Goal: Contribute content: Contribute content

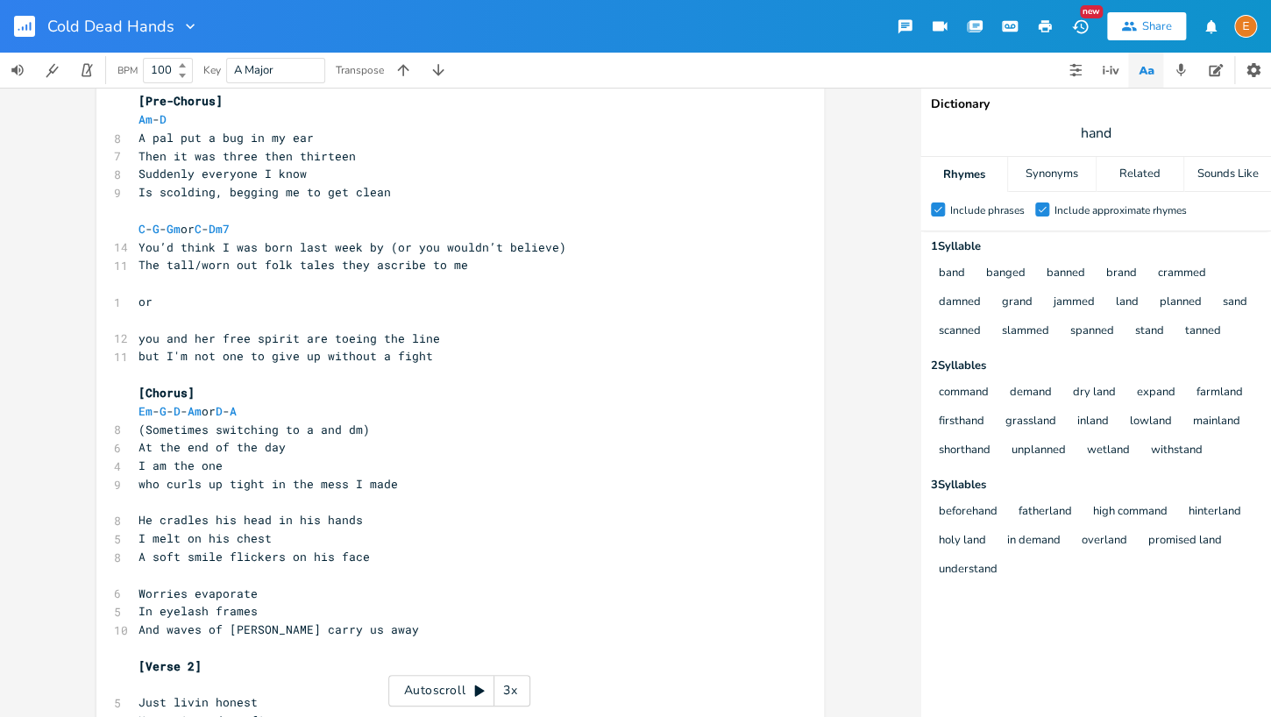
scroll to position [312, 0]
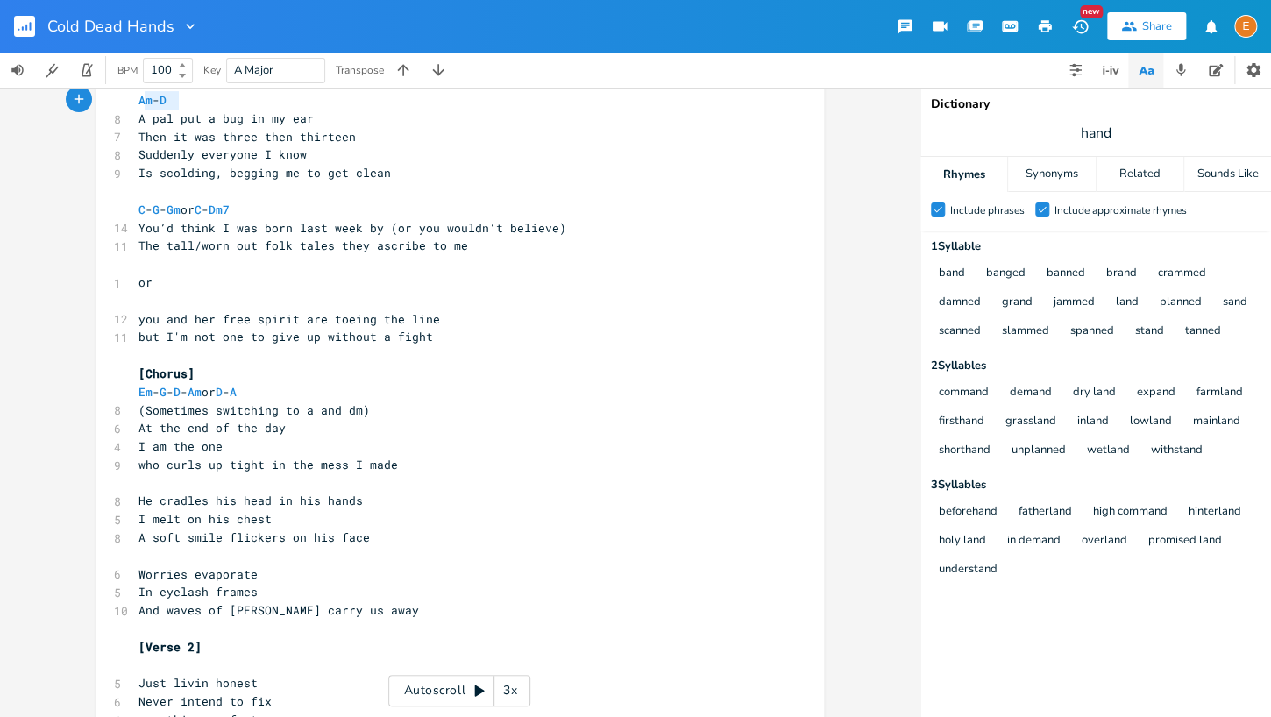
type textarea "Am - D"
drag, startPoint x: 195, startPoint y: 102, endPoint x: 124, endPoint y: 103, distance: 71.0
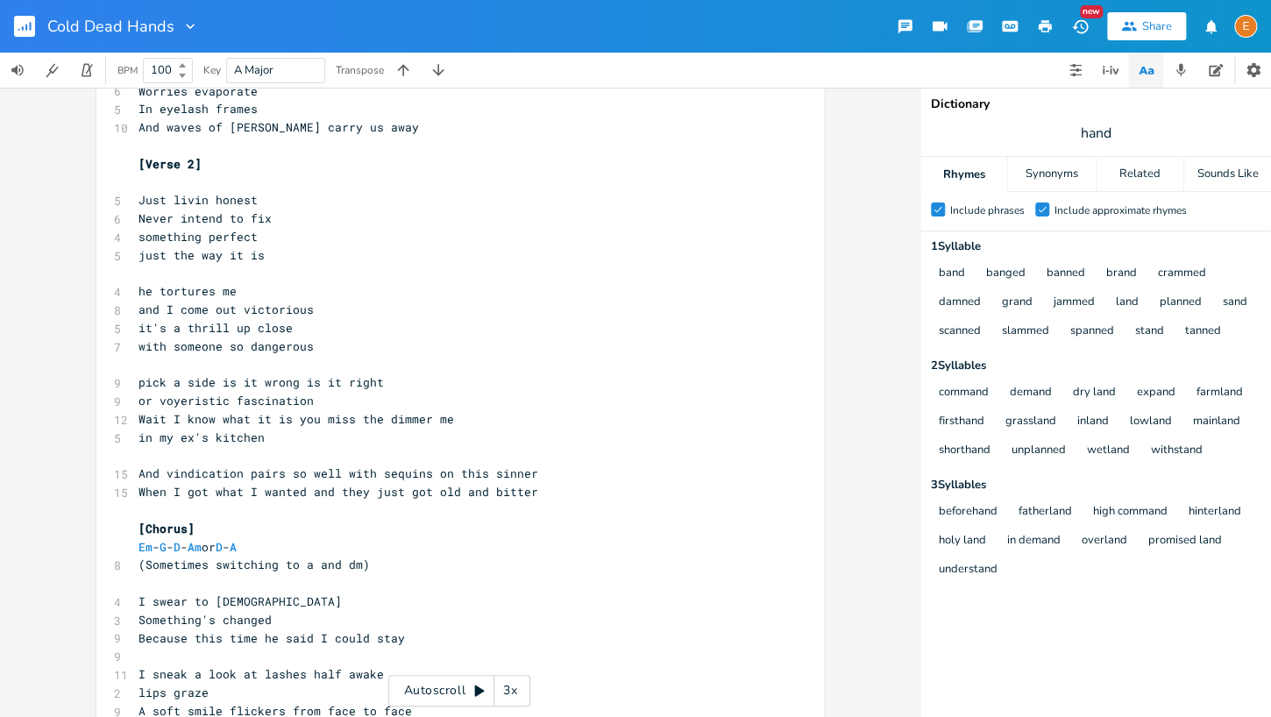
scroll to position [4, 0]
click at [231, 362] on pre "​" at bounding box center [451, 365] width 633 height 18
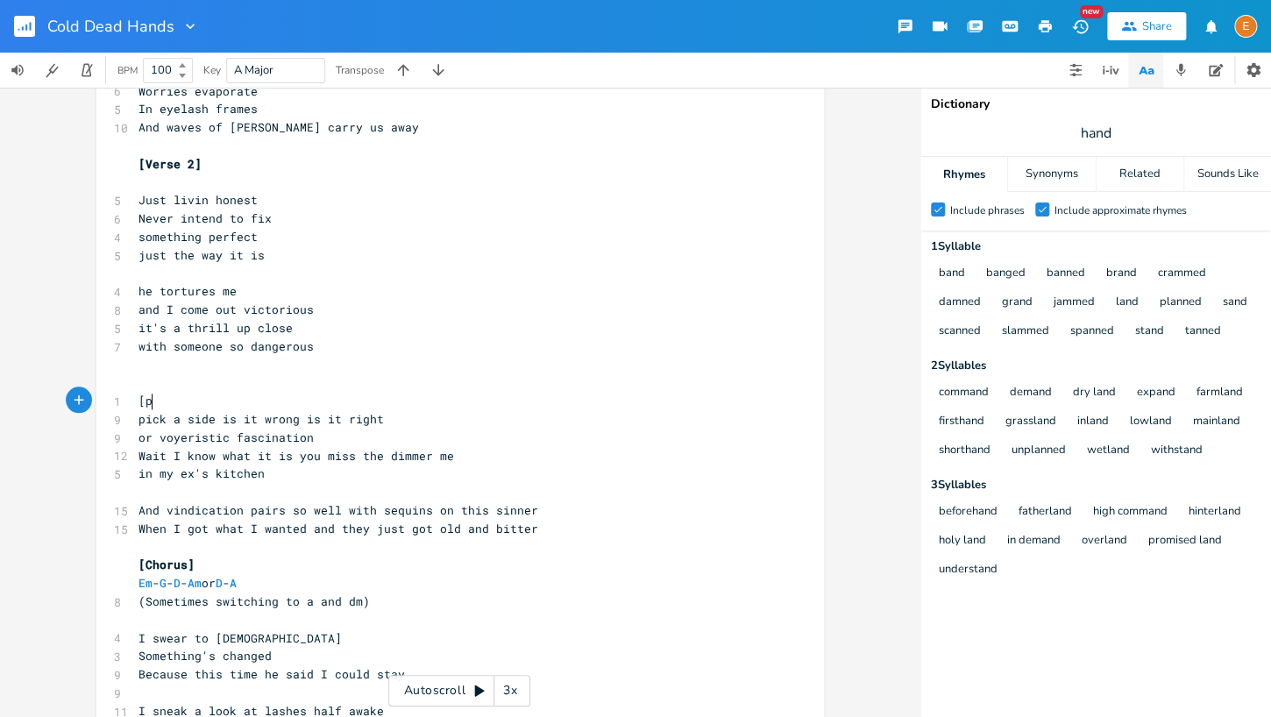
type textarea "[pre"
type textarea "Pre-Chorus]"
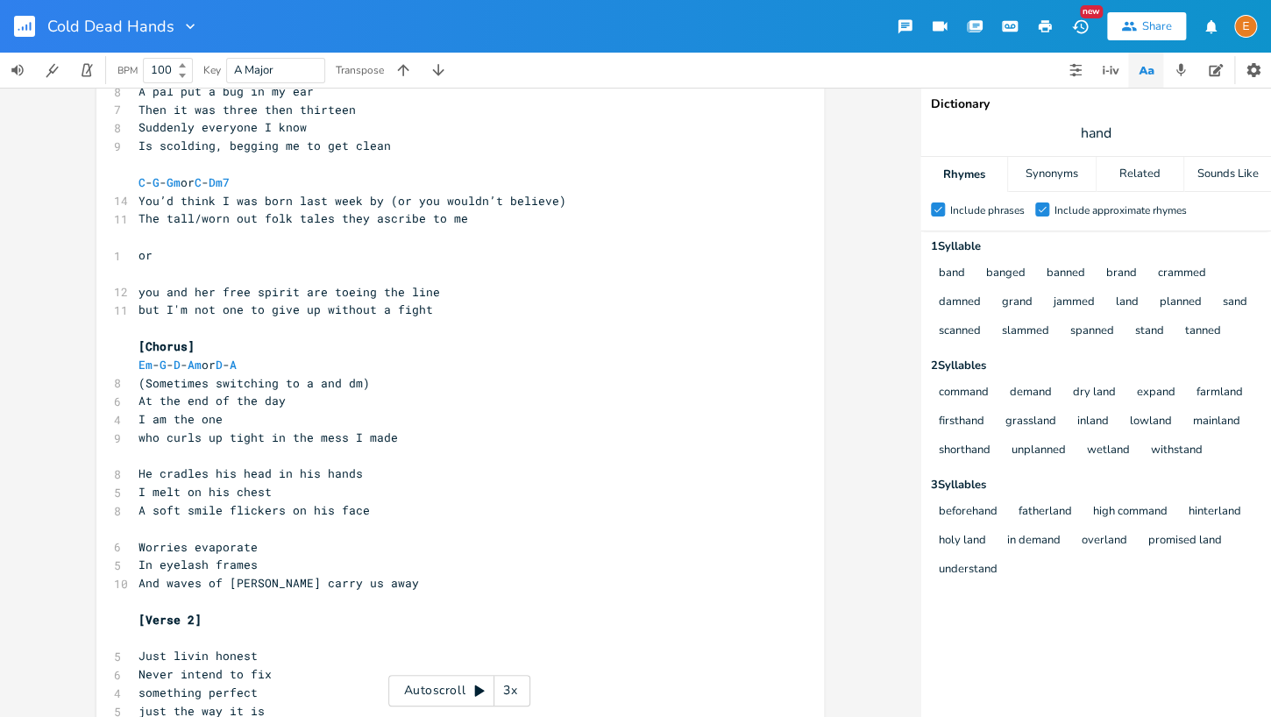
scroll to position [303, 0]
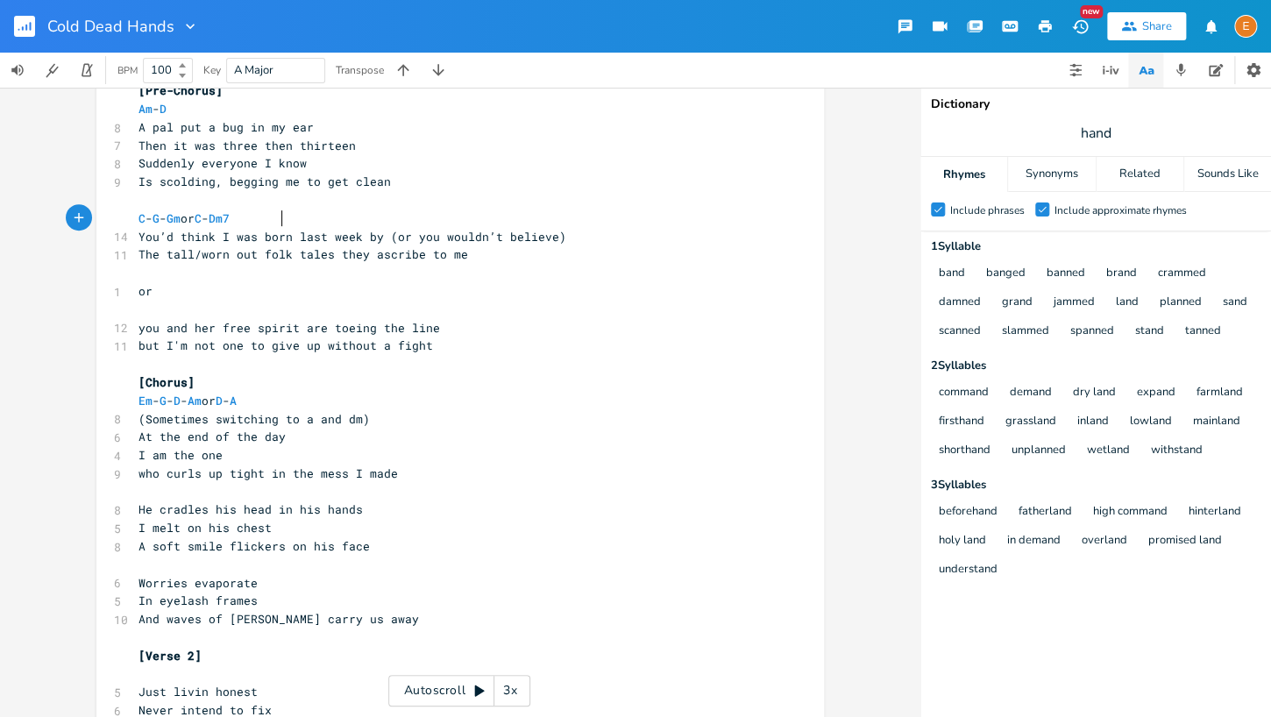
type textarea "C - G - Gm or C - Dm7"
drag, startPoint x: 306, startPoint y: 215, endPoint x: 92, endPoint y: 210, distance: 213.9
click at [92, 210] on div "C - G - Gm or C - Dm7 x 10 you dont understand lyric for chorus ​ [Verse 1] Em …" at bounding box center [459, 402] width 919 height 629
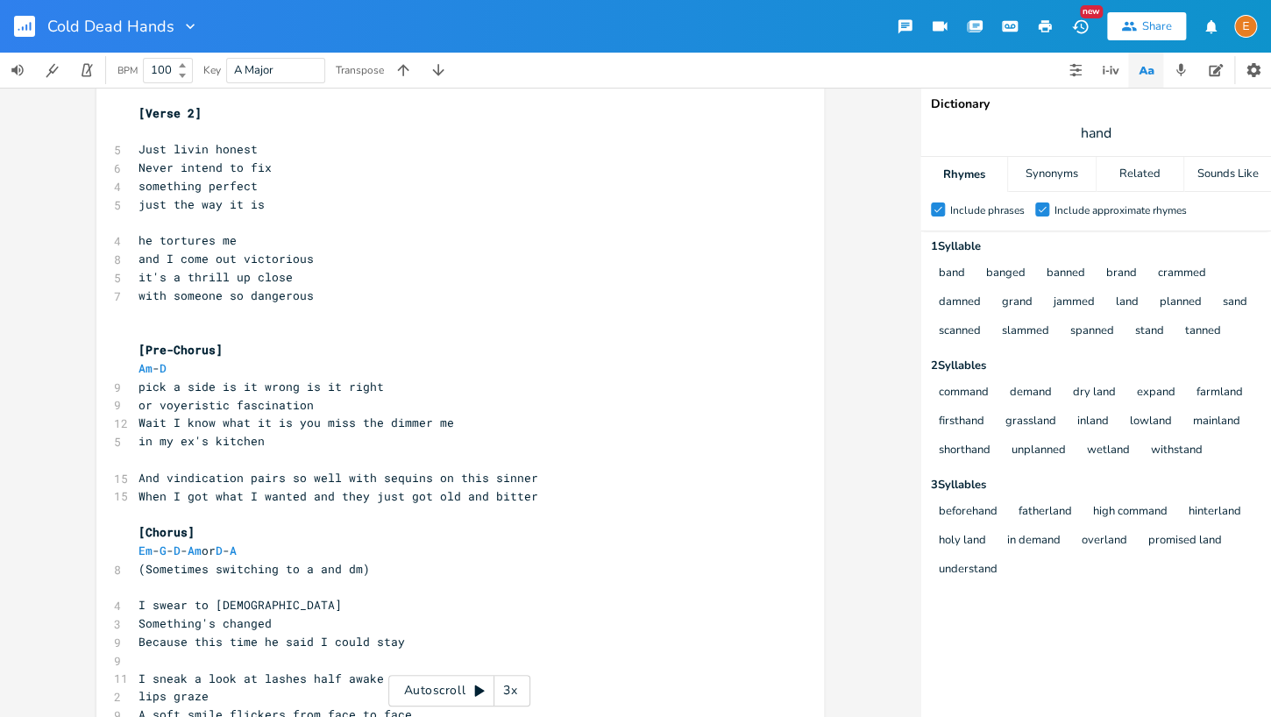
scroll to position [4, 0]
click at [167, 457] on pre "​" at bounding box center [451, 459] width 633 height 18
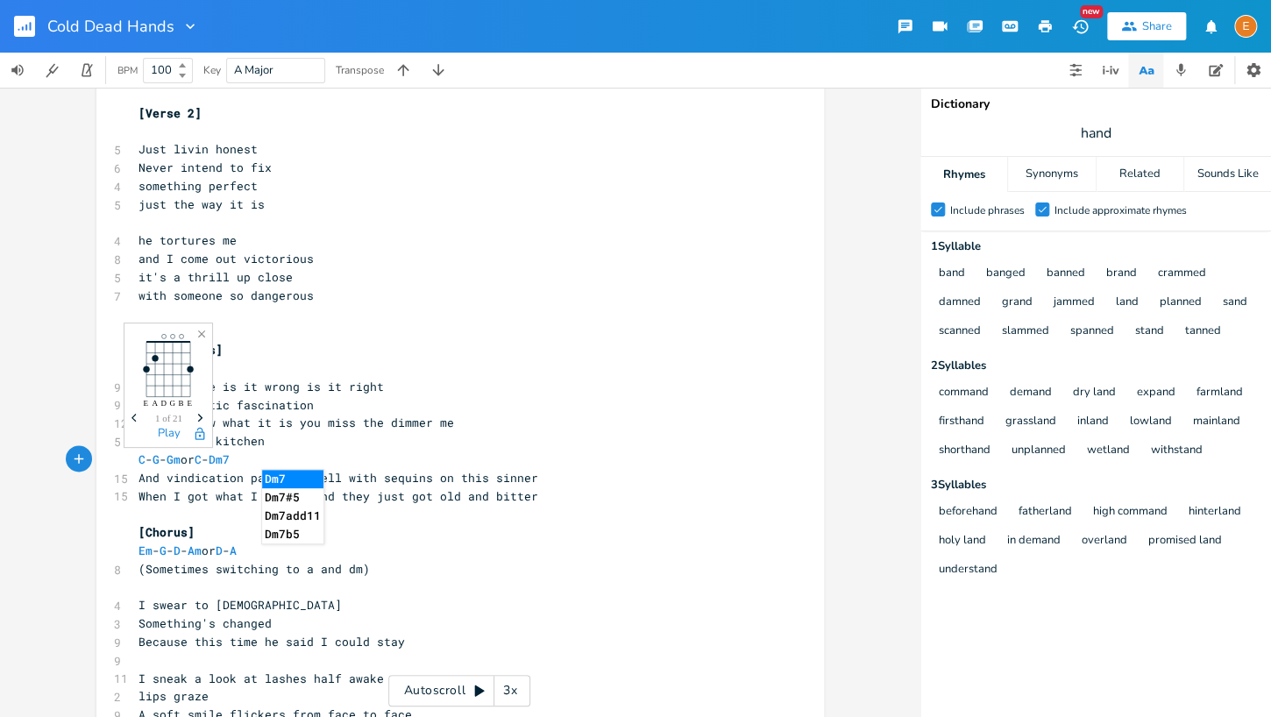
click at [473, 408] on pre "or voyeristic fascination" at bounding box center [451, 405] width 633 height 18
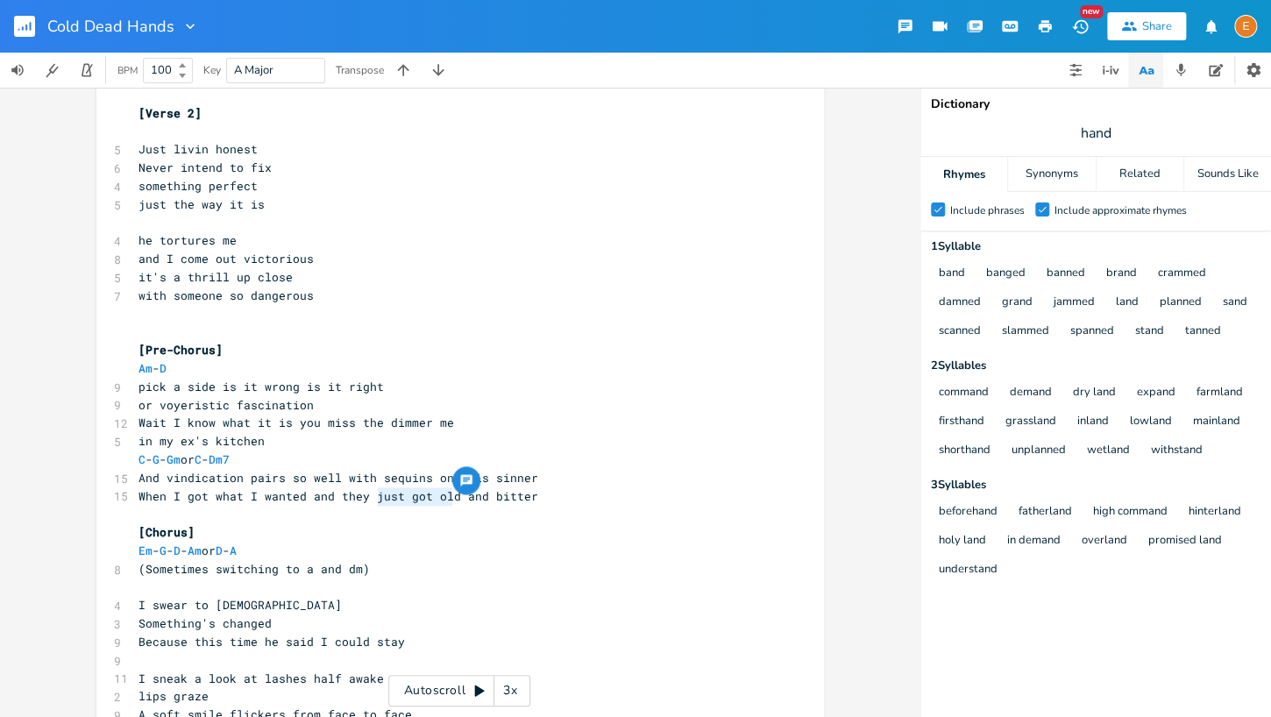
type textarea "just got old"
drag, startPoint x: 455, startPoint y: 500, endPoint x: 372, endPoint y: 500, distance: 82.4
click at [372, 500] on span "When I got what I wanted and they just got old and bitter" at bounding box center [338, 496] width 400 height 16
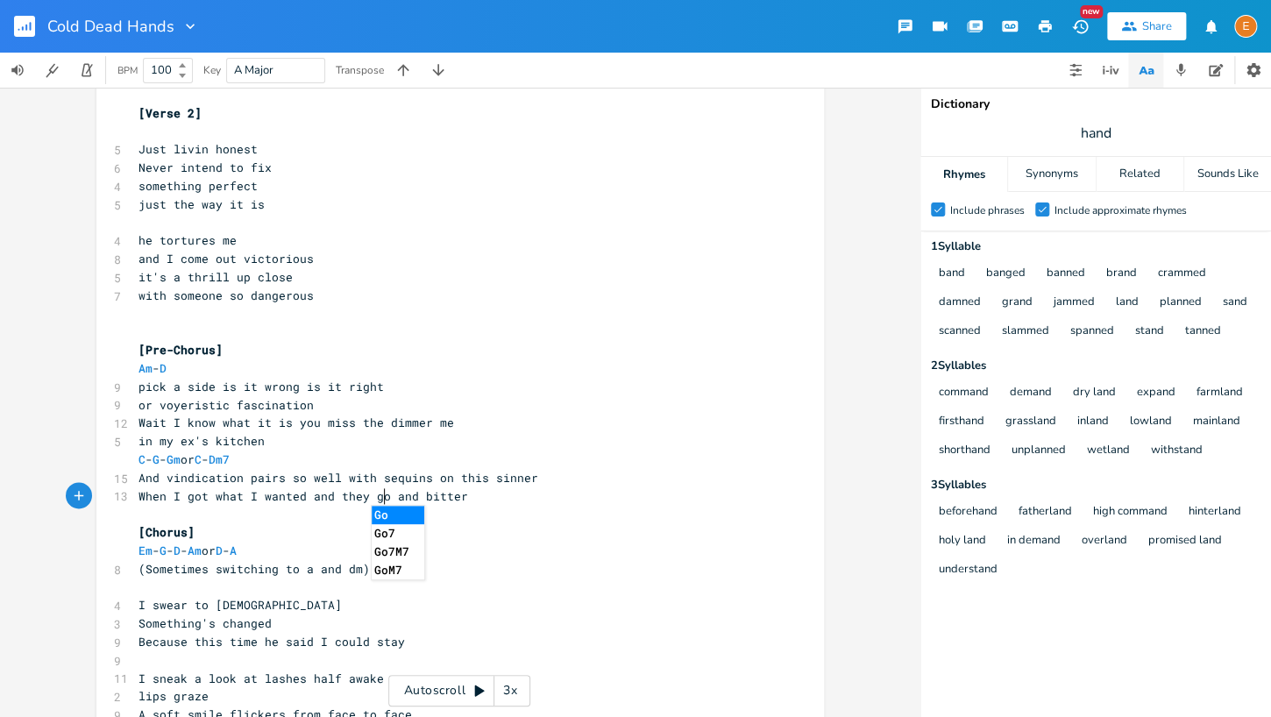
type textarea "got"
click at [362, 493] on span "When I got what I wanted and they got and bitter" at bounding box center [306, 496] width 337 height 16
type textarea "just"
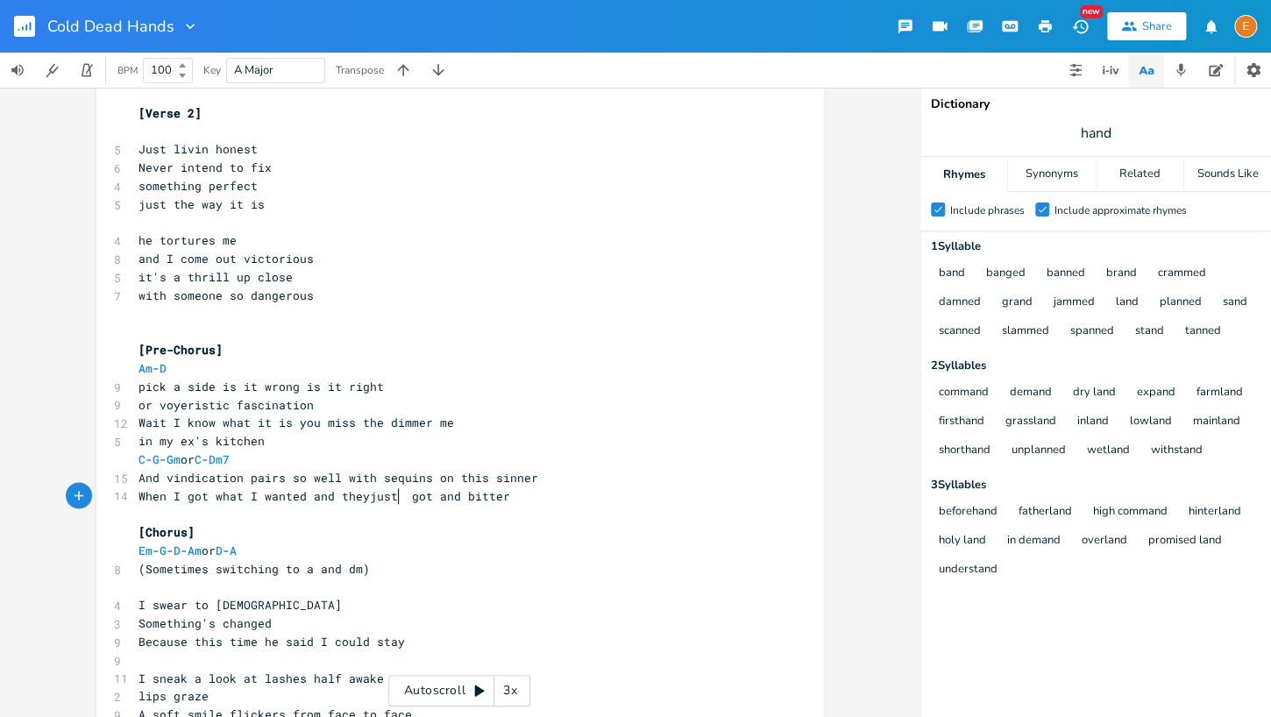
scroll to position [4, 25]
click at [334, 455] on pre "C - G - Gm or C - Dm7" at bounding box center [451, 459] width 633 height 18
type textarea "C - G - Gm or"
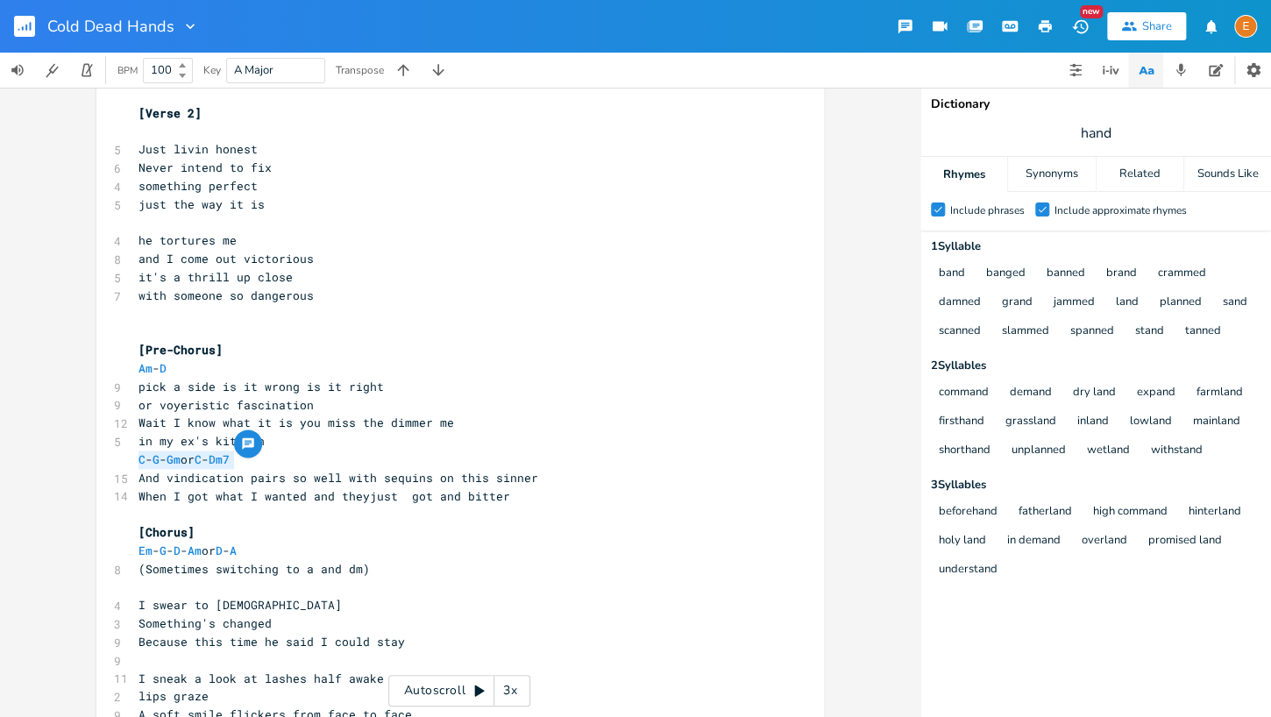
drag, startPoint x: 231, startPoint y: 460, endPoint x: 91, endPoint y: 459, distance: 140.2
click at [91, 459] on div "C - G - Gm or x 10 you dont understand lyric for chorus ​ [Verse 1] Em - F 6 Yo…" at bounding box center [459, 402] width 919 height 629
click at [204, 462] on pre "C - Dm7" at bounding box center [451, 459] width 633 height 18
type textarea "- F ="
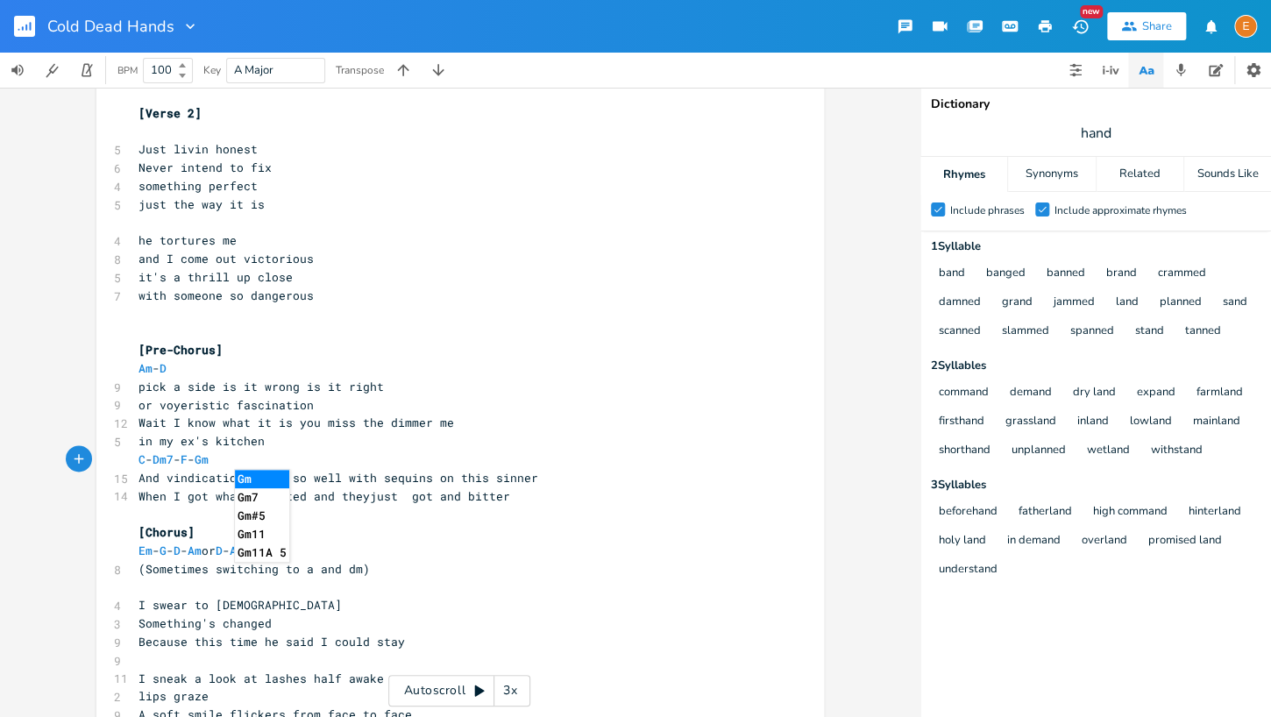
type textarea "- Gm7"
click at [495, 311] on pre "​" at bounding box center [451, 314] width 633 height 18
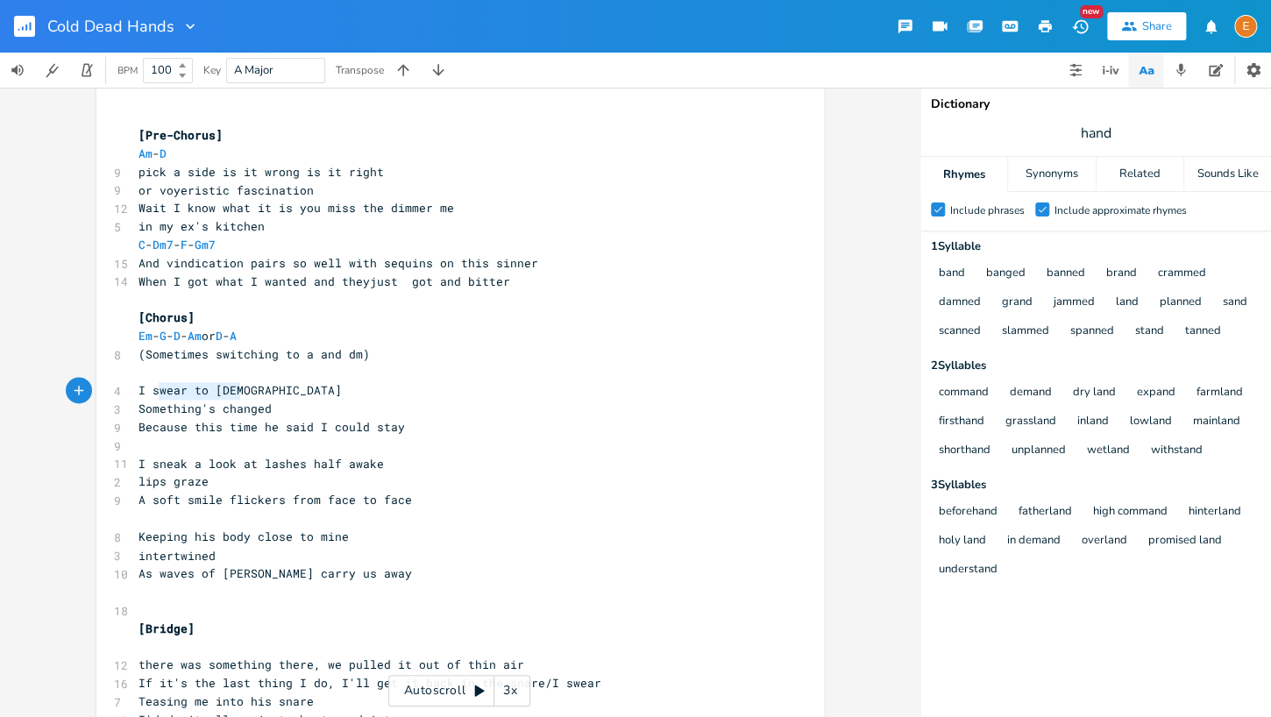
scroll to position [4, 94]
drag, startPoint x: 268, startPoint y: 394, endPoint x: 128, endPoint y: 397, distance: 140.2
click at [128, 397] on div "I swear to [DEMOGRAPHIC_DATA] x 10 you dont understand lyric for chorus ​ [Vers…" at bounding box center [459, 205] width 727 height 2335
type textarea "You don't une"
type textarea "derstand"
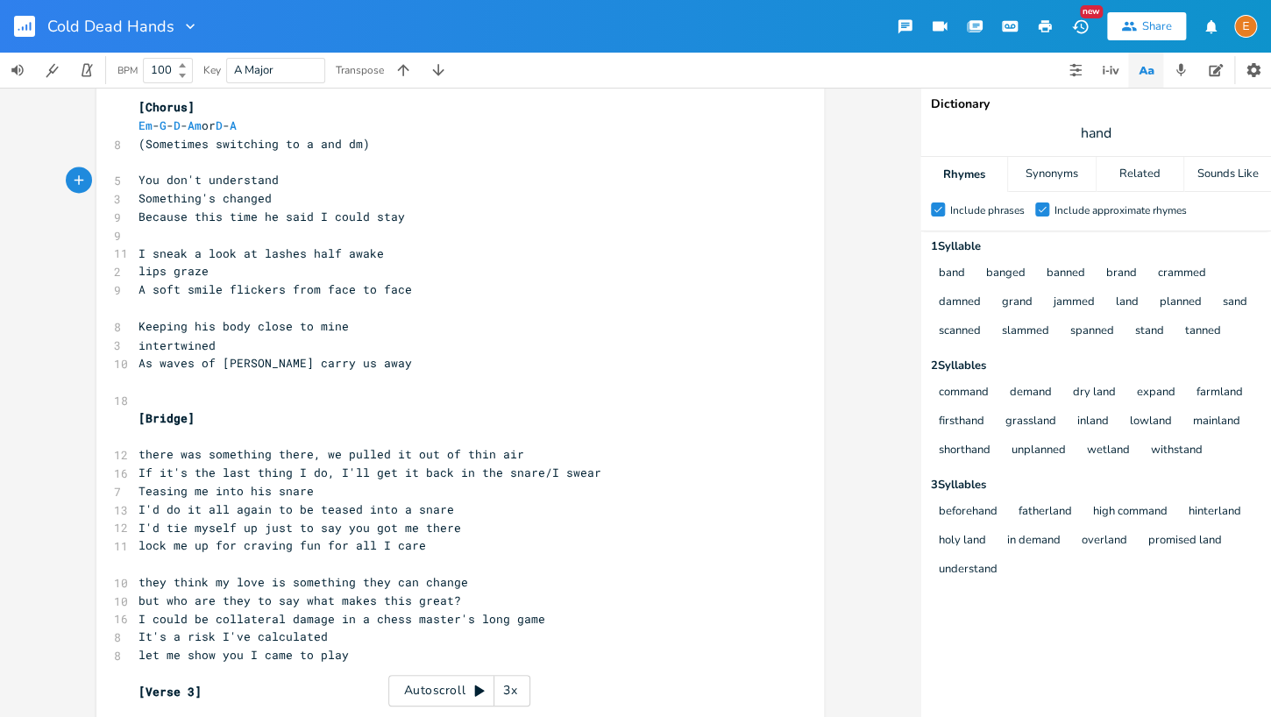
scroll to position [1275, 0]
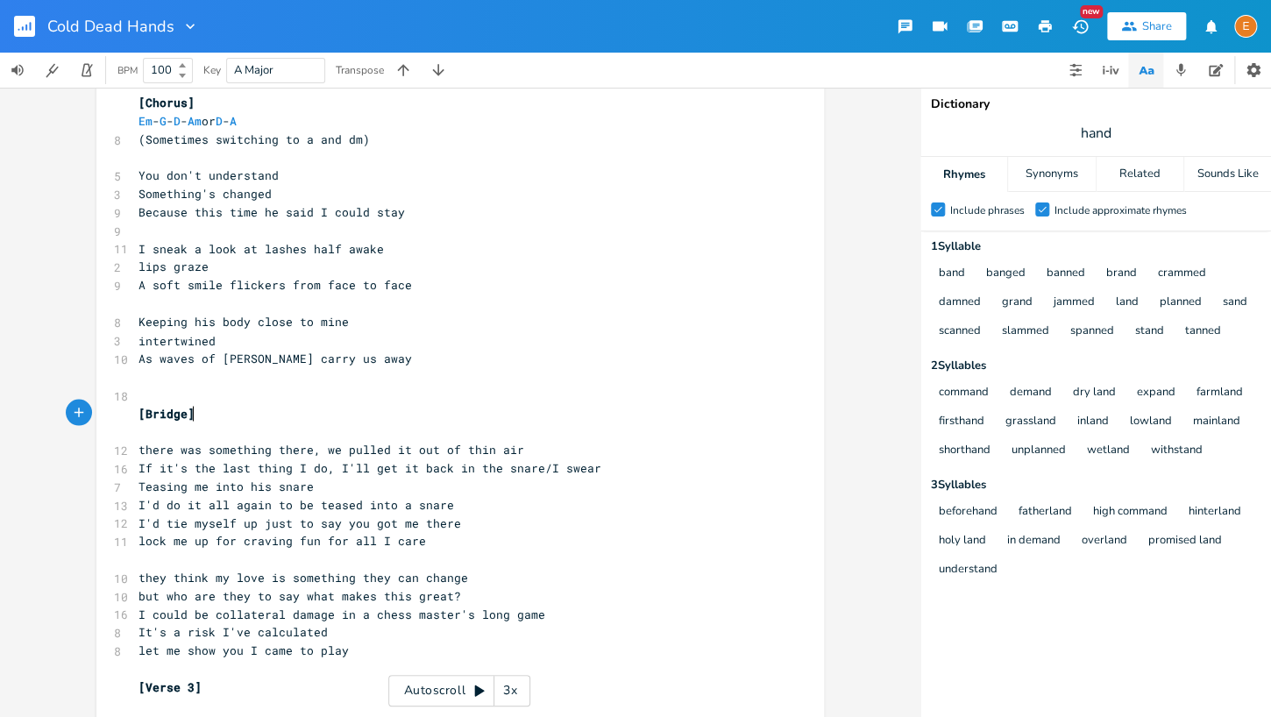
click at [279, 422] on pre "[Bridge]" at bounding box center [451, 413] width 633 height 18
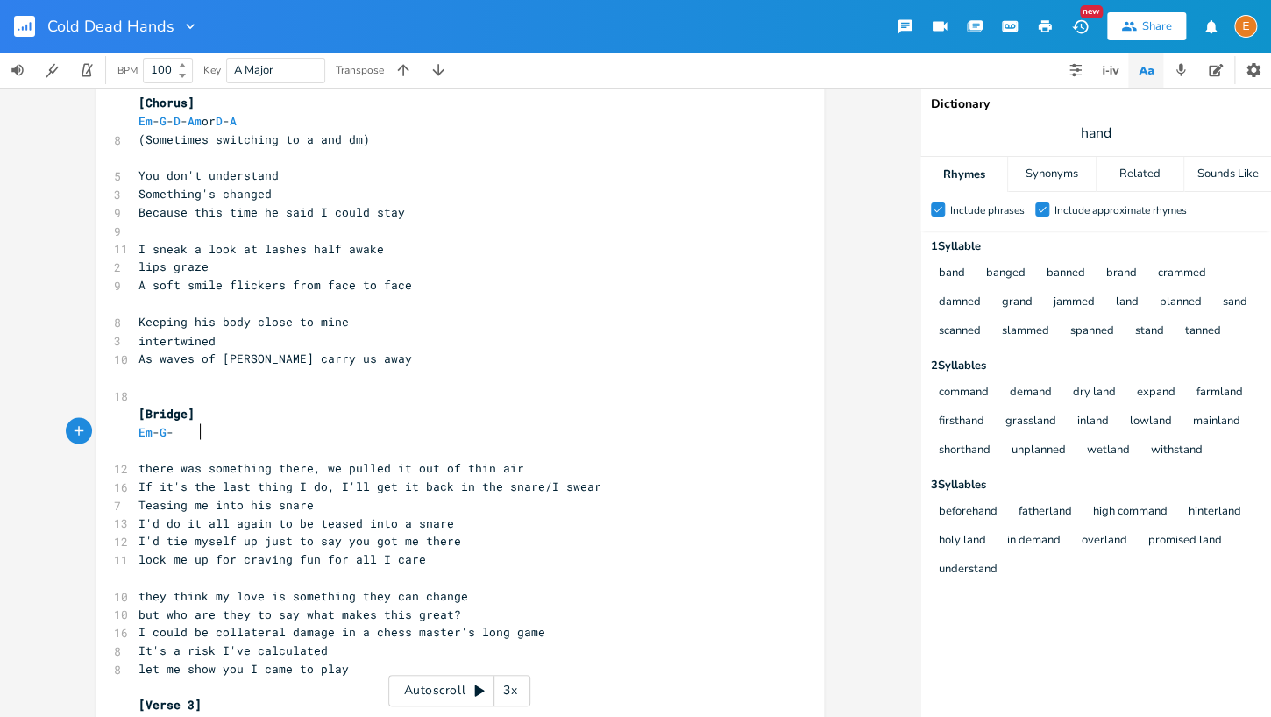
type textarea "Em - G - F"
click at [375, 399] on pre "​" at bounding box center [451, 395] width 633 height 18
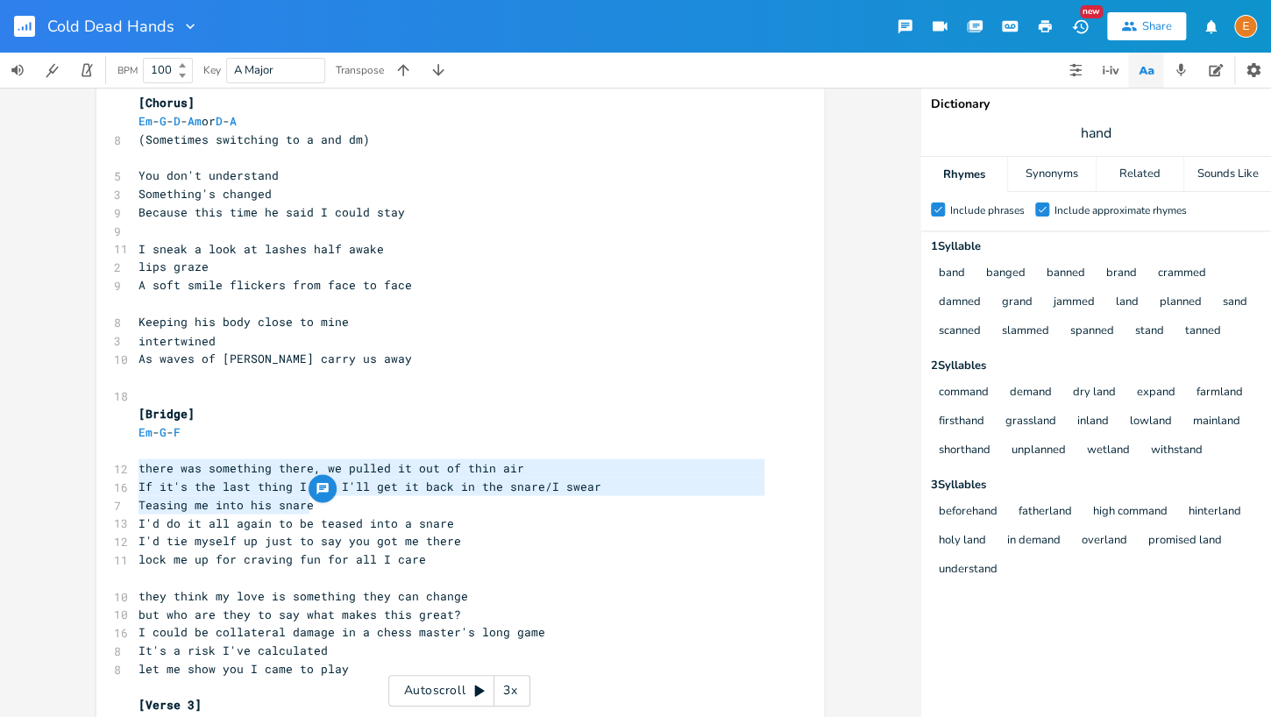
scroll to position [24, 158]
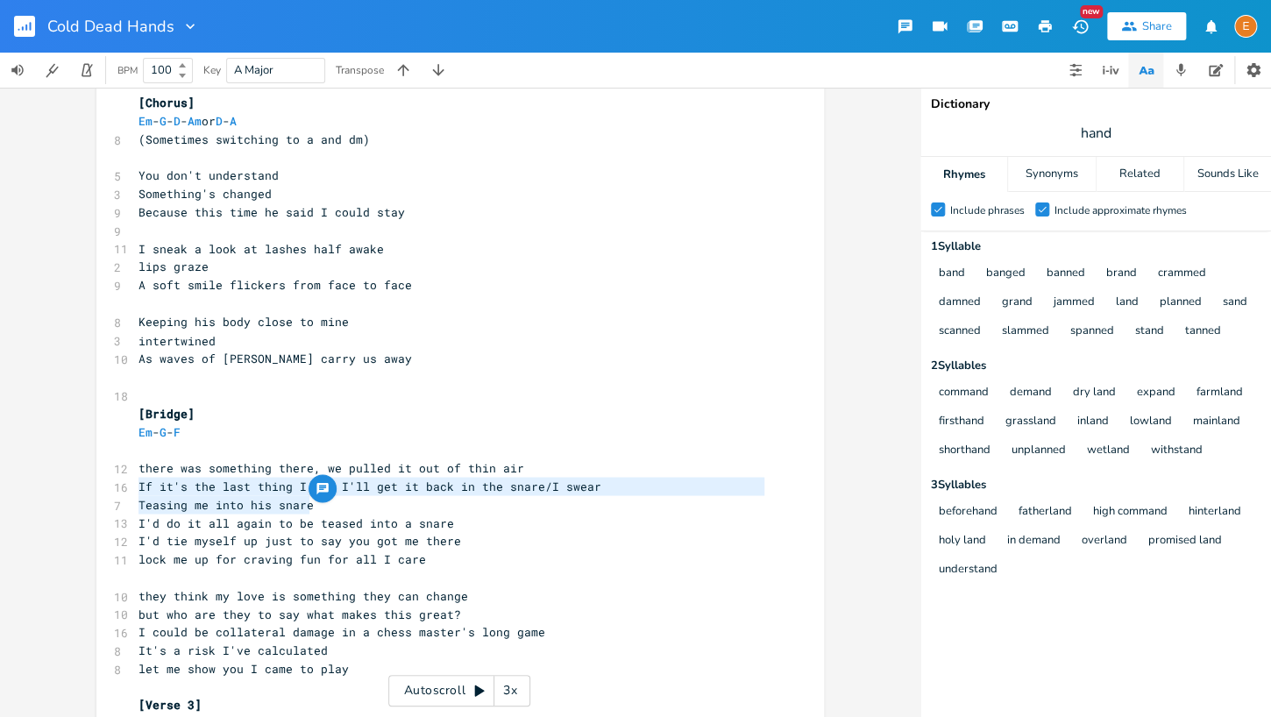
drag, startPoint x: 333, startPoint y: 500, endPoint x: 115, endPoint y: 484, distance: 218.8
click at [135, 484] on div "10 you dont understand lyric for chorus ​ [Verse 1] Em - F 6 You’re trouble are…" at bounding box center [451, 3] width 633 height 2296
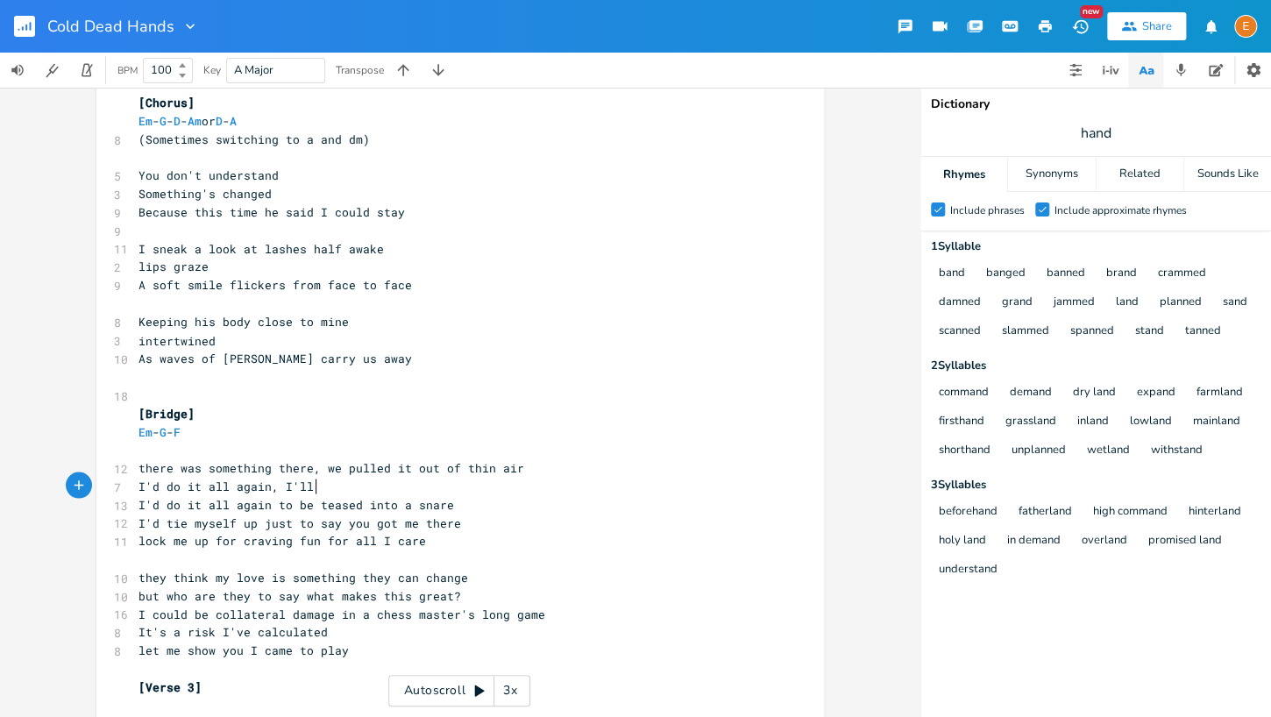
type textarea "I'd do it all again, I'll"
type textarea "f"
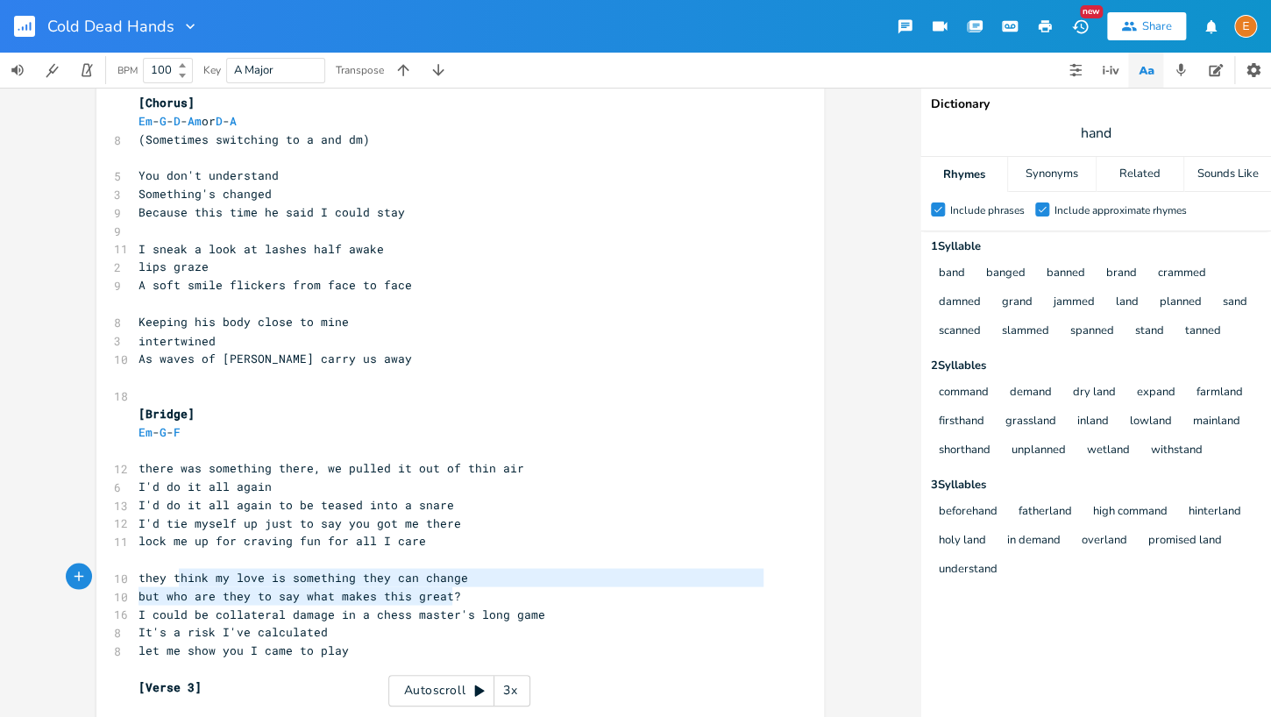
scroll to position [19, 296]
type textarea "they think my love is something they can change but who are they to say what ma…"
drag, startPoint x: 466, startPoint y: 592, endPoint x: 135, endPoint y: 575, distance: 331.7
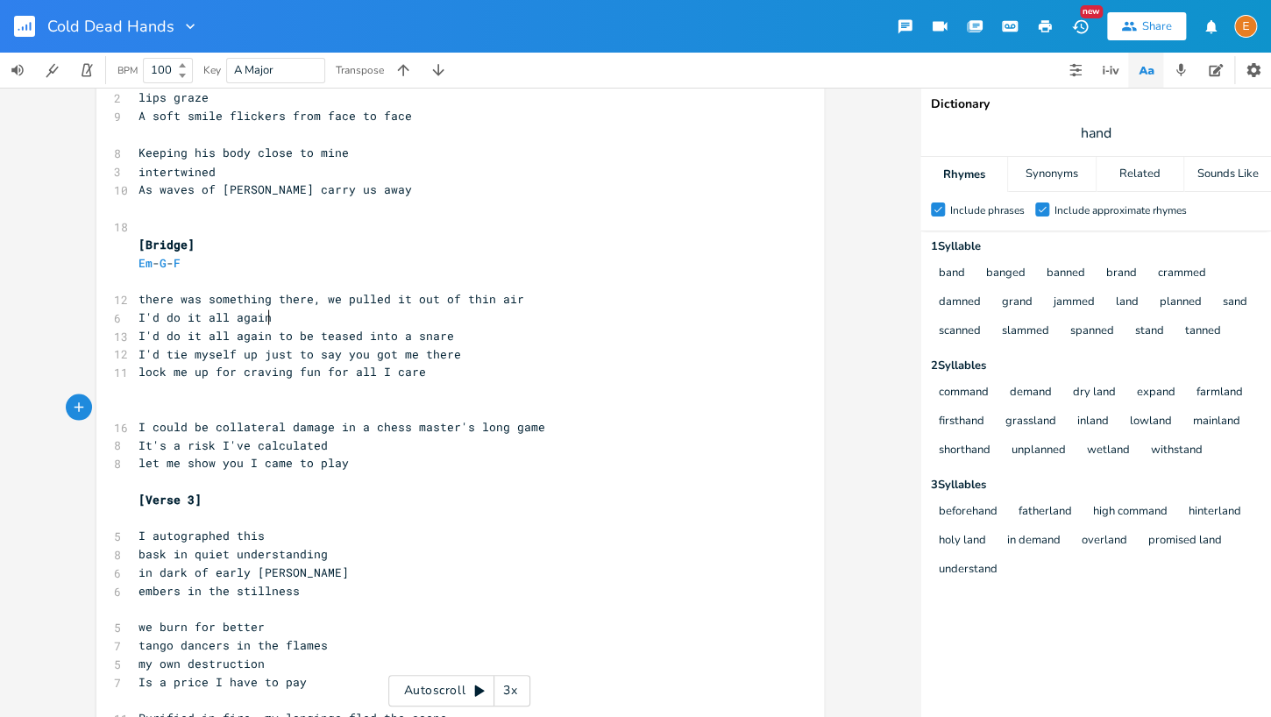
scroll to position [4, 0]
click at [406, 316] on pre "I'd do it all again" at bounding box center [451, 317] width 633 height 18
type textarea "and I'll get it back I swear"
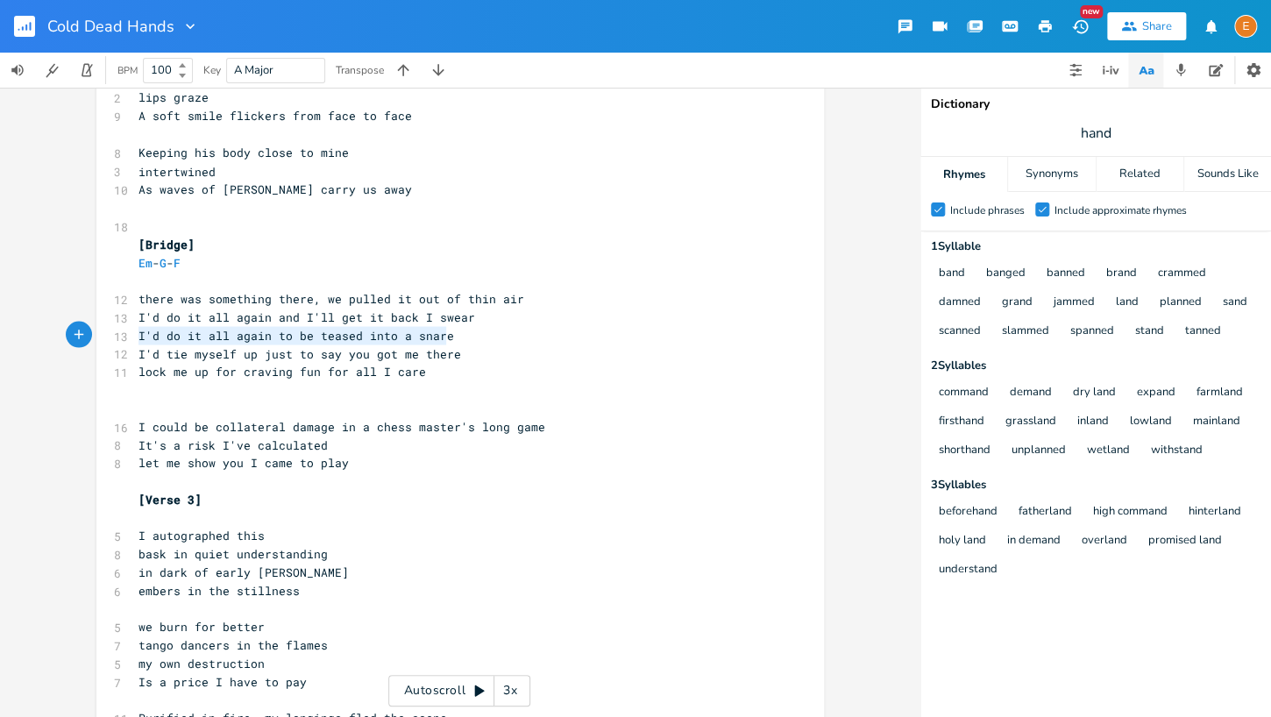
scroll to position [4, 260]
drag, startPoint x: 464, startPoint y: 340, endPoint x: 138, endPoint y: 340, distance: 326.0
click at [138, 340] on pre "I'd do it all again to be teased into a snare" at bounding box center [451, 335] width 633 height 18
type textarea "Tease me gentle, rougher"
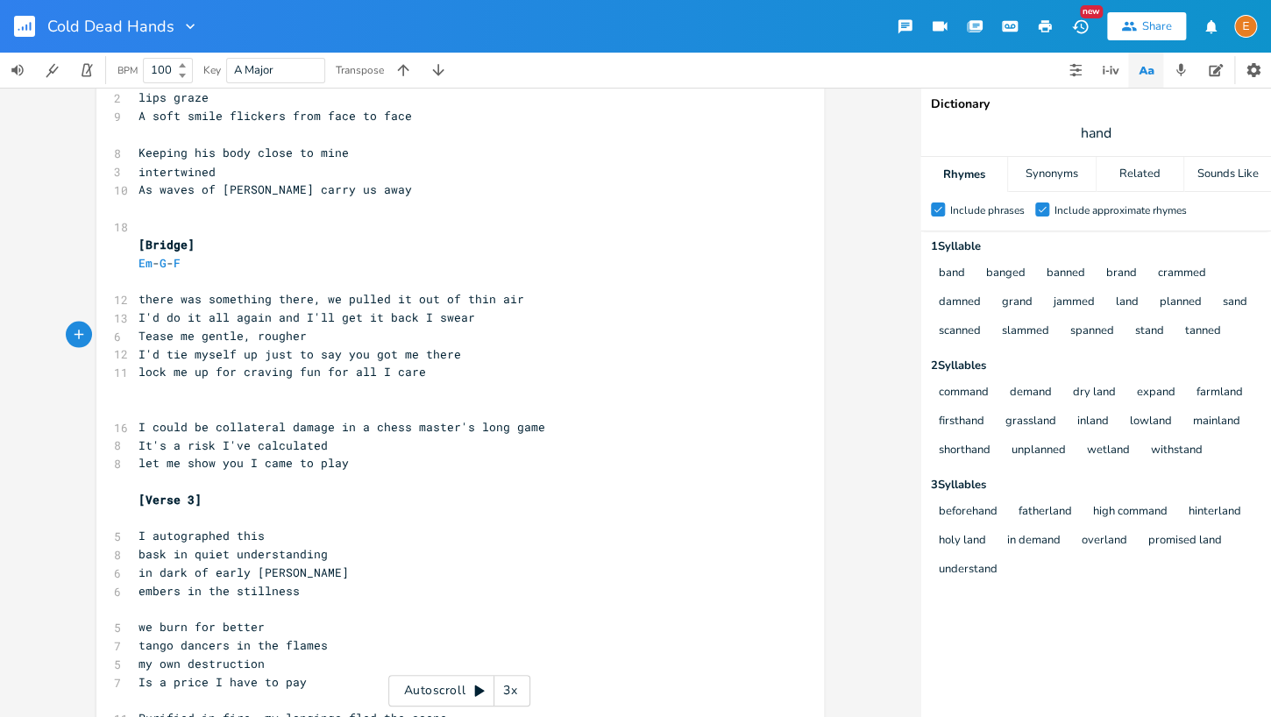
scroll to position [4, 0]
type textarea "into hypnosis and"
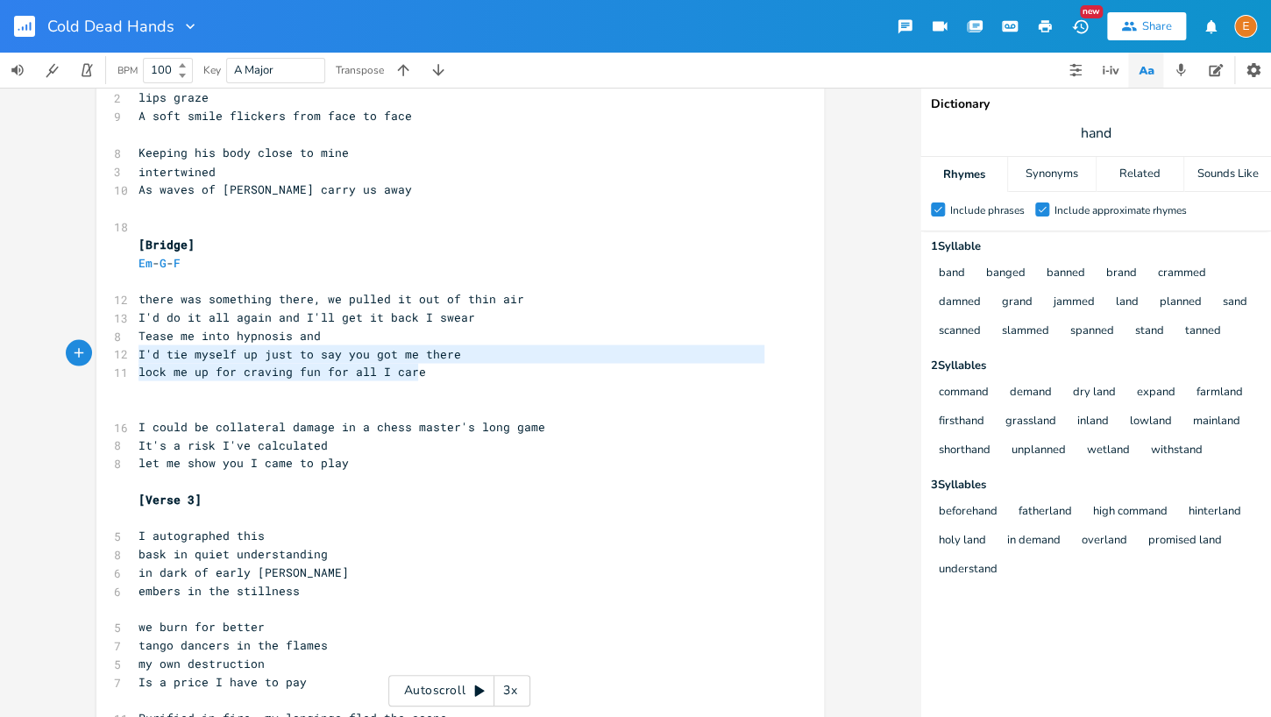
type textarea "lock me up for craving fun for all I care"
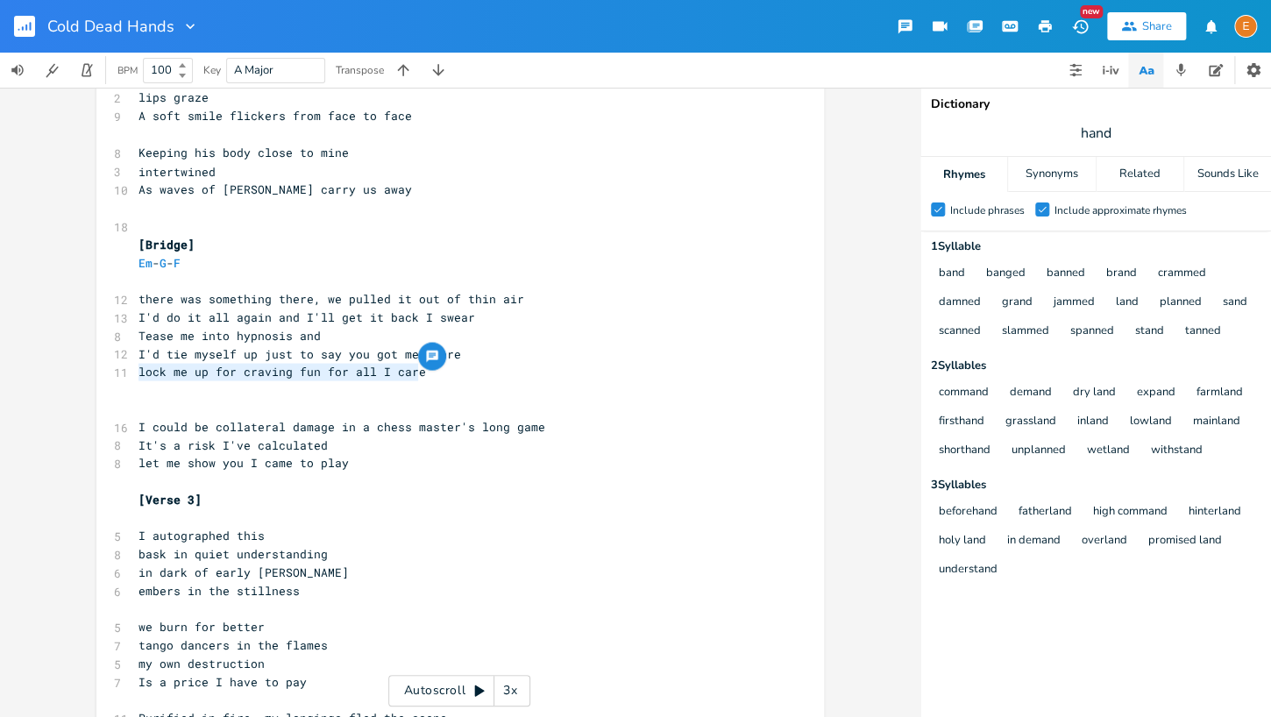
drag, startPoint x: 454, startPoint y: 371, endPoint x: 97, endPoint y: 371, distance: 356.7
type textarea "Tease me into hypnosis and"
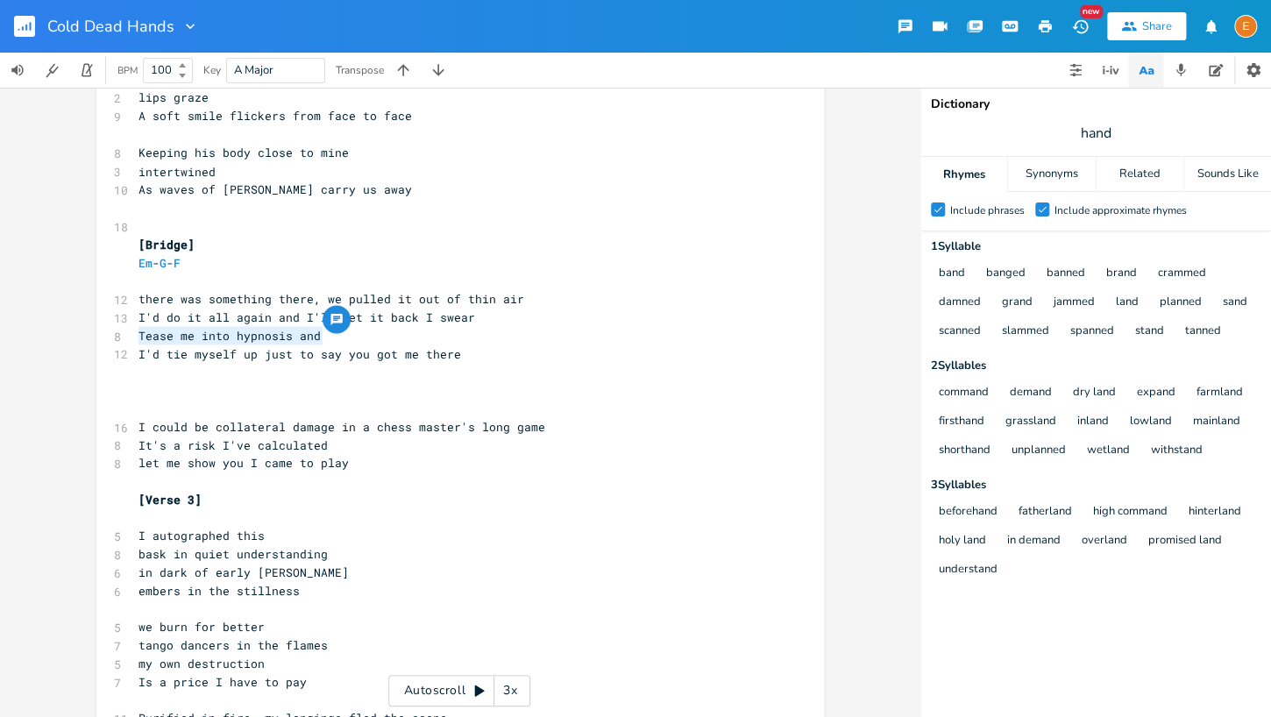
drag, startPoint x: 338, startPoint y: 333, endPoint x: 140, endPoint y: 334, distance: 198.1
click at [140, 334] on pre "Tease me into hypnosis and" at bounding box center [451, 335] width 633 height 18
type textarea "OH"
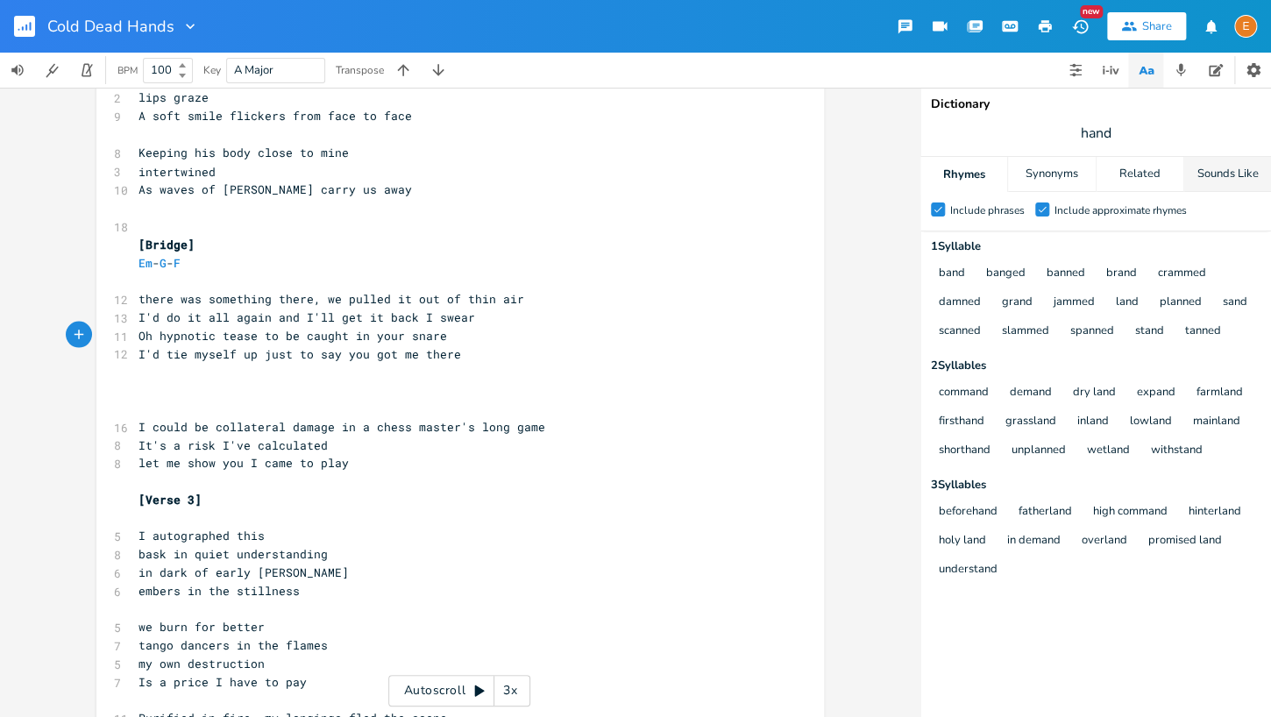
type textarea "h hypnotic tease to be caught in your snare"
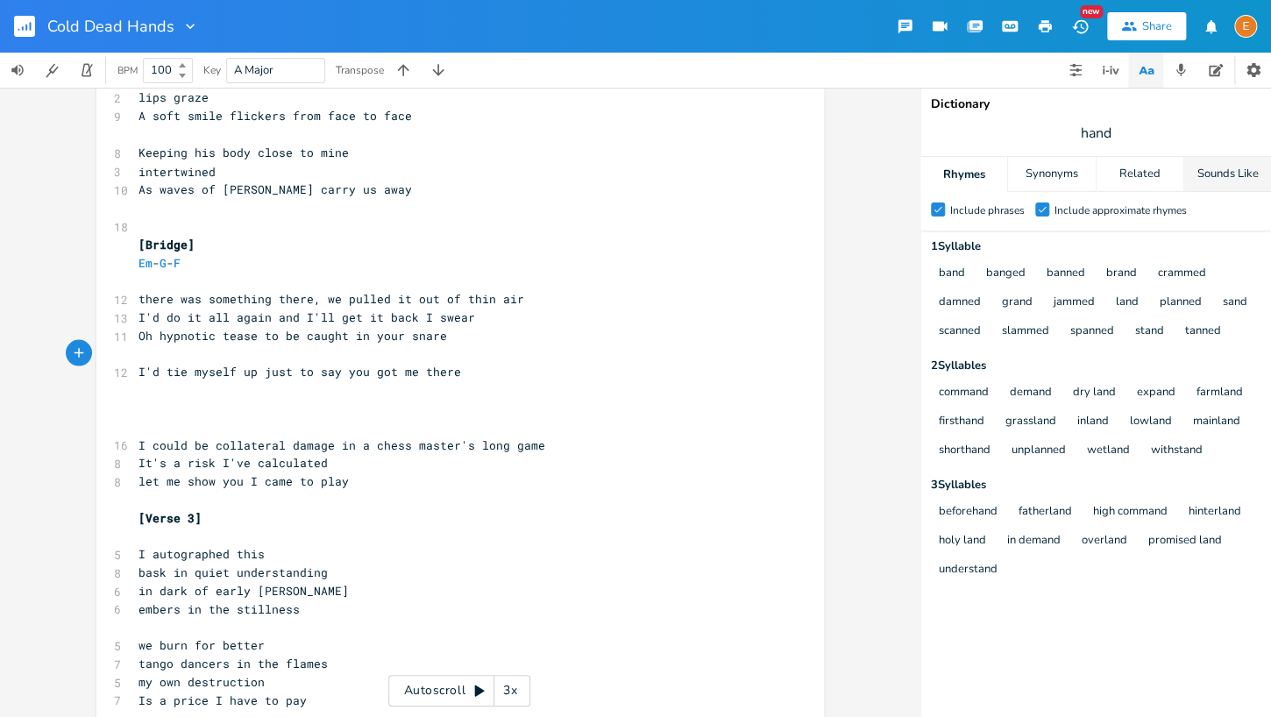
type textarea "A"
click at [571, 295] on pre "there was something there, we pulled it out of thin air" at bounding box center [451, 298] width 633 height 18
click at [375, 458] on pre "It's a risk I've calculated" at bounding box center [451, 462] width 633 height 18
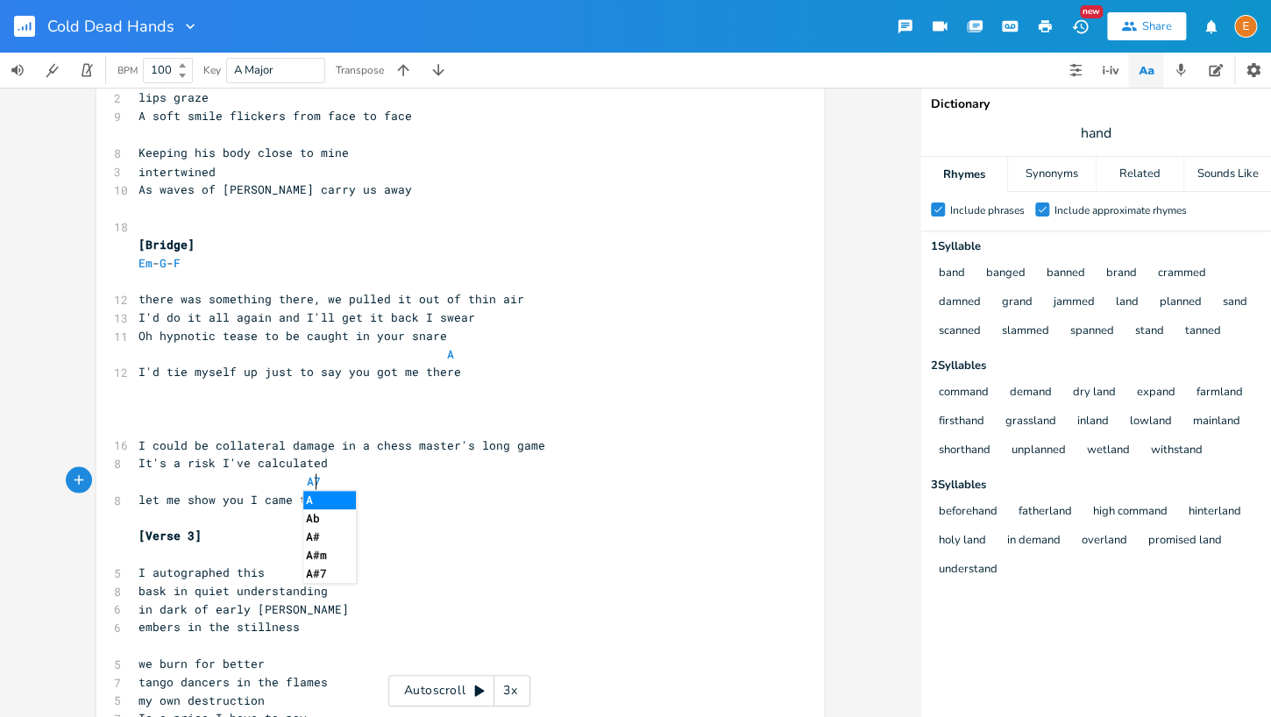
type textarea "A7"
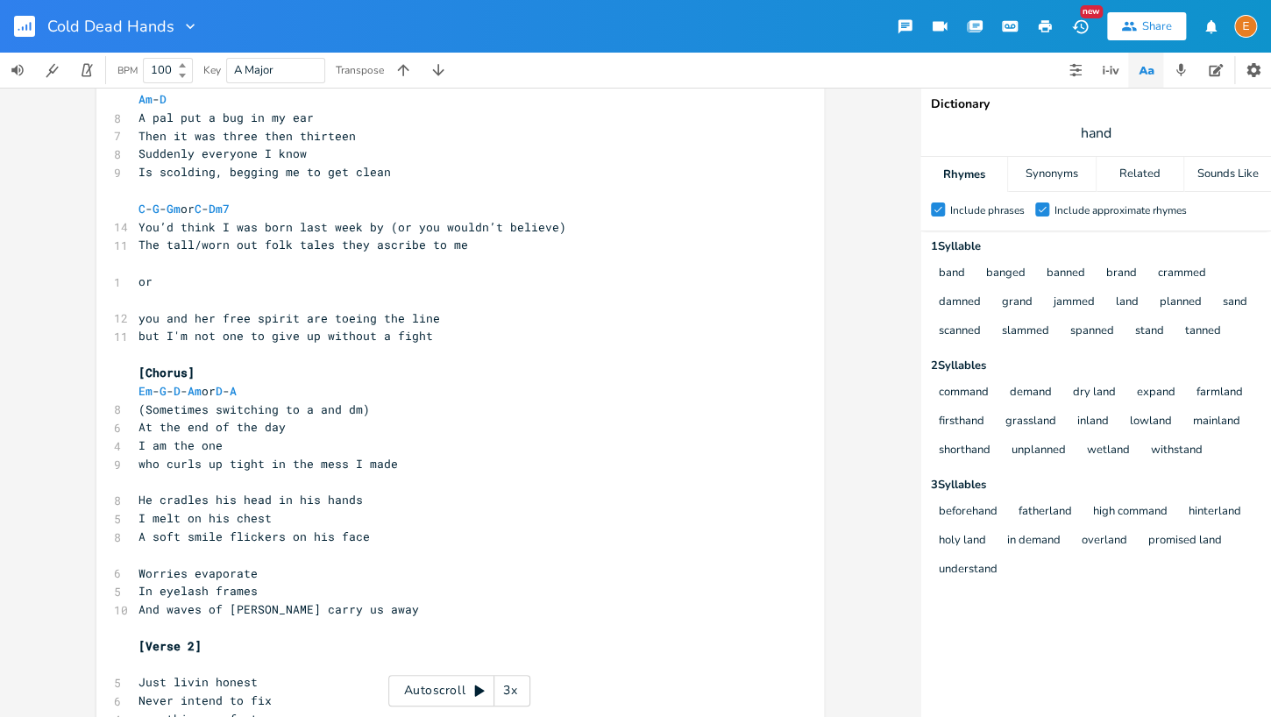
scroll to position [320, 0]
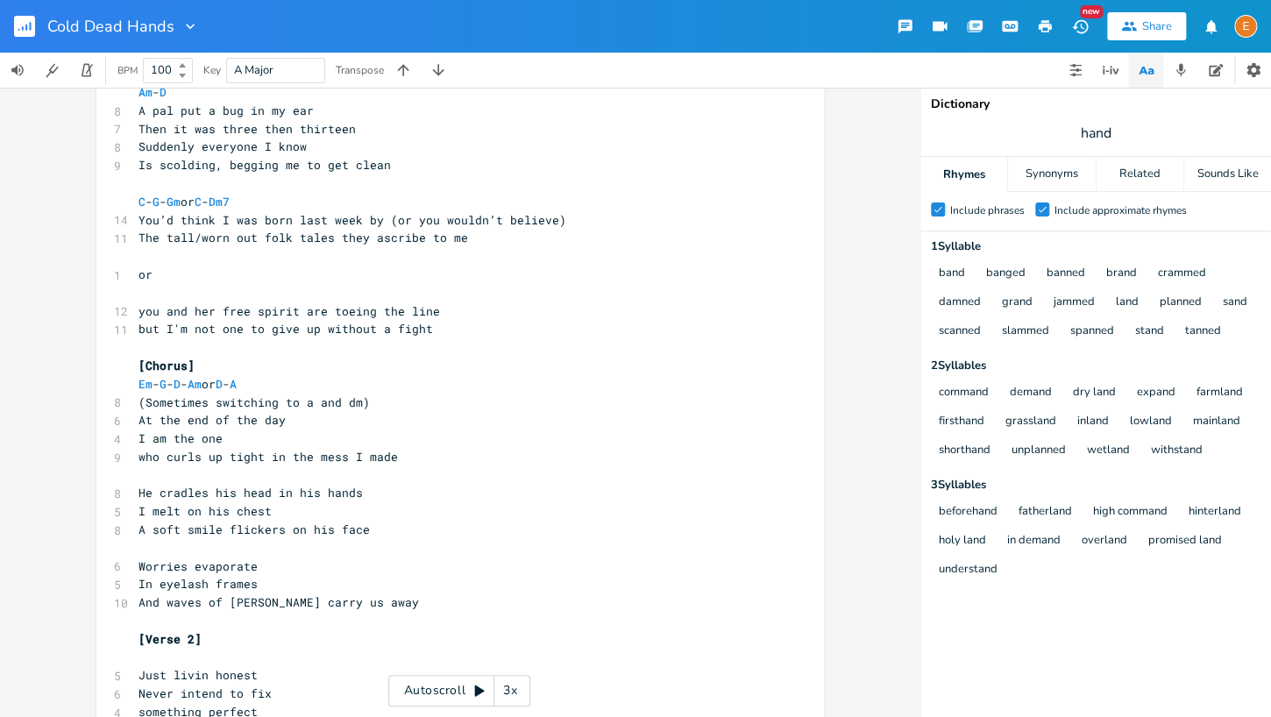
click at [174, 297] on pre "​" at bounding box center [451, 293] width 633 height 18
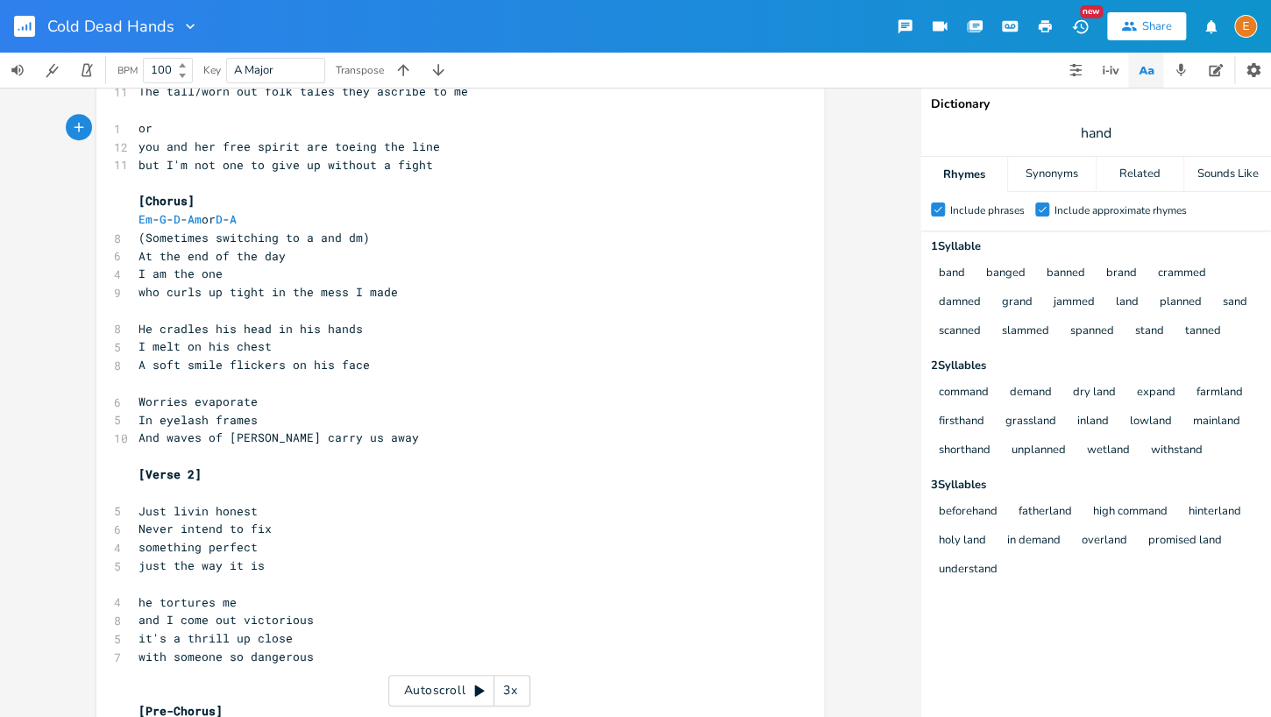
scroll to position [474, 0]
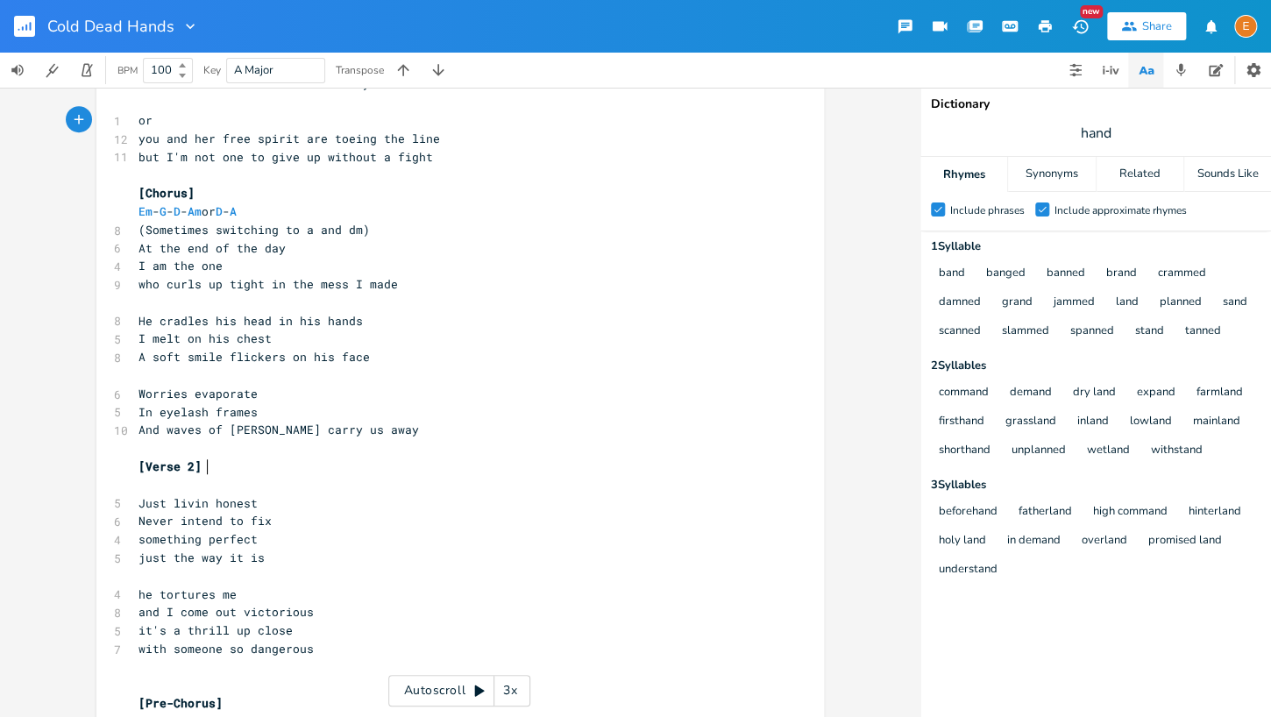
click at [234, 475] on pre "[Verse 2]" at bounding box center [451, 466] width 633 height 18
click at [223, 485] on pre "​" at bounding box center [451, 485] width 633 height 18
type textarea "Em - F"
click at [364, 492] on pre "Em - F" at bounding box center [451, 485] width 633 height 18
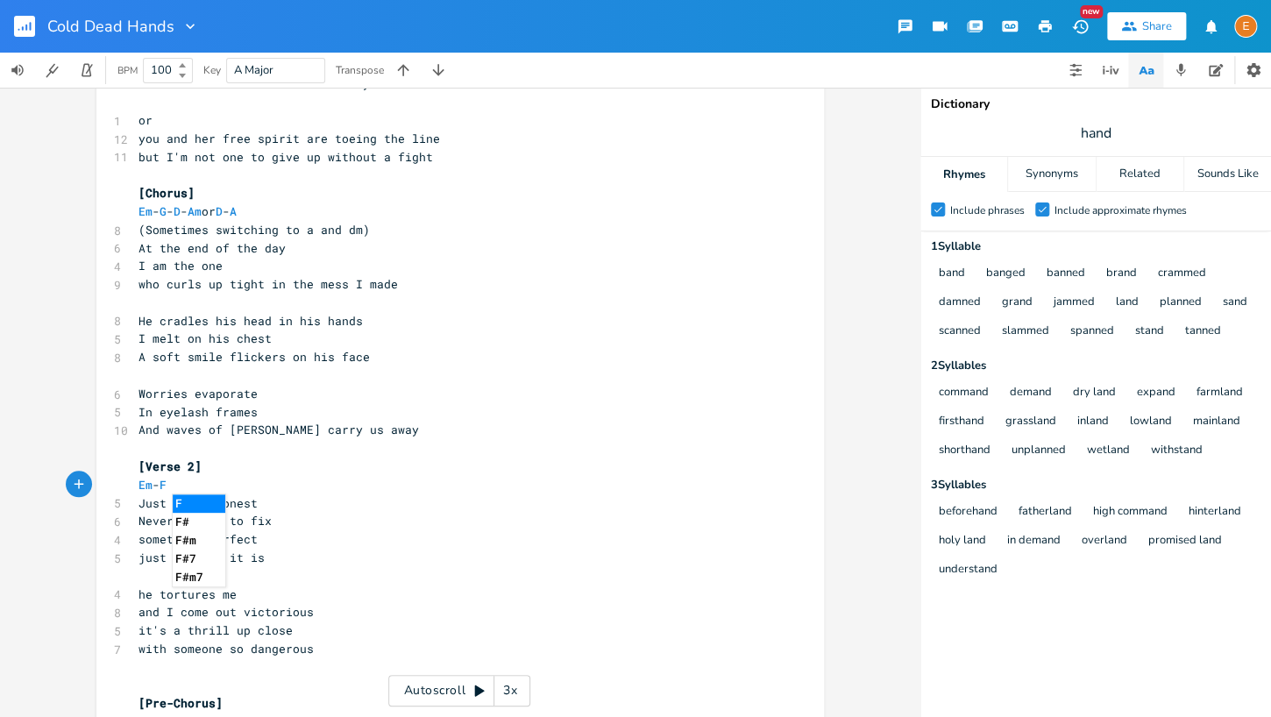
click at [372, 489] on pre "Em - F" at bounding box center [451, 485] width 633 height 18
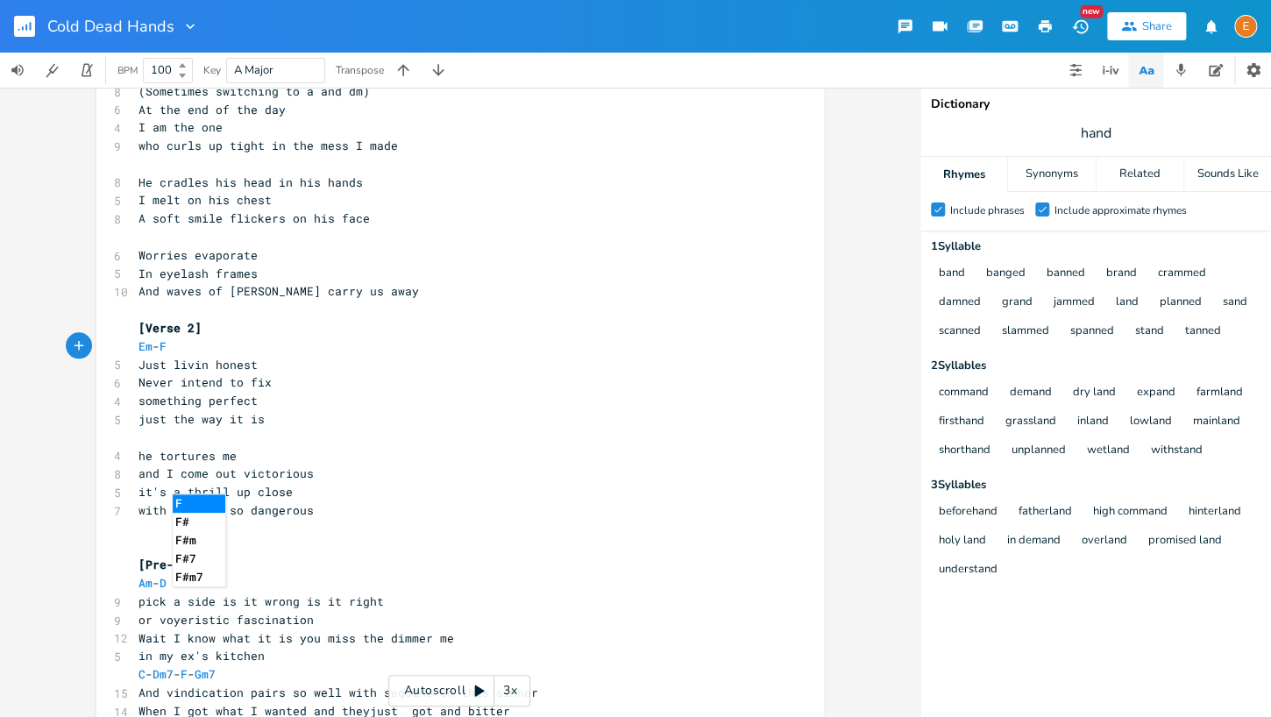
scroll to position [702, 0]
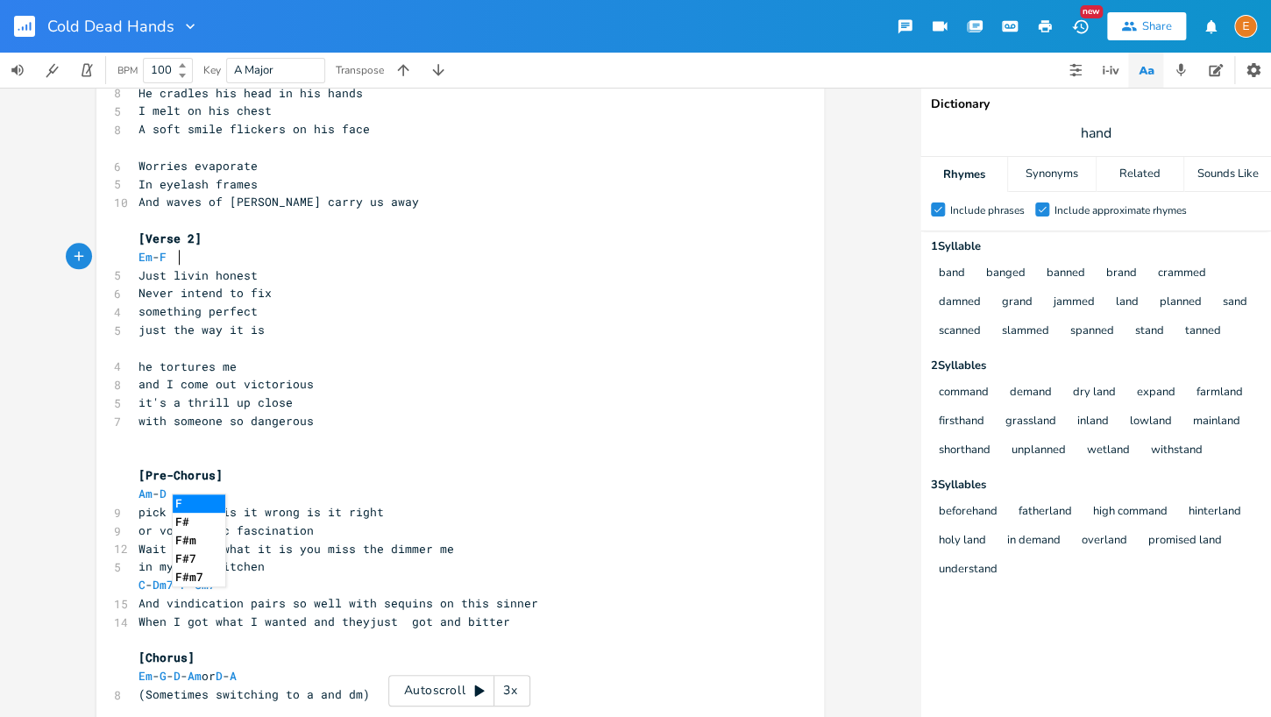
click at [294, 453] on pre "​" at bounding box center [451, 458] width 633 height 18
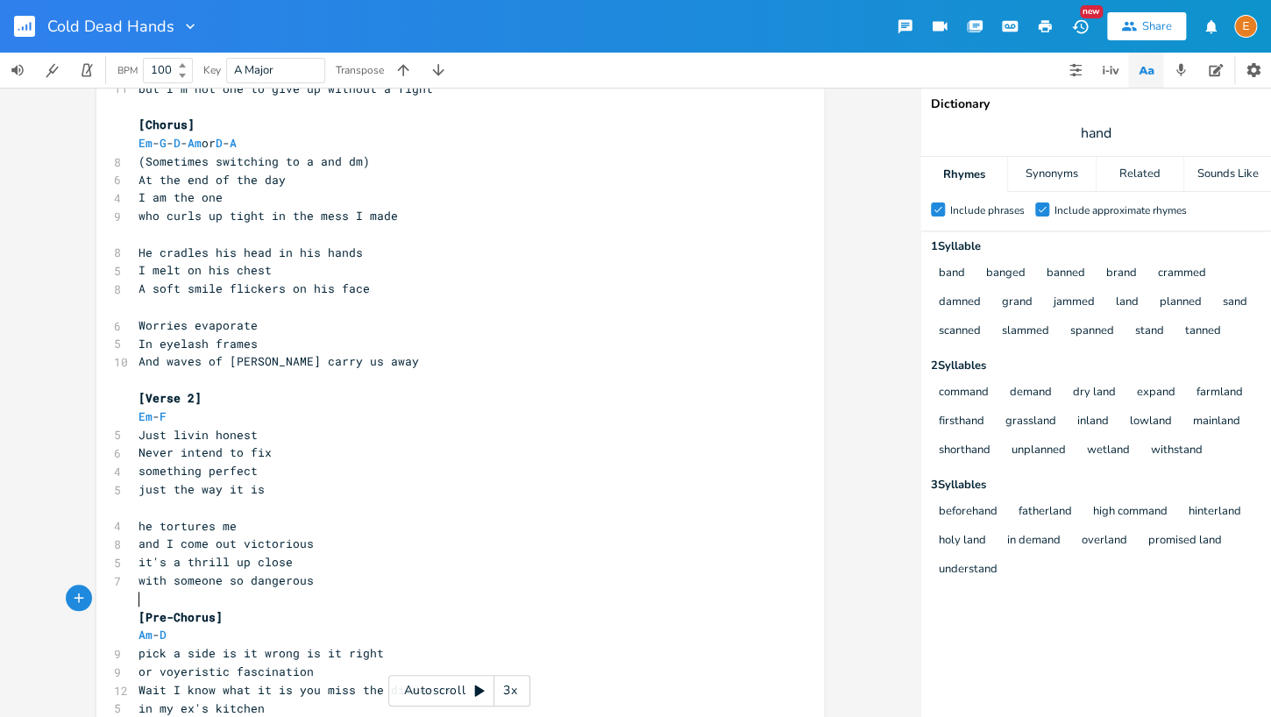
scroll to position [849, 0]
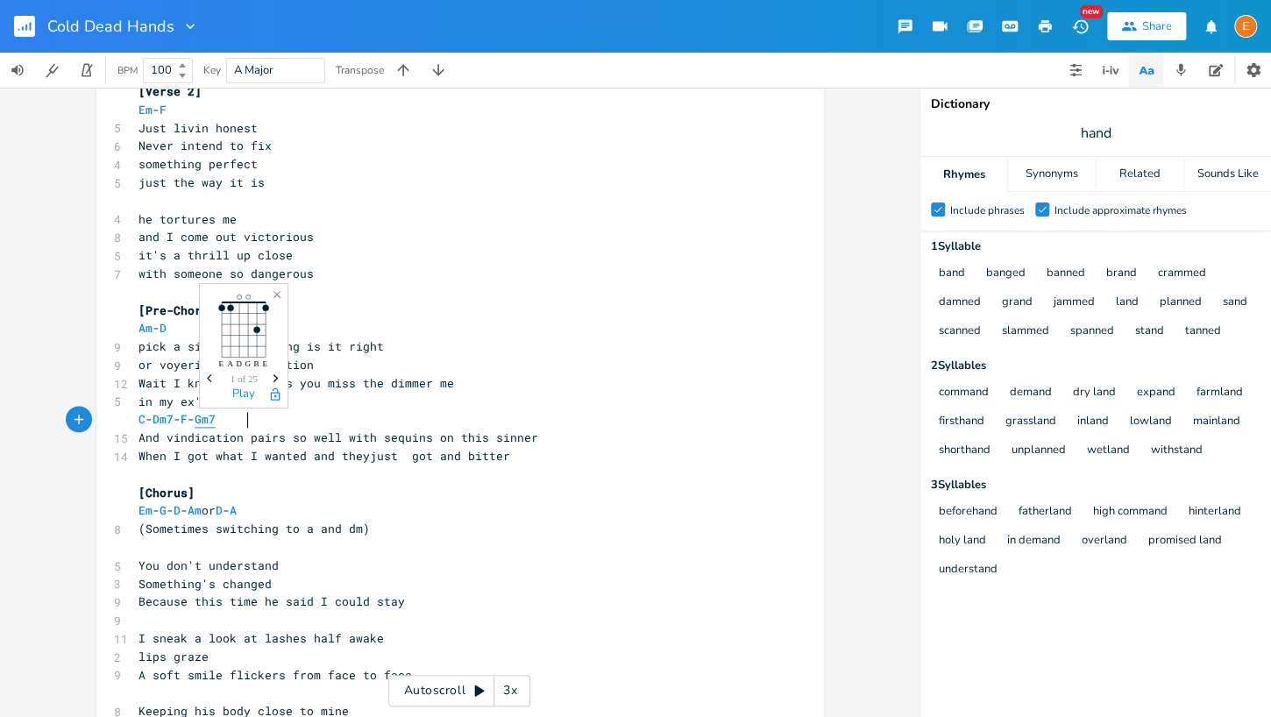
click at [216, 421] on span "Gm7" at bounding box center [205, 419] width 21 height 17
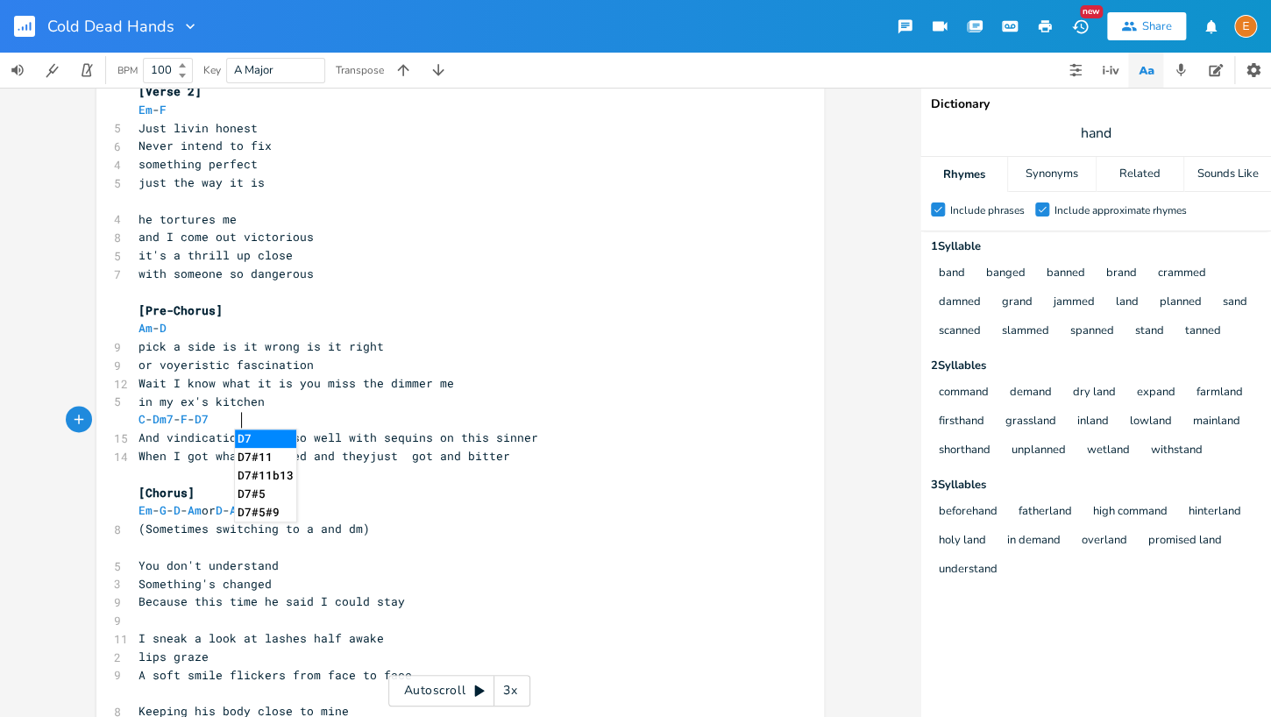
type textarea "Dm"
click at [322, 400] on pre "in my ex's kitchen" at bounding box center [451, 402] width 633 height 18
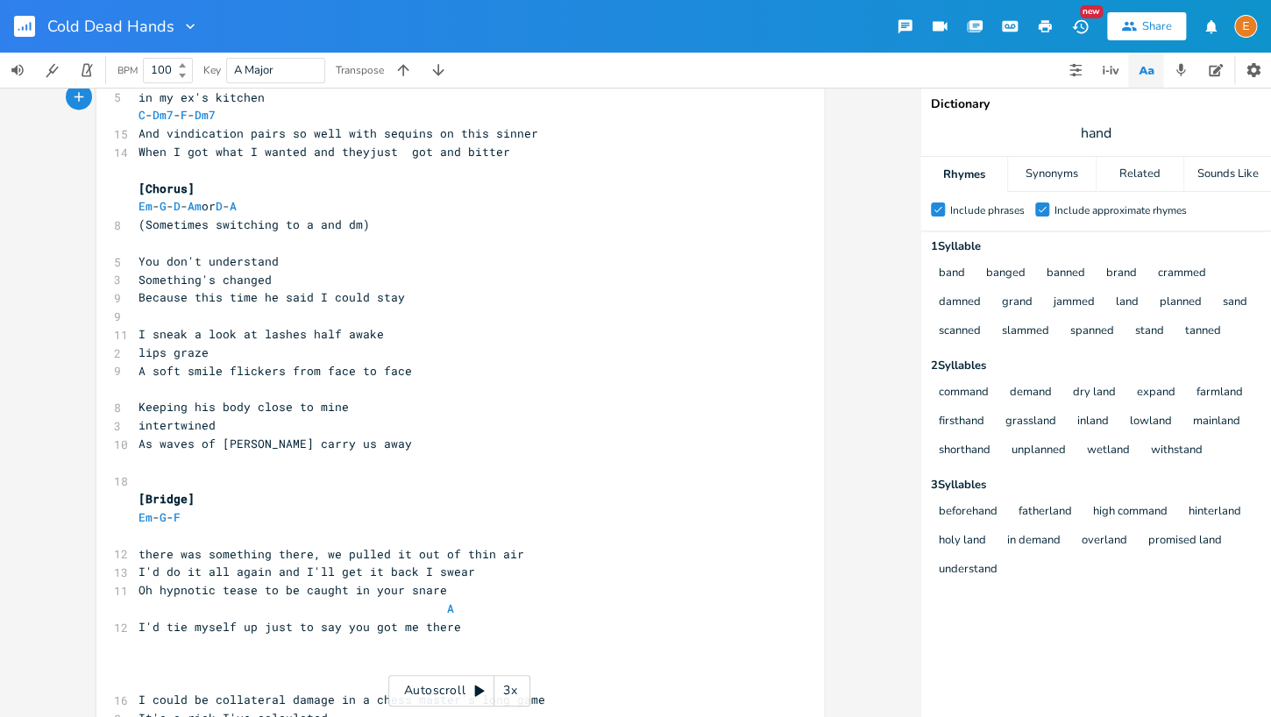
scroll to position [1708, 0]
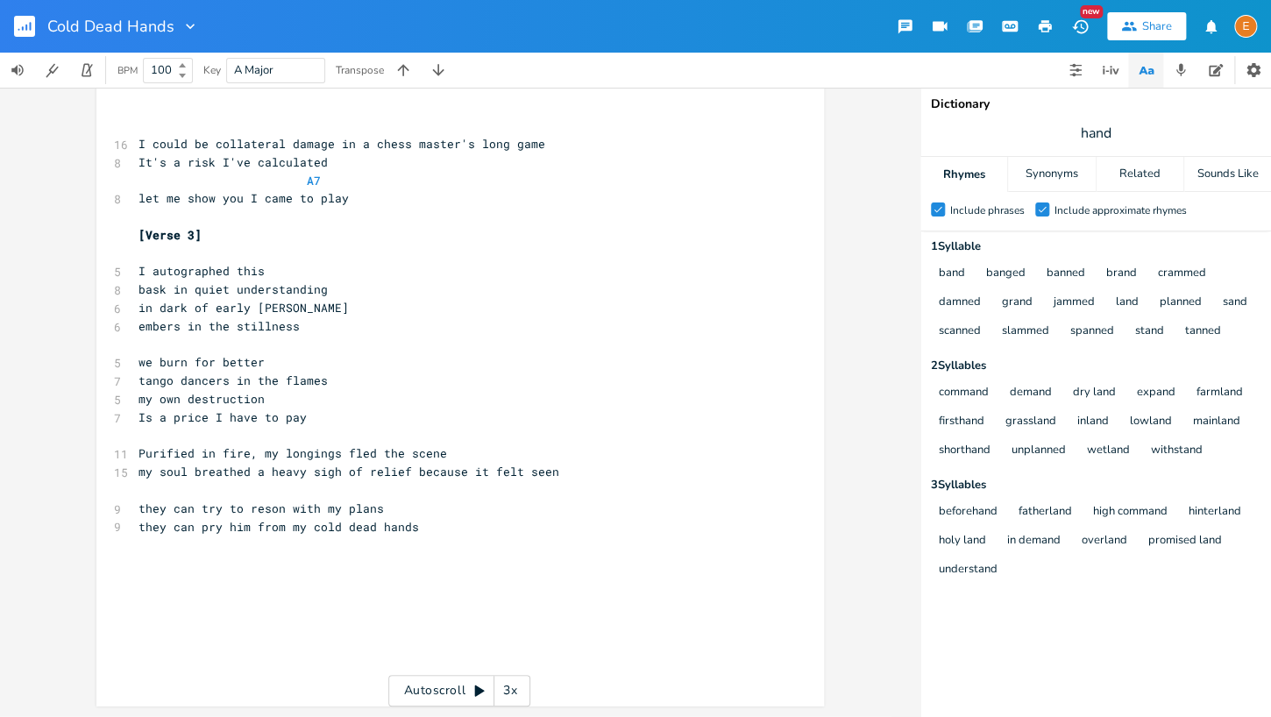
click at [571, 521] on pre "they can pry him from my cold dead hands" at bounding box center [451, 527] width 633 height 18
type textarea "end with the wi"
type textarea "eird and spooky e that"
type textarea "on 2 and 4"
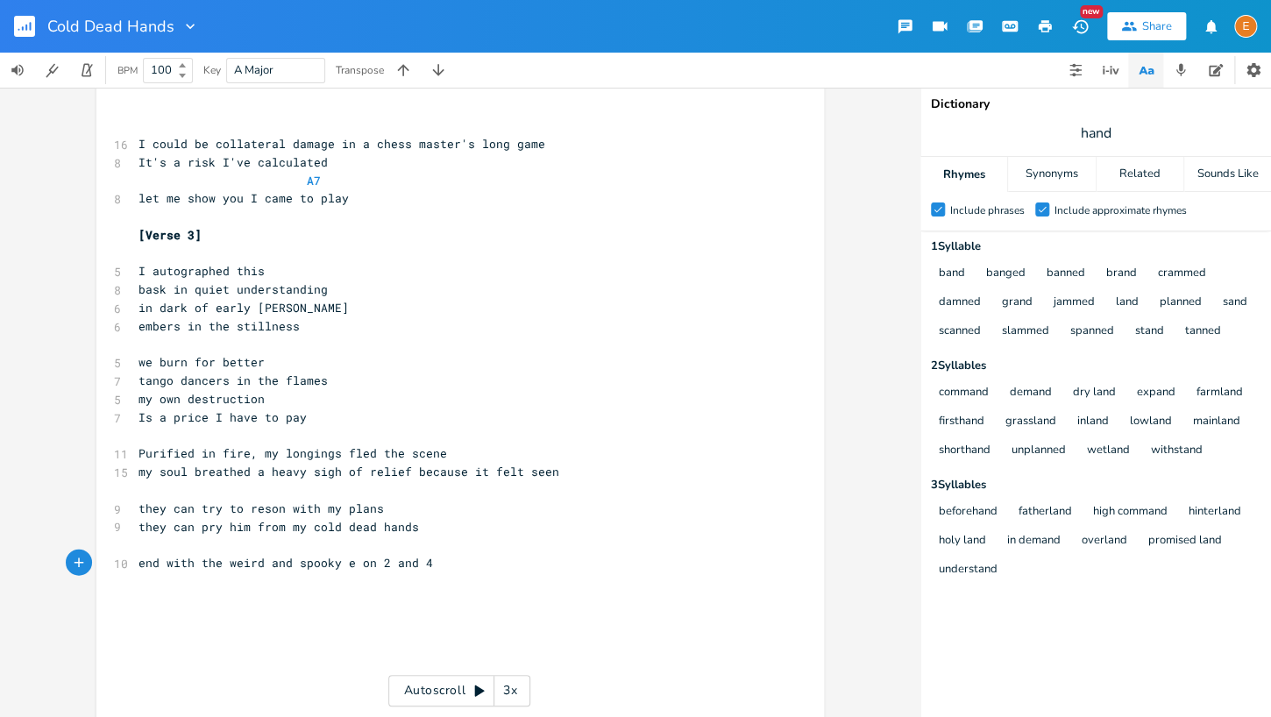
scroll to position [4, 0]
drag, startPoint x: 470, startPoint y: 566, endPoint x: 100, endPoint y: 562, distance: 369.8
type textarea "emadd9"
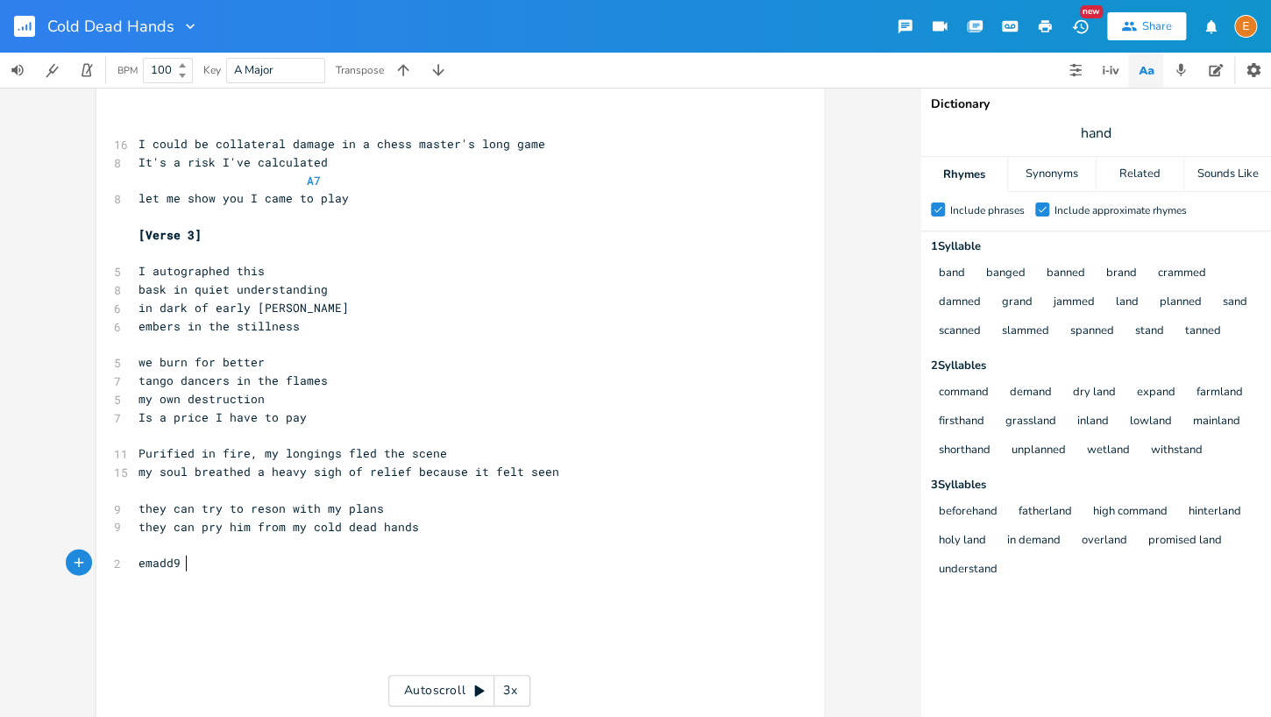
click at [485, 318] on pre "embers in the stillness" at bounding box center [451, 326] width 633 height 18
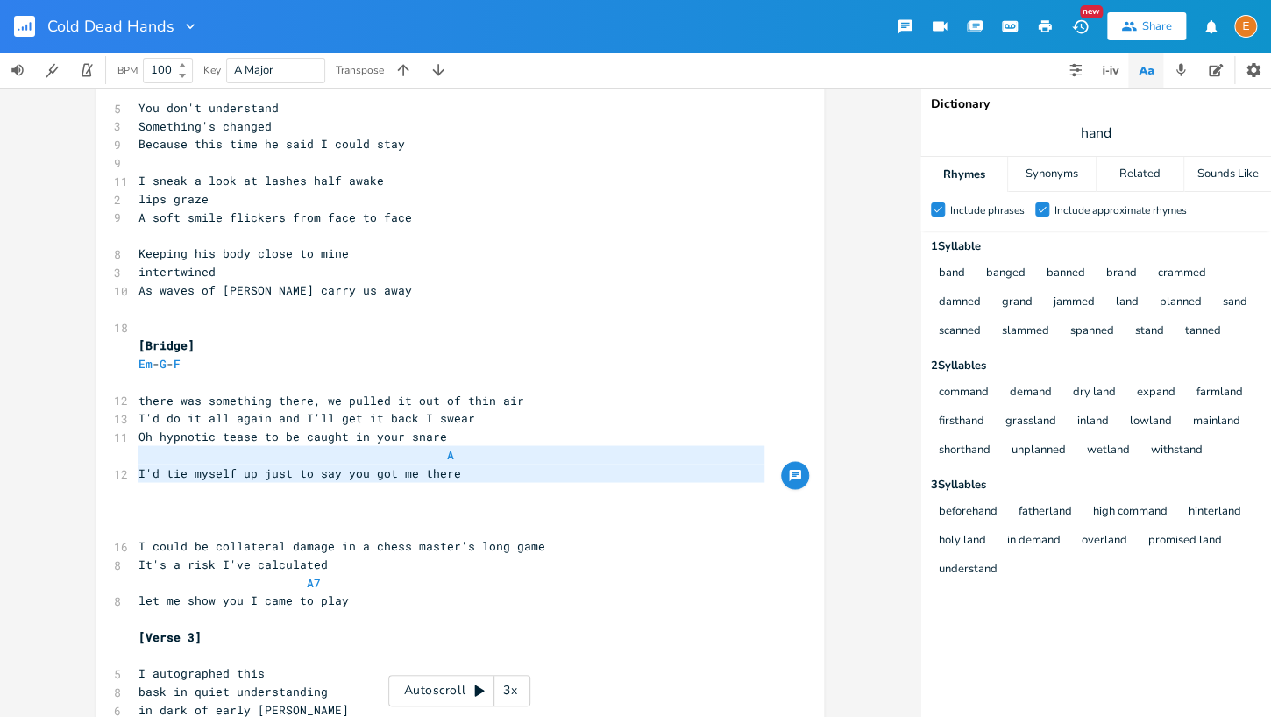
scroll to position [58, 0]
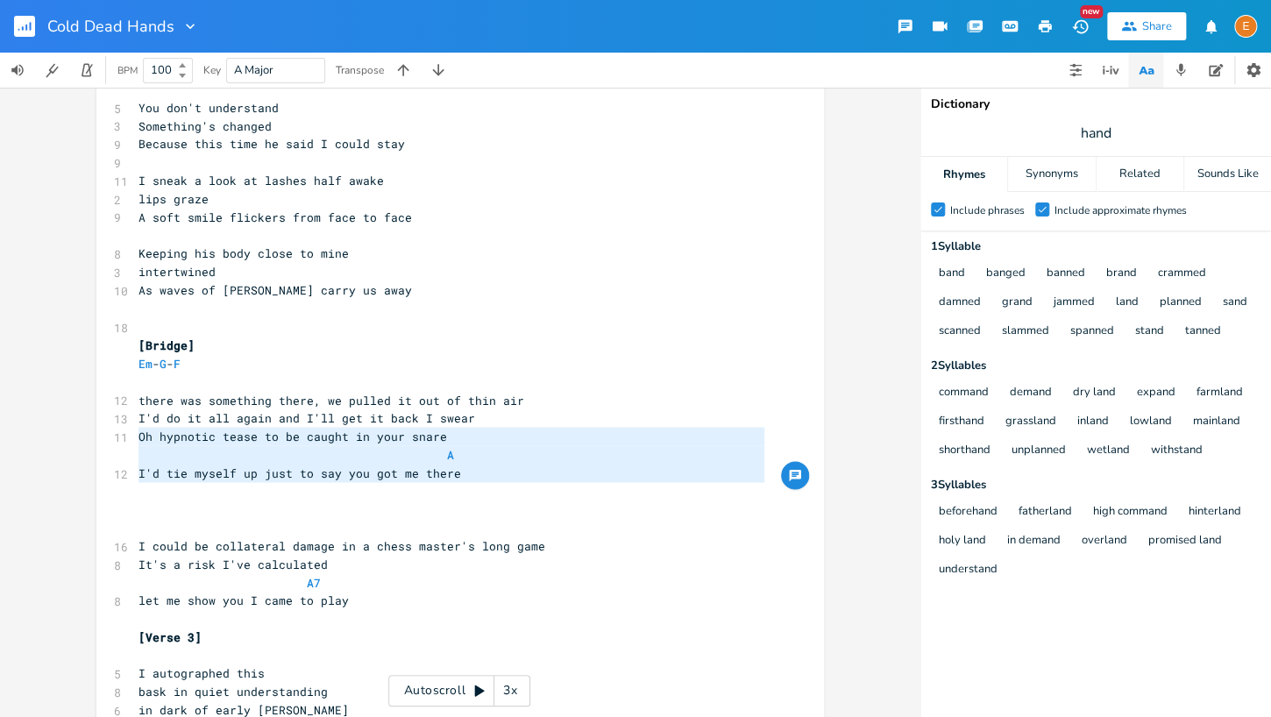
drag, startPoint x: 581, startPoint y: 489, endPoint x: 115, endPoint y: 443, distance: 468.5
type textarea "Oh hypnotic tease to be caught in your snare A I'd tie myself up just to say yo…"
click at [223, 446] on span at bounding box center [237, 454] width 28 height 18
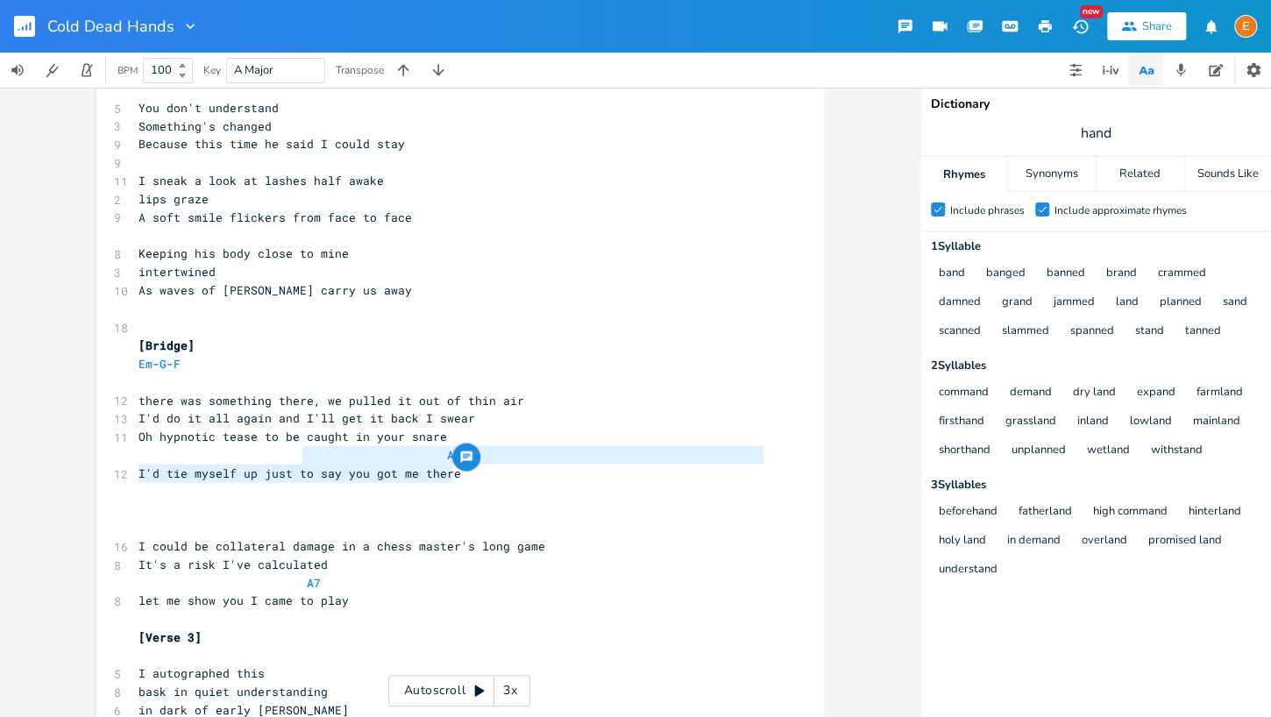
scroll to position [39, 276]
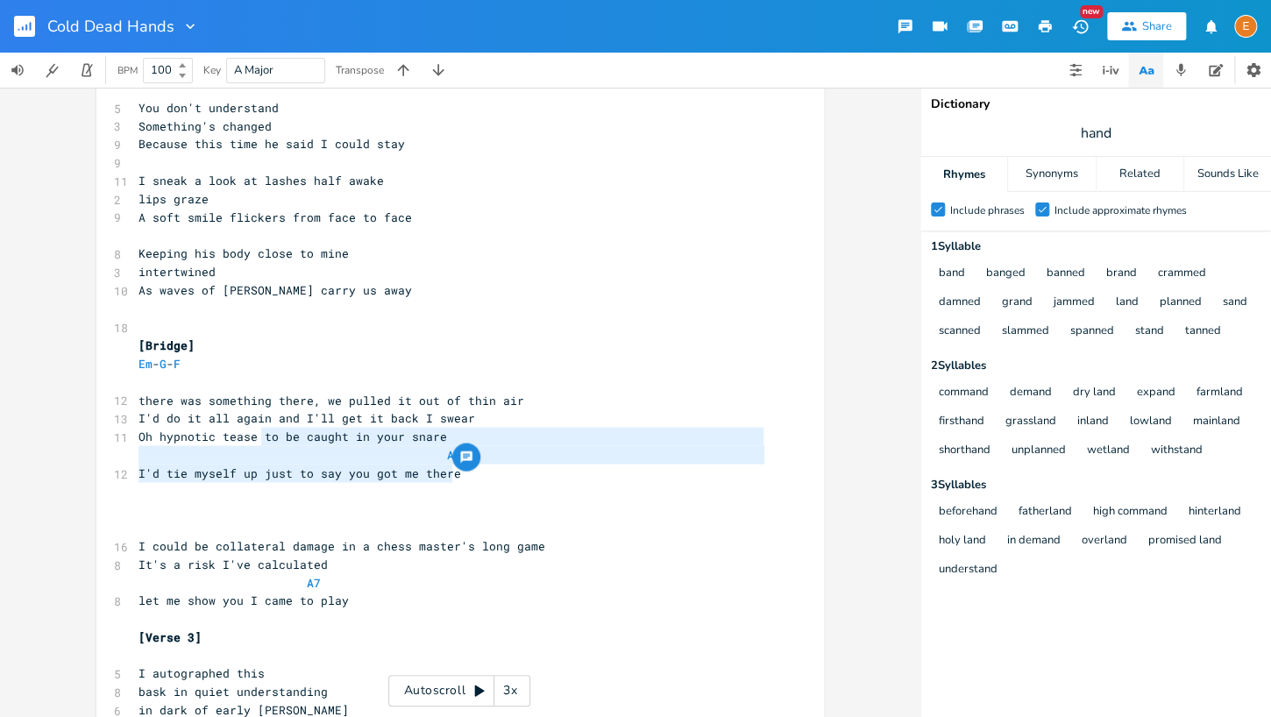
type textarea "to be caught in your snare A I'd tie myself up just to say you got me there"
drag, startPoint x: 534, startPoint y: 480, endPoint x: 257, endPoint y: 438, distance: 280.1
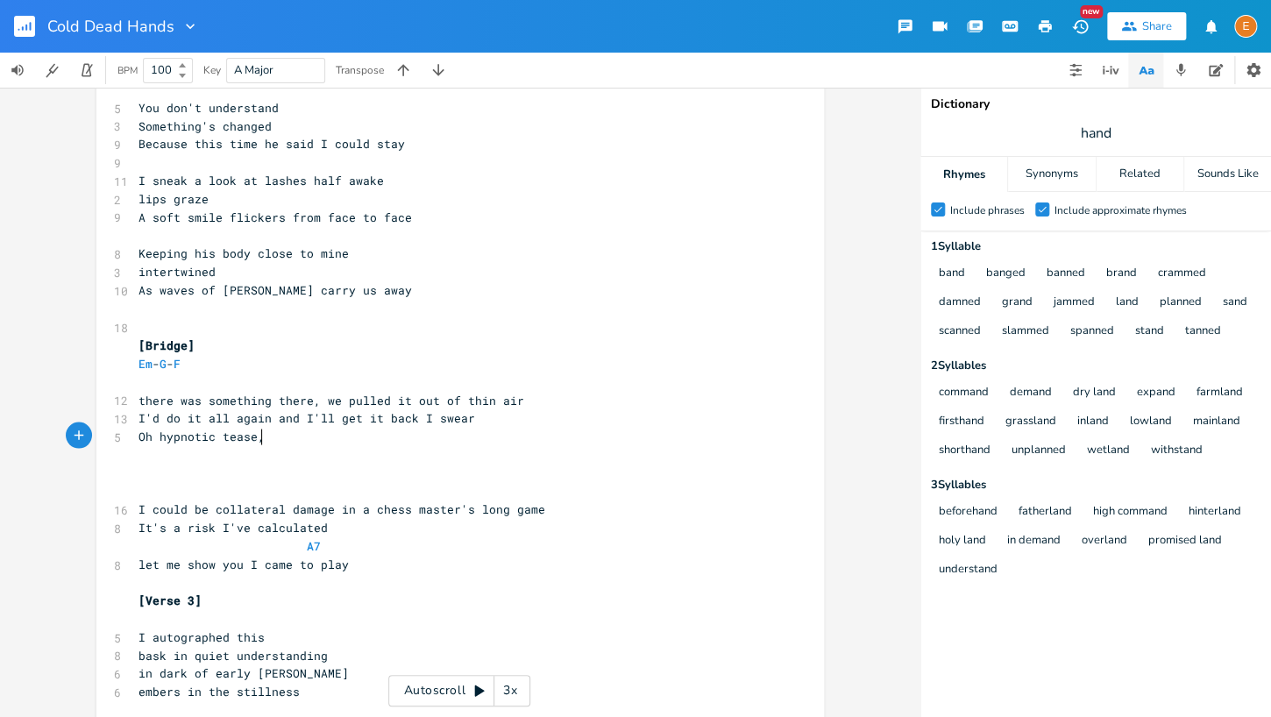
scroll to position [0, 2]
type textarea ",chess master's long game"
drag, startPoint x: 264, startPoint y: 441, endPoint x: 275, endPoint y: 438, distance: 11.7
click at [264, 441] on span "Oh hypnotic tease,chess master's long game" at bounding box center [285, 436] width 294 height 16
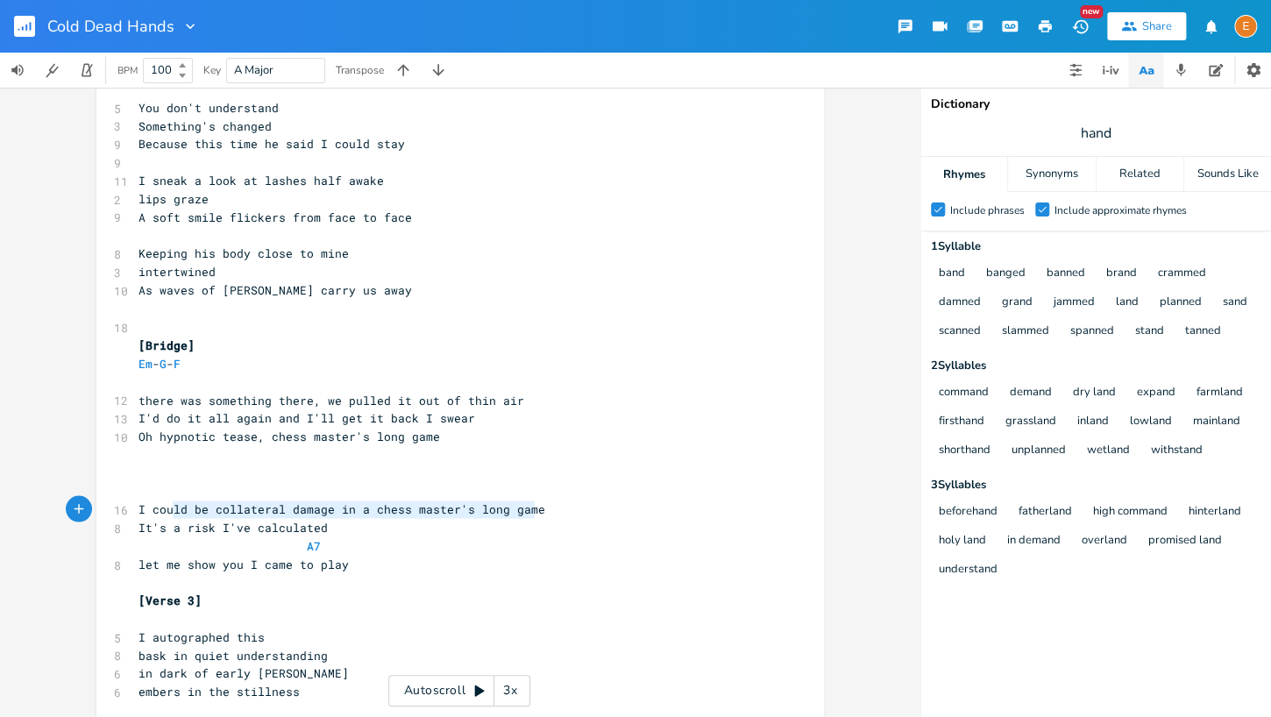
scroll to position [0, 347]
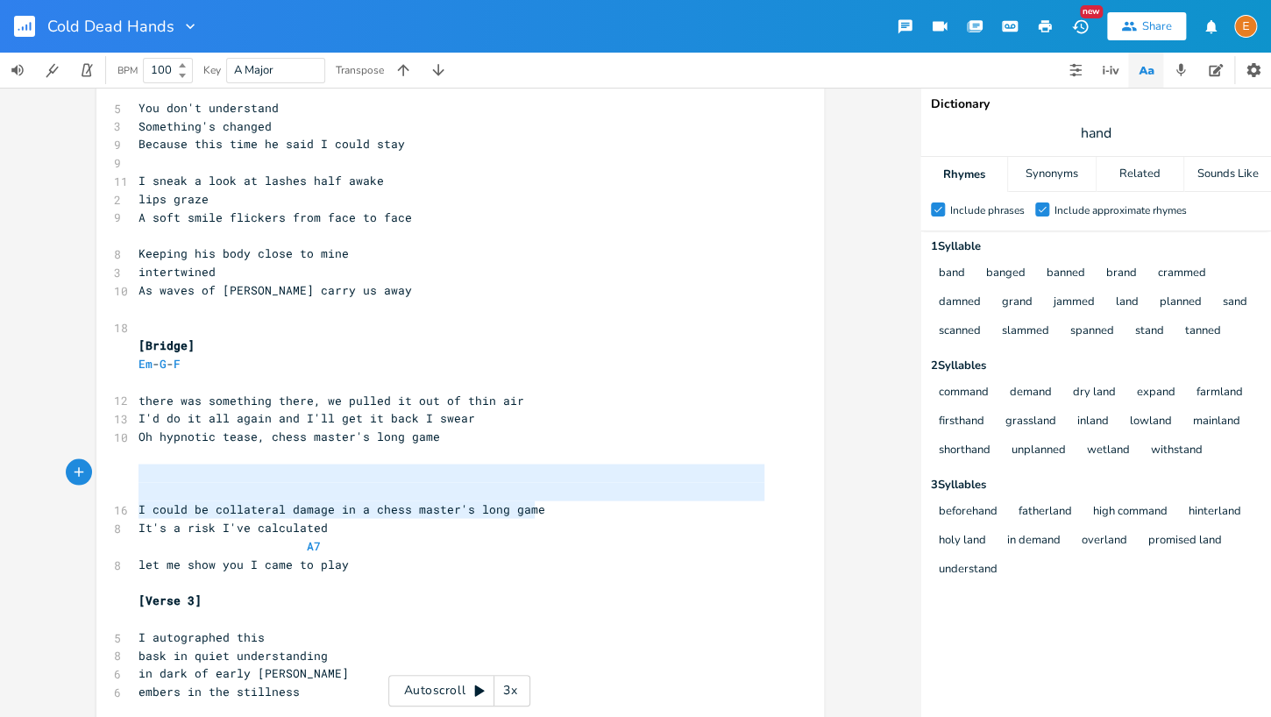
type textarea "I could be collateral damage in a chess master's long game"
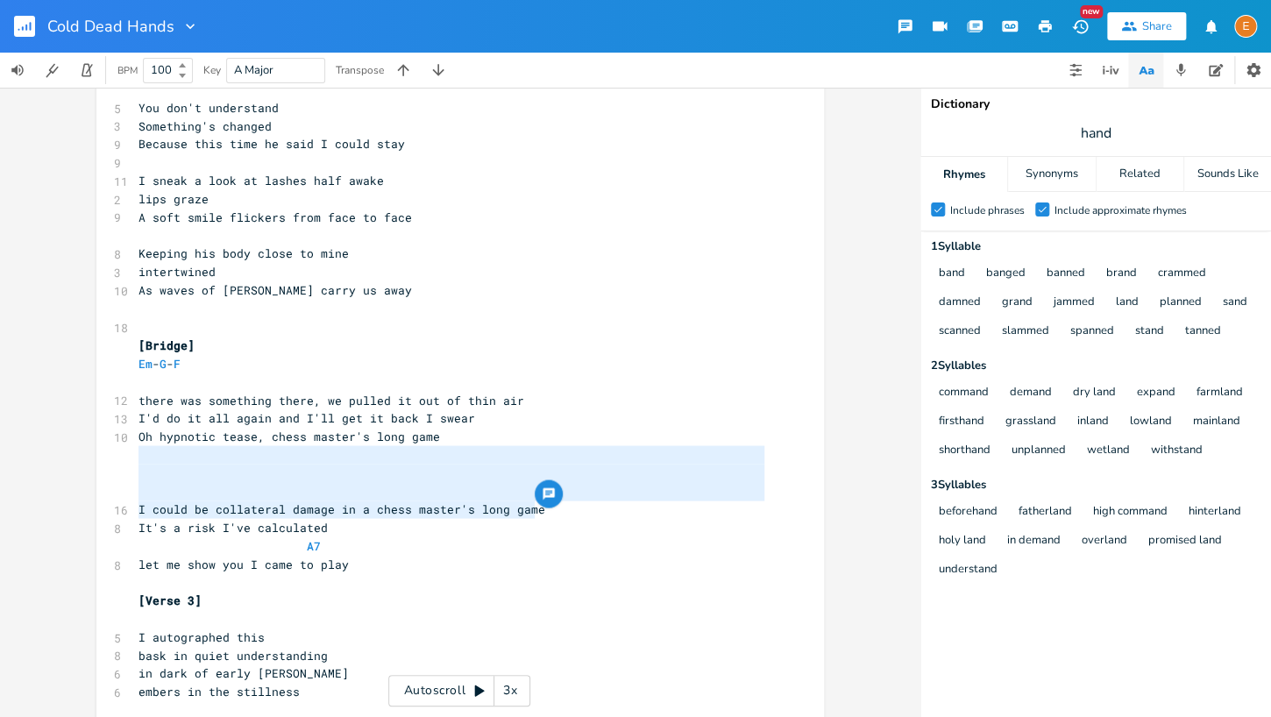
scroll to position [44, 368]
drag, startPoint x: 587, startPoint y: 508, endPoint x: 121, endPoint y: 450, distance: 469.8
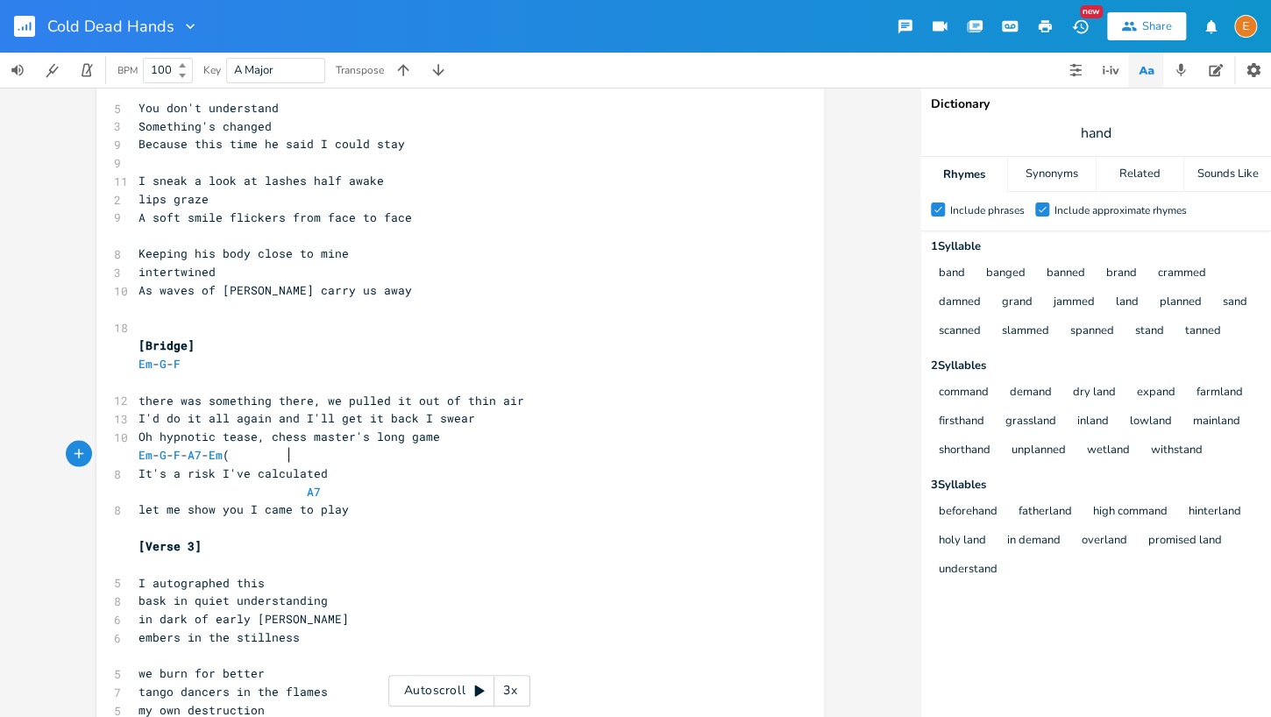
scroll to position [4, 136]
type textarea "Em - G - F - A7 - Em (like the v"
type textarea "let's dance [PERSON_NAME] song)"
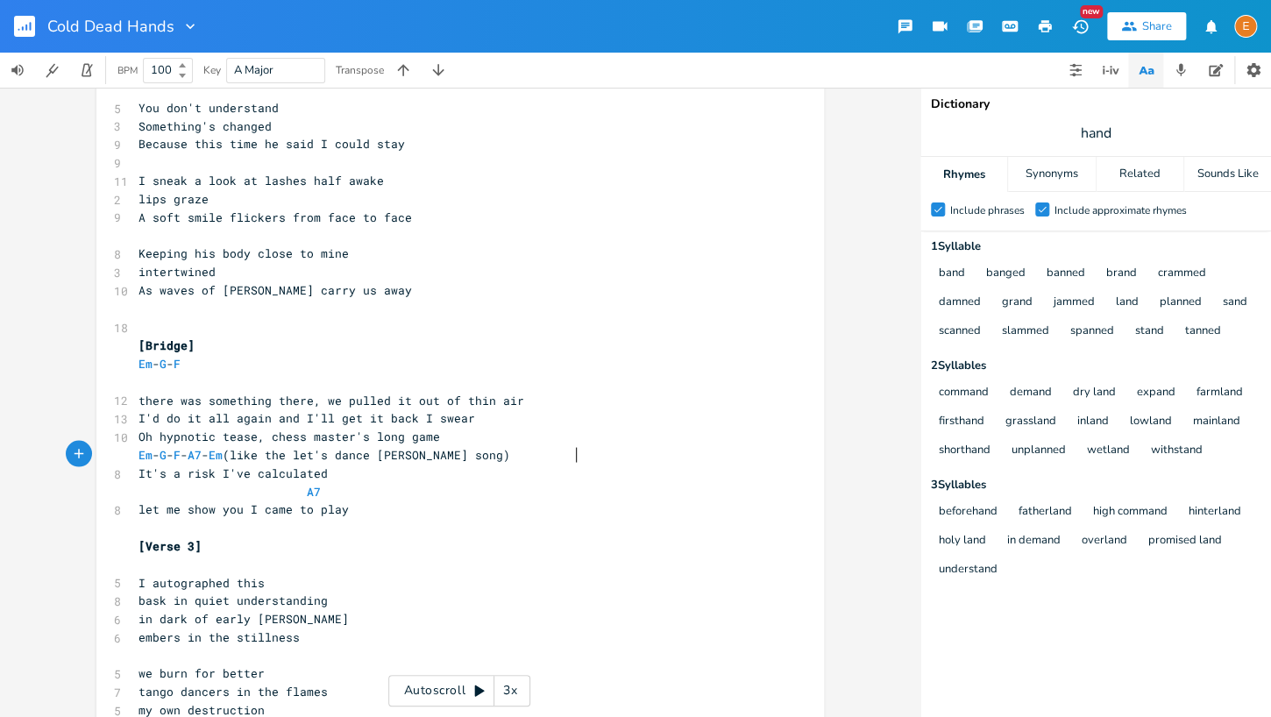
click at [592, 455] on pre "Em - G - F - A7 - Em (like the let's dance [PERSON_NAME] song)" at bounding box center [451, 454] width 633 height 18
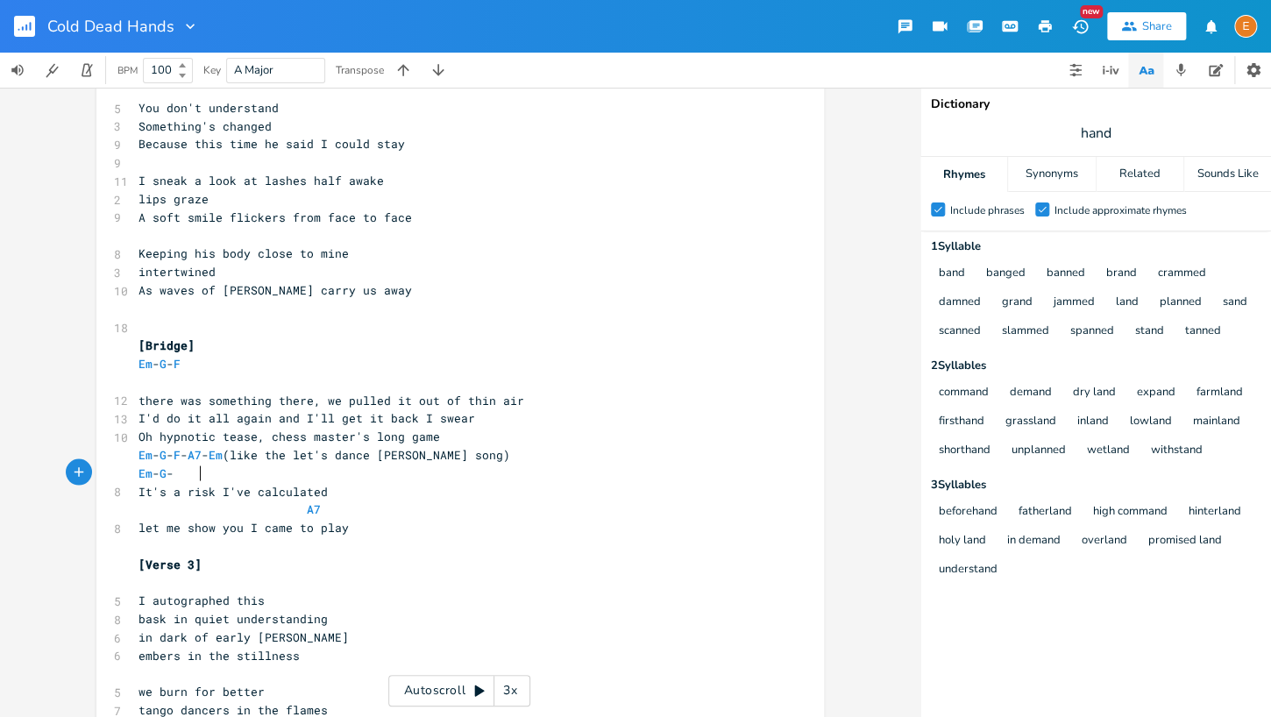
scroll to position [4, 66]
type textarea "Em - G - D - Am7 - Em"
click at [138, 476] on pre "Em - G - D - Am7 - Em" at bounding box center [451, 473] width 633 height 18
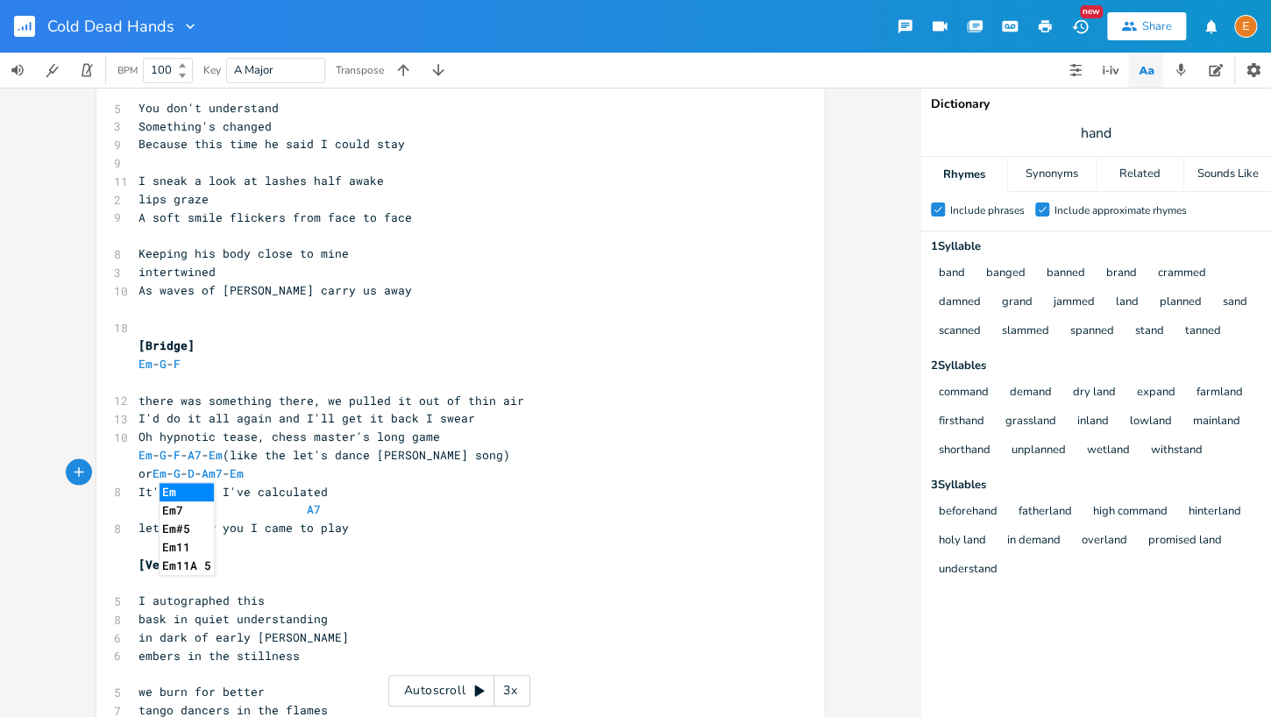
type textarea "or"
click at [386, 385] on pre "​" at bounding box center [451, 381] width 633 height 18
drag, startPoint x: 154, startPoint y: 473, endPoint x: 121, endPoint y: 474, distance: 33.3
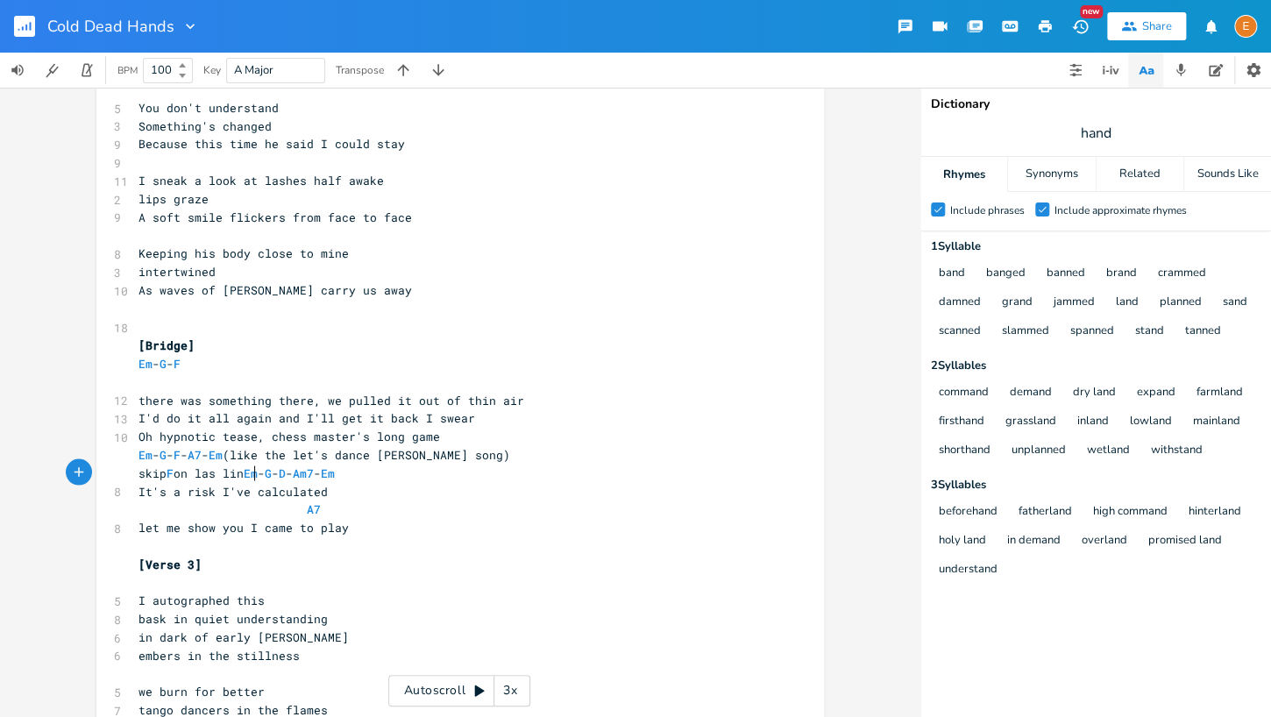
scroll to position [4, 103]
type textarea "skip F on las line"
click at [342, 474] on span "skip F on las line Em - G - D - Am7 - Em" at bounding box center [239, 472] width 203 height 16
type textarea "C - A7 -"
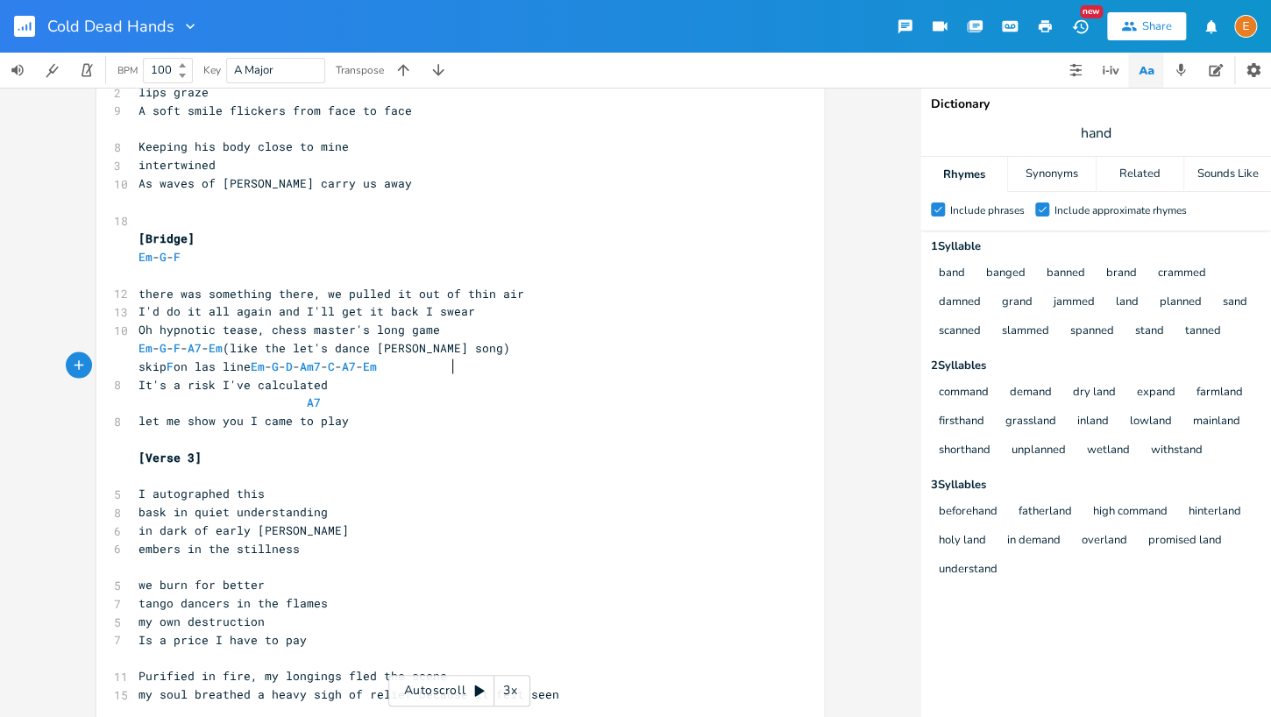
scroll to position [1435, 0]
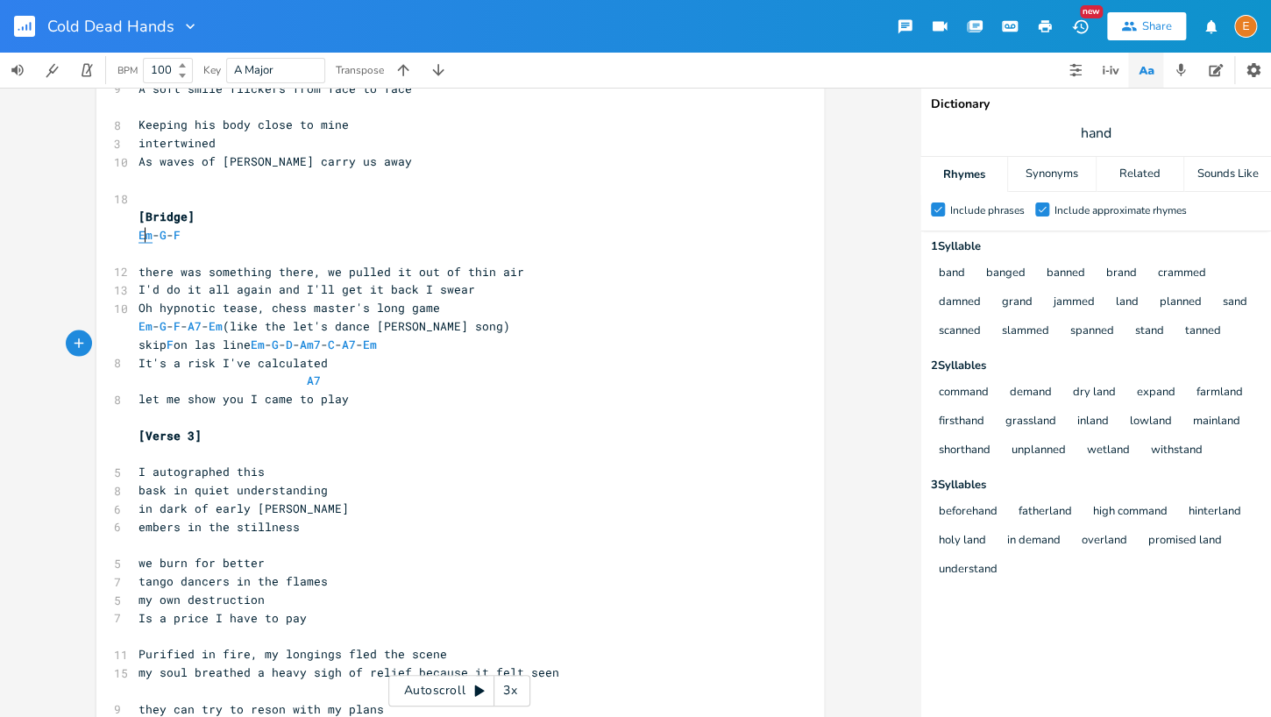
click at [148, 230] on span "Em" at bounding box center [145, 234] width 14 height 17
type textarea "Em"
click at [148, 230] on span "Em" at bounding box center [145, 234] width 14 height 17
click at [167, 233] on span "G" at bounding box center [162, 234] width 7 height 17
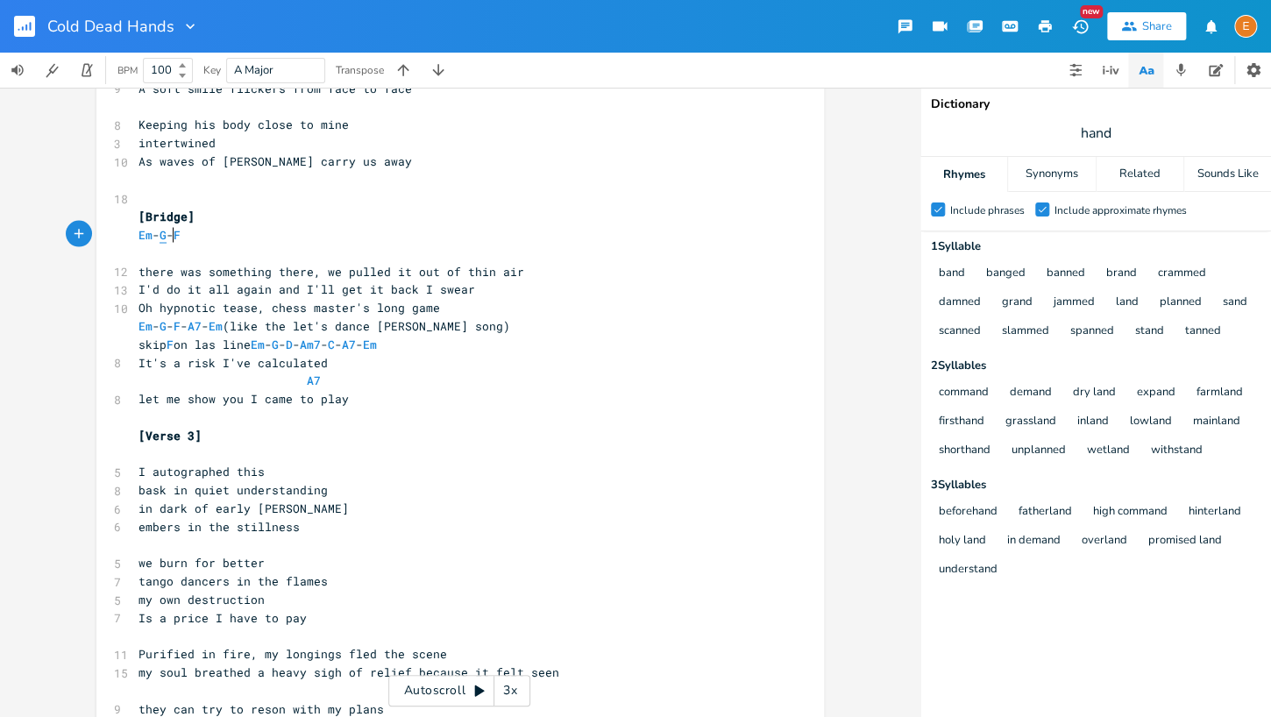
scroll to position [4, 0]
type textarea "G"
click at [167, 233] on span "G" at bounding box center [162, 234] width 7 height 17
click at [181, 235] on span "F" at bounding box center [177, 234] width 7 height 17
type textarea "F"
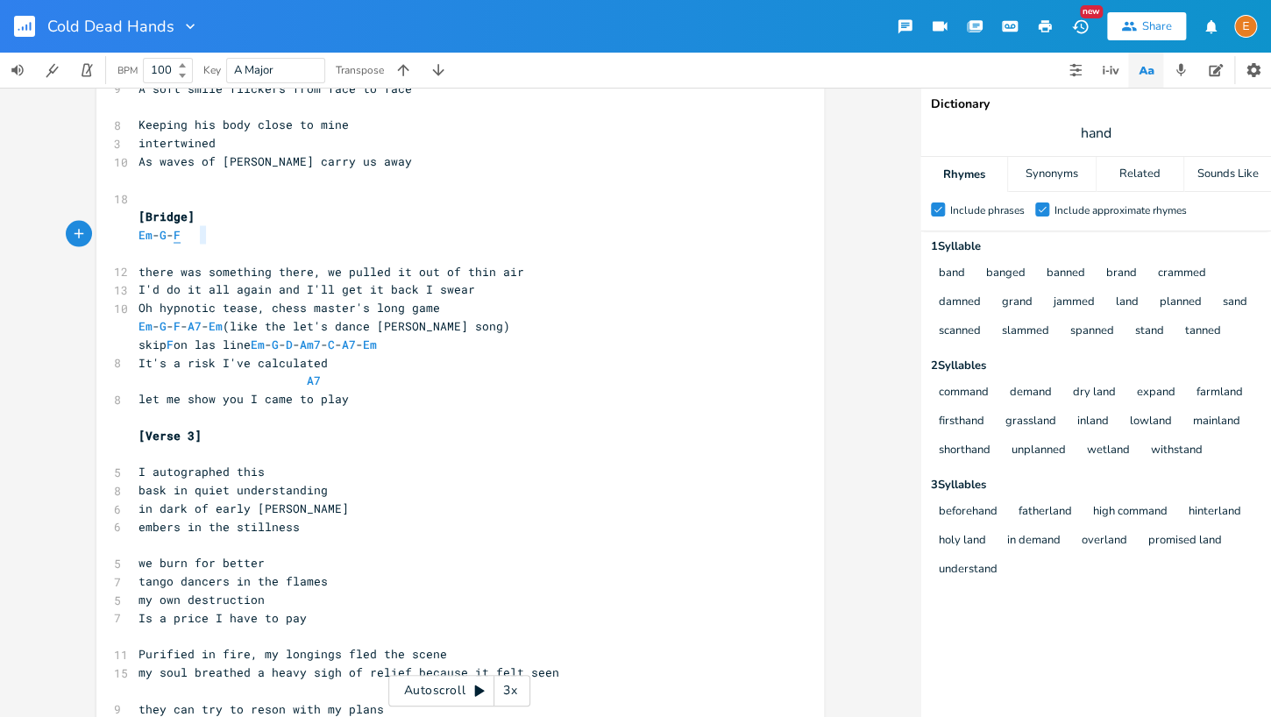
scroll to position [4, 6]
click at [181, 235] on span "F" at bounding box center [177, 234] width 7 height 17
type textarea "F"
click at [181, 235] on span "F" at bounding box center [177, 234] width 7 height 17
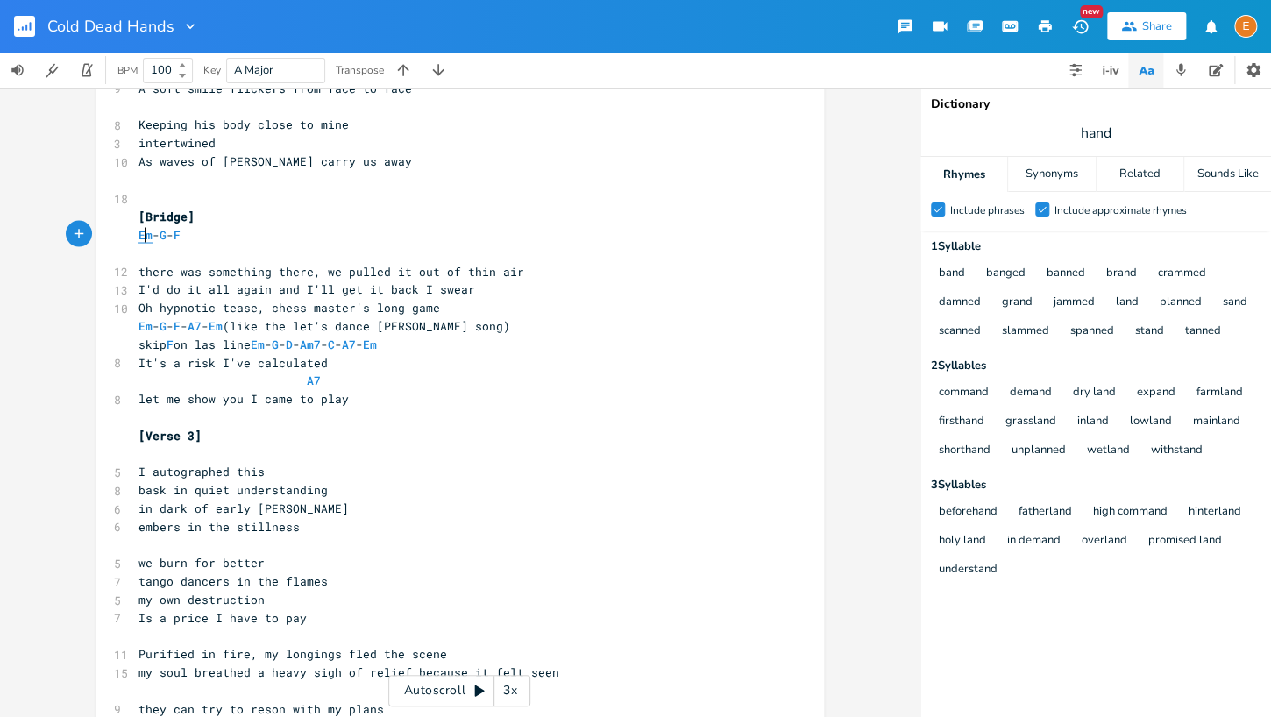
click at [147, 232] on span "Em" at bounding box center [145, 234] width 14 height 17
type textarea "Em - G - F"
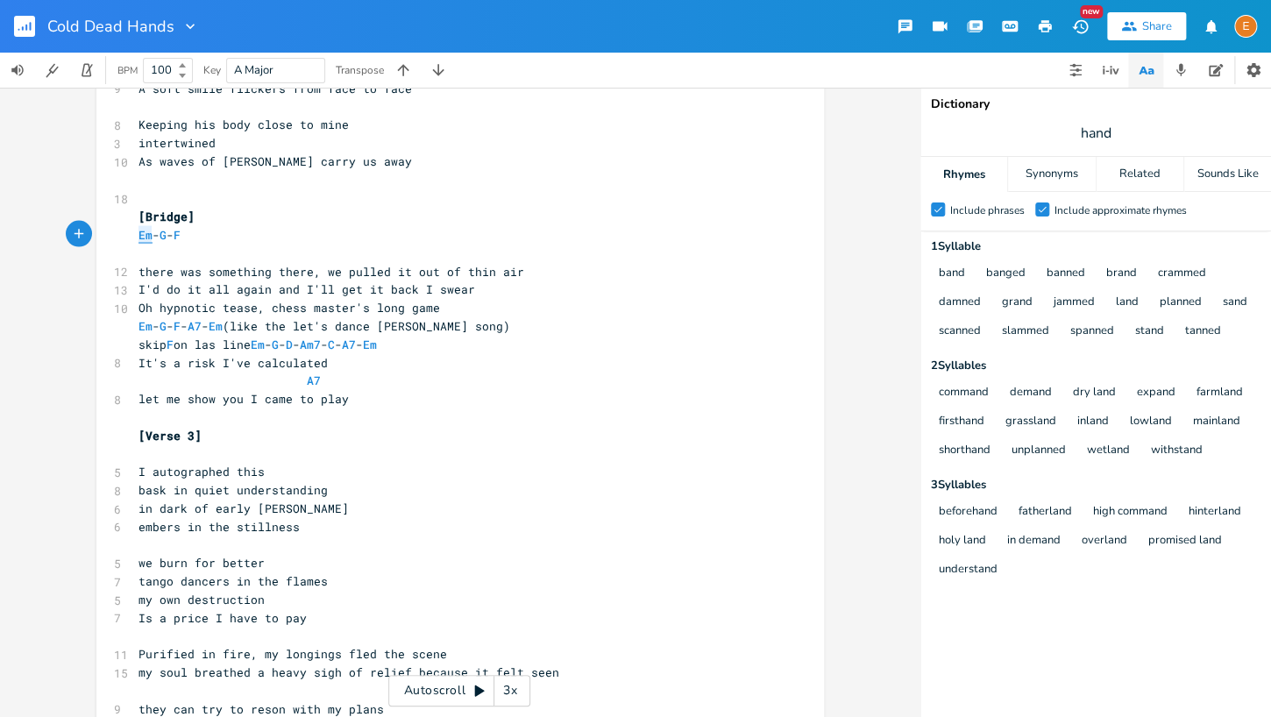
click at [147, 232] on span "Em" at bounding box center [145, 234] width 14 height 17
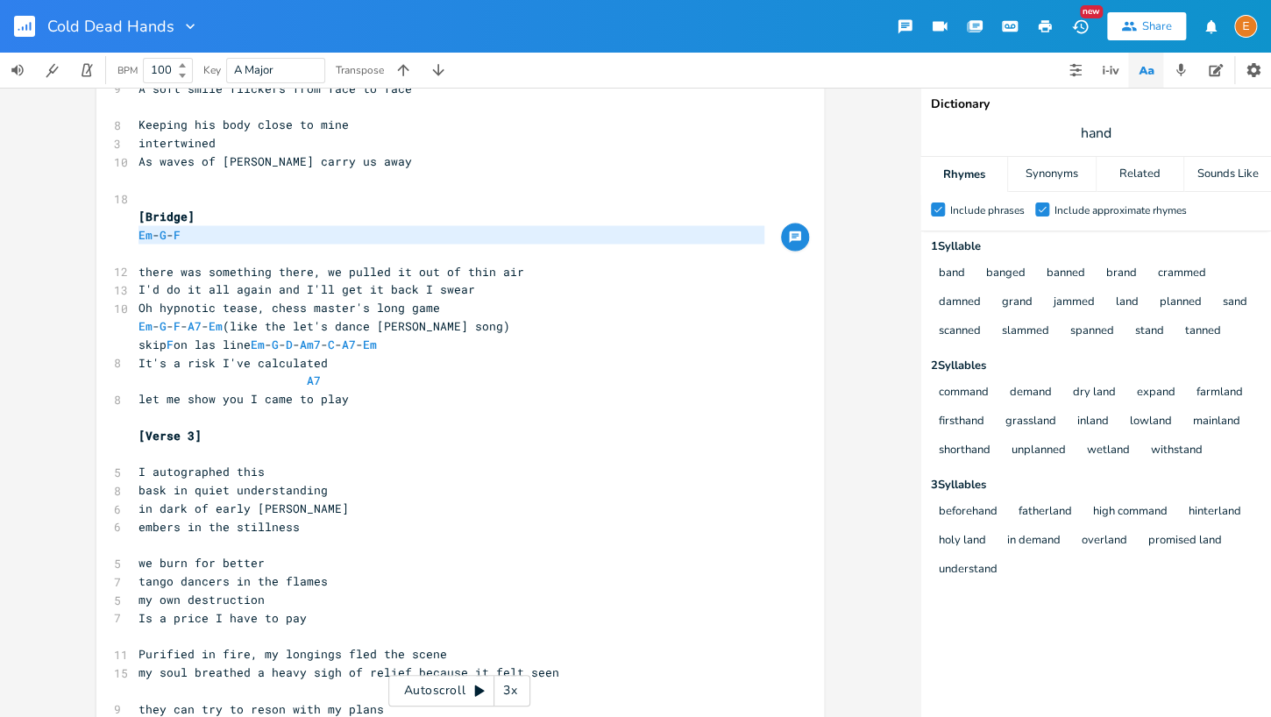
click at [181, 230] on span "Em - G - F" at bounding box center [159, 234] width 42 height 16
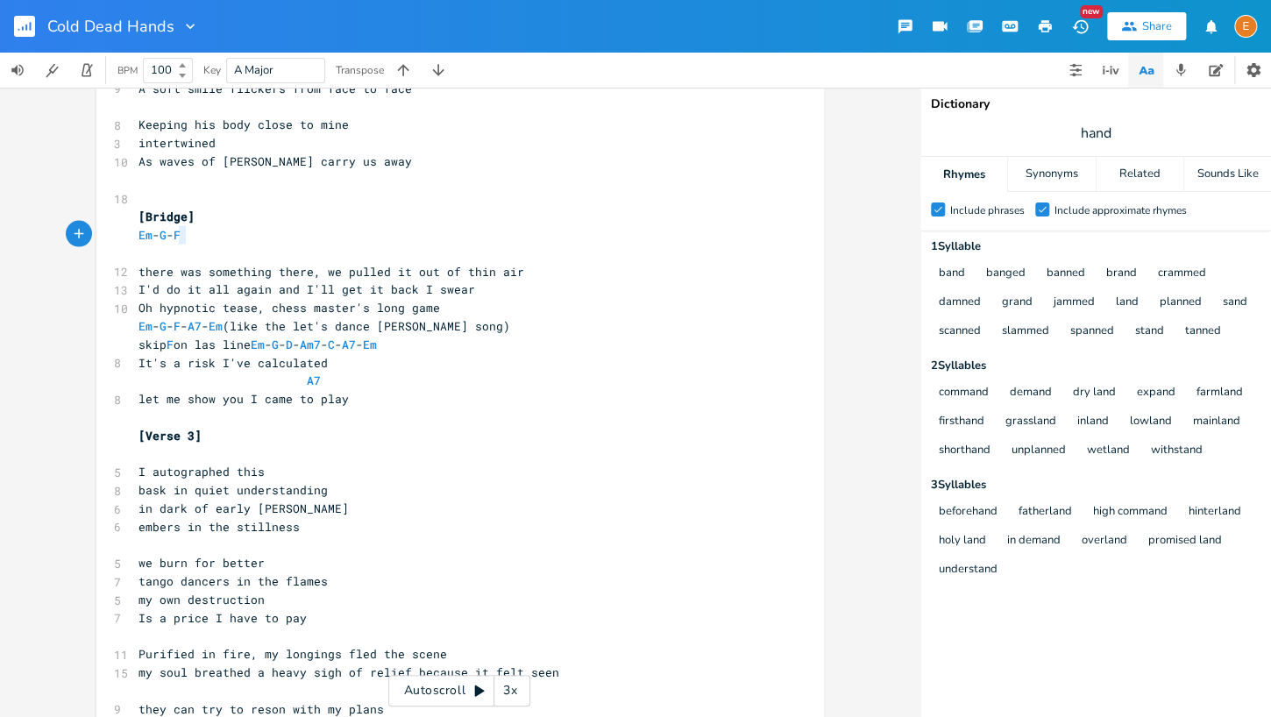
scroll to position [0, 2]
click at [181, 230] on span "Em - G - F" at bounding box center [159, 234] width 42 height 16
type textarea "Em - G - F"
click at [181, 230] on span "Em - G - F" at bounding box center [159, 234] width 42 height 16
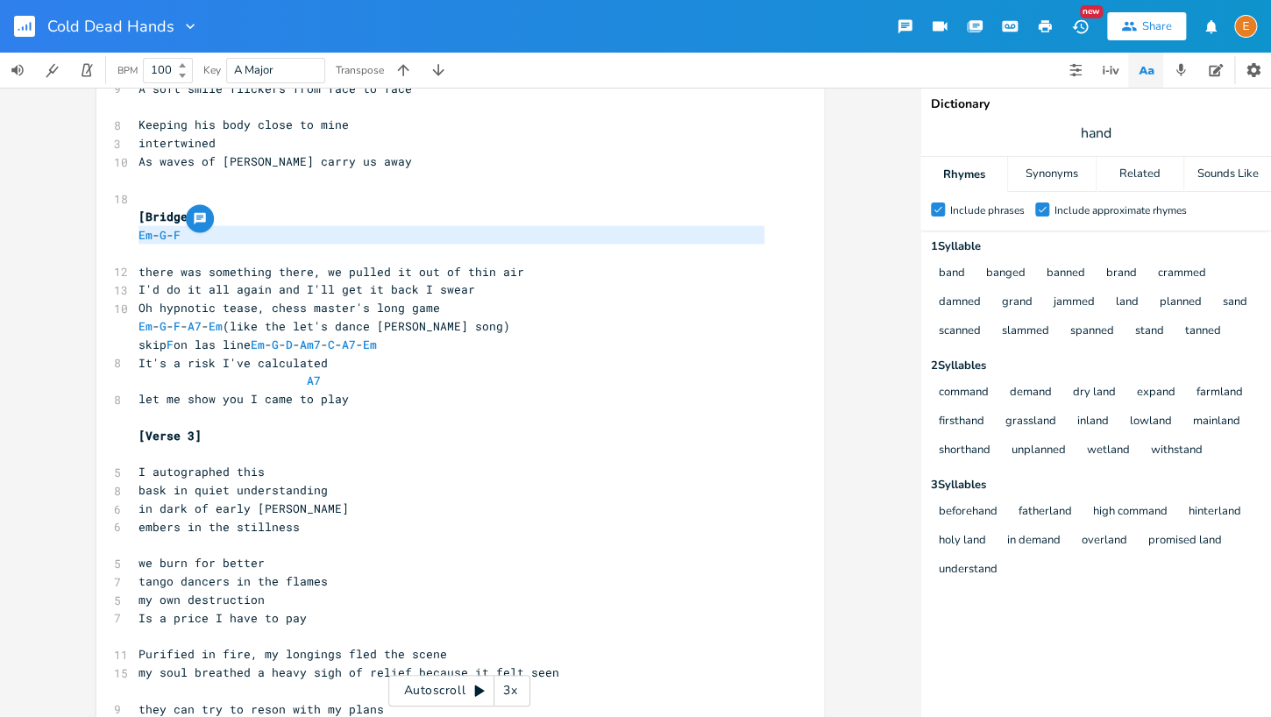
click at [181, 230] on span "Em - G - F" at bounding box center [159, 234] width 42 height 16
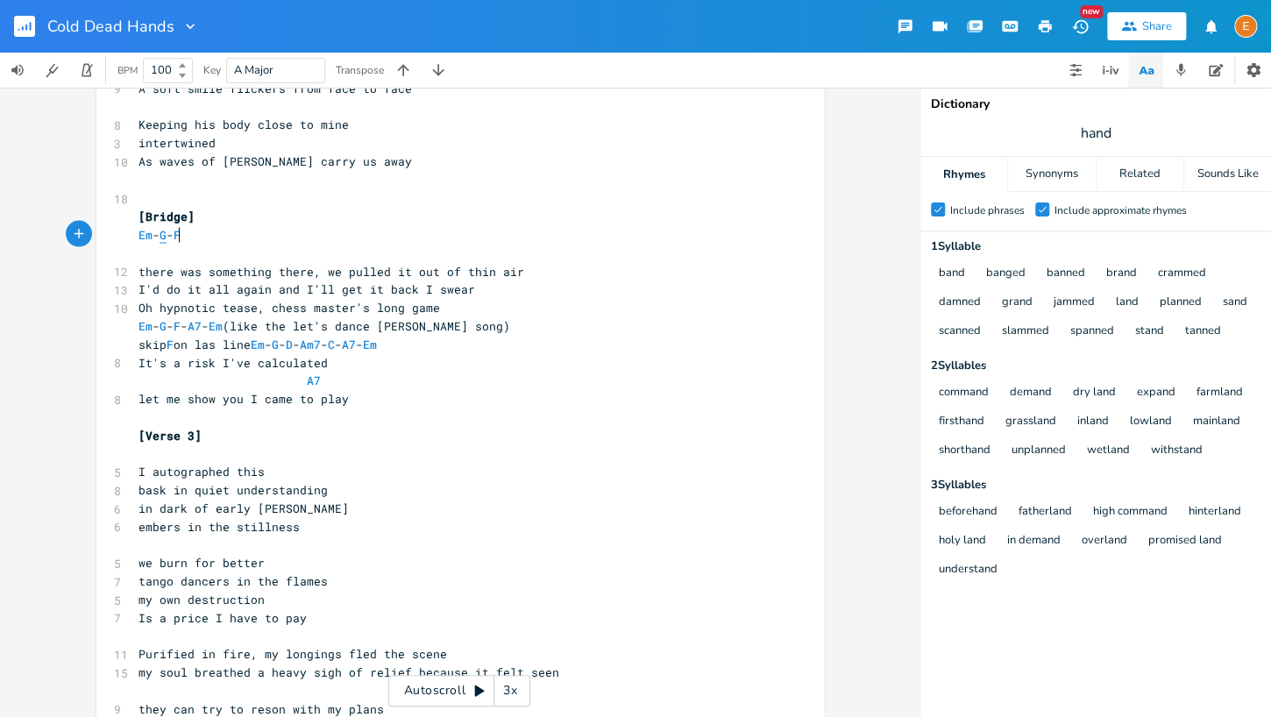
click at [167, 231] on span "G" at bounding box center [162, 234] width 7 height 17
type textarea "G"
click at [167, 231] on span "G" at bounding box center [162, 234] width 7 height 17
click at [181, 238] on span "F" at bounding box center [177, 234] width 7 height 17
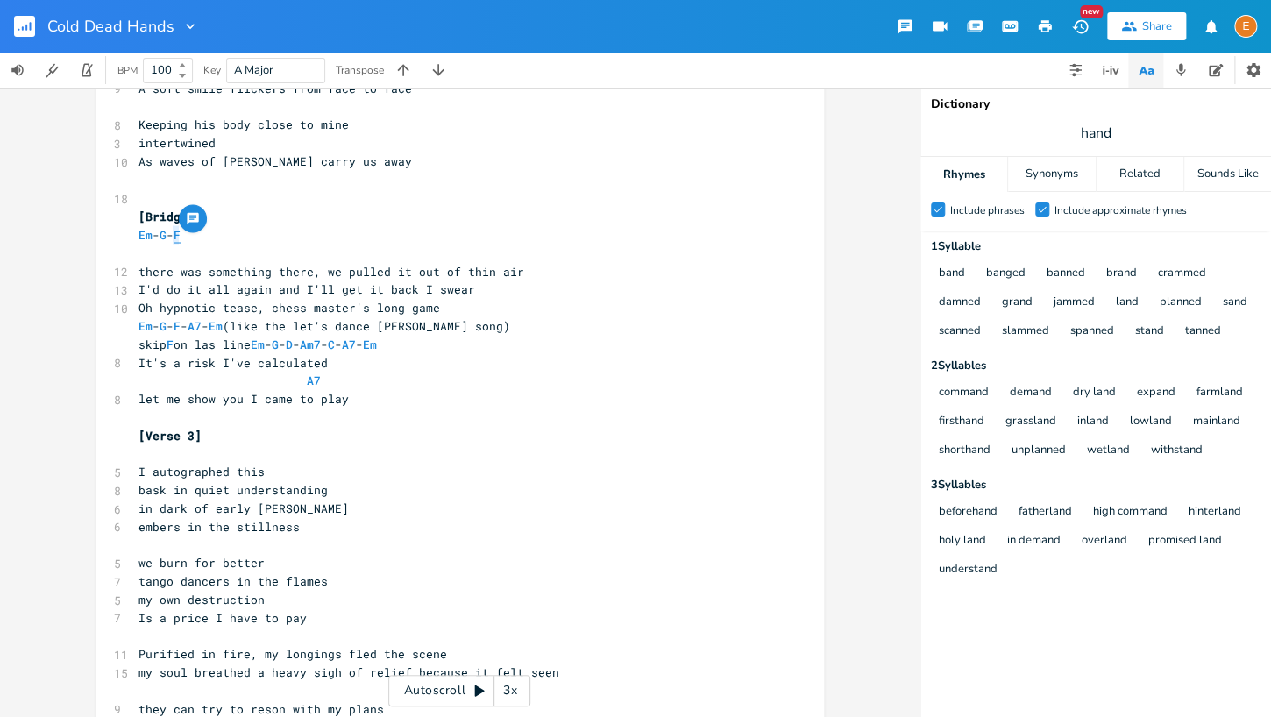
type textarea "F"
click at [181, 238] on span "F" at bounding box center [177, 234] width 7 height 17
click at [181, 237] on span "F" at bounding box center [177, 234] width 7 height 17
type textarea "F"
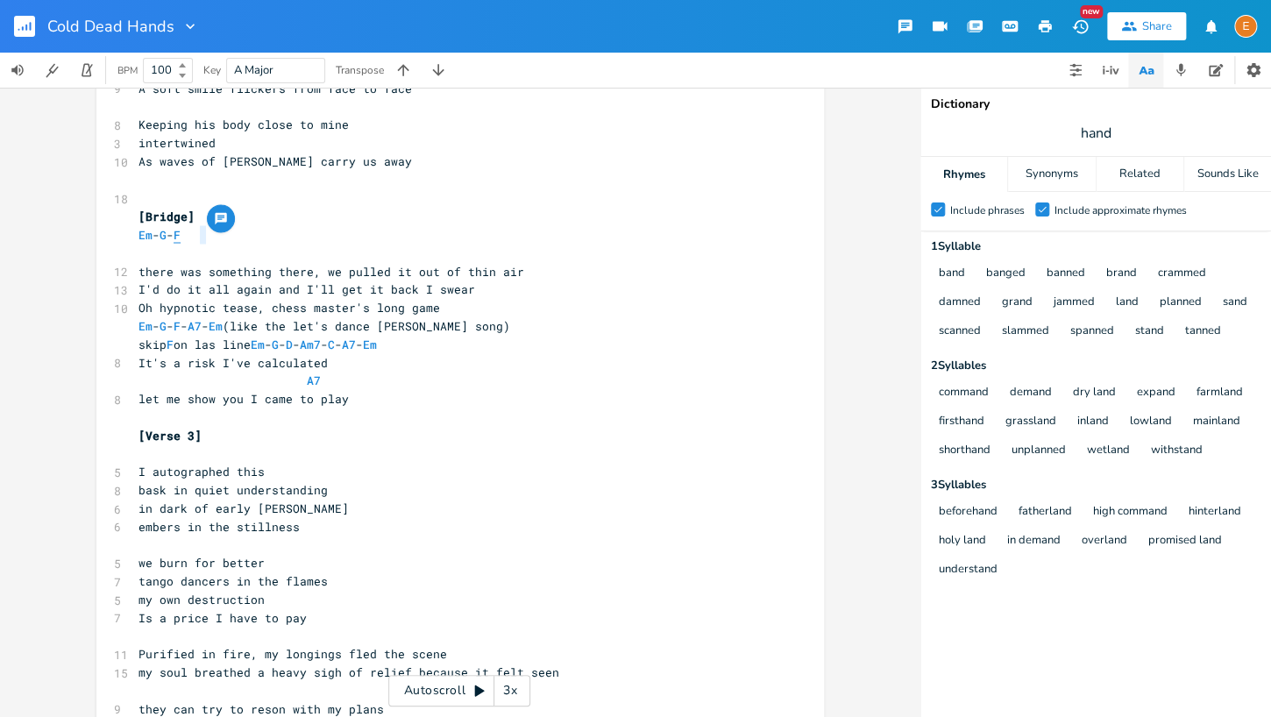
click at [181, 237] on span "F" at bounding box center [177, 234] width 7 height 17
click at [143, 235] on span "Em" at bounding box center [145, 234] width 14 height 17
type textarea "Em"
click at [143, 235] on span "Em" at bounding box center [145, 234] width 14 height 17
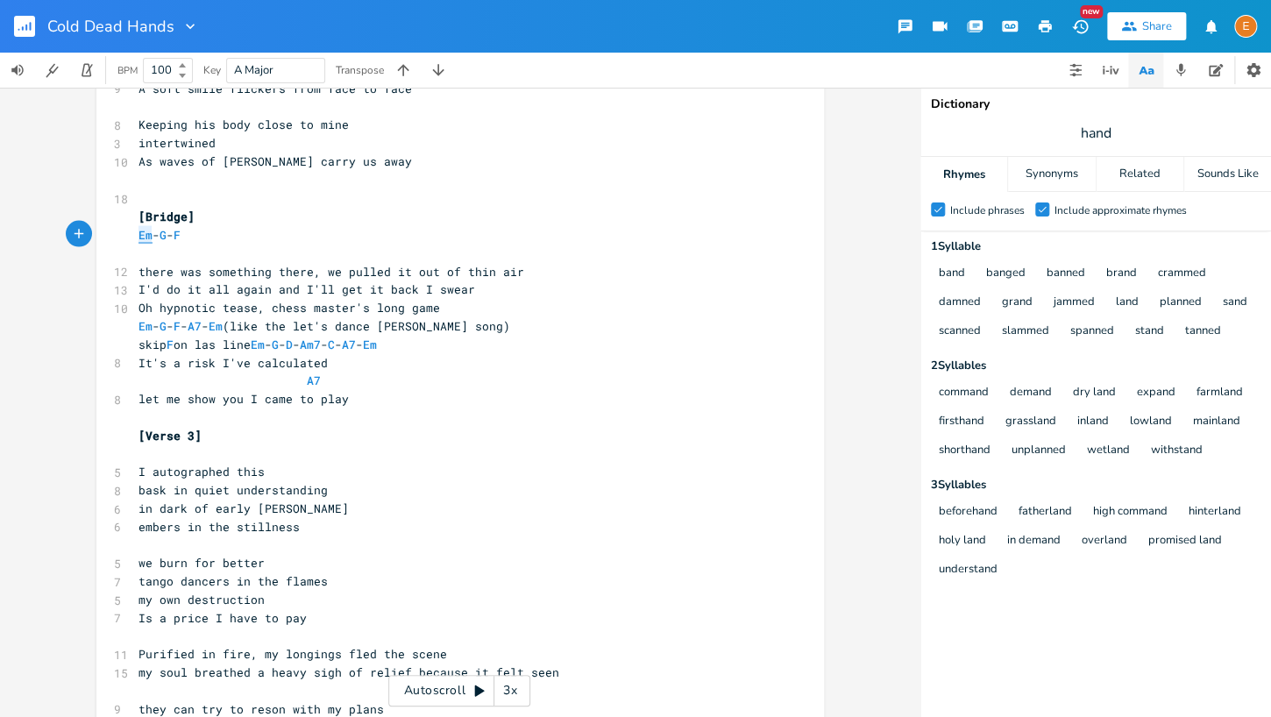
scroll to position [0, 19]
click at [167, 236] on span "G" at bounding box center [162, 234] width 7 height 17
type textarea "G"
click at [167, 236] on span "G" at bounding box center [162, 234] width 7 height 17
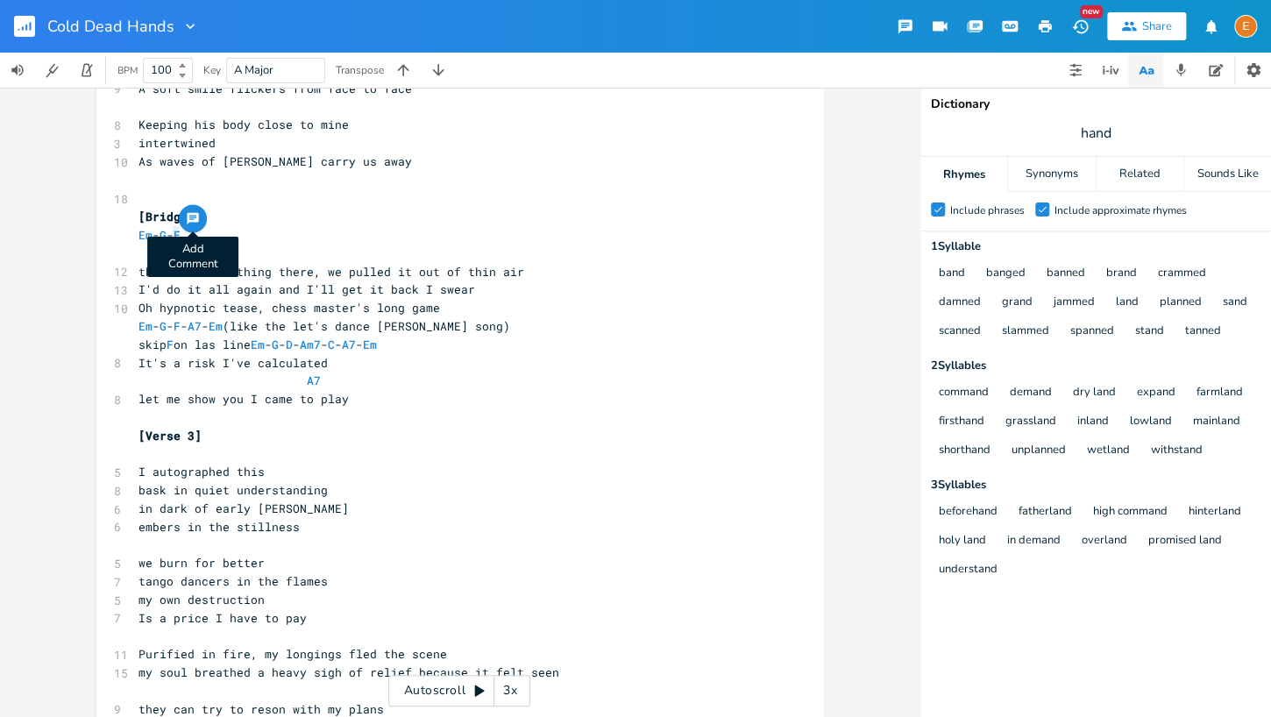
click at [181, 232] on span "F" at bounding box center [177, 234] width 7 height 17
type textarea "F"
click at [181, 232] on span "F" at bounding box center [177, 234] width 7 height 17
click at [181, 235] on span "F" at bounding box center [177, 234] width 7 height 17
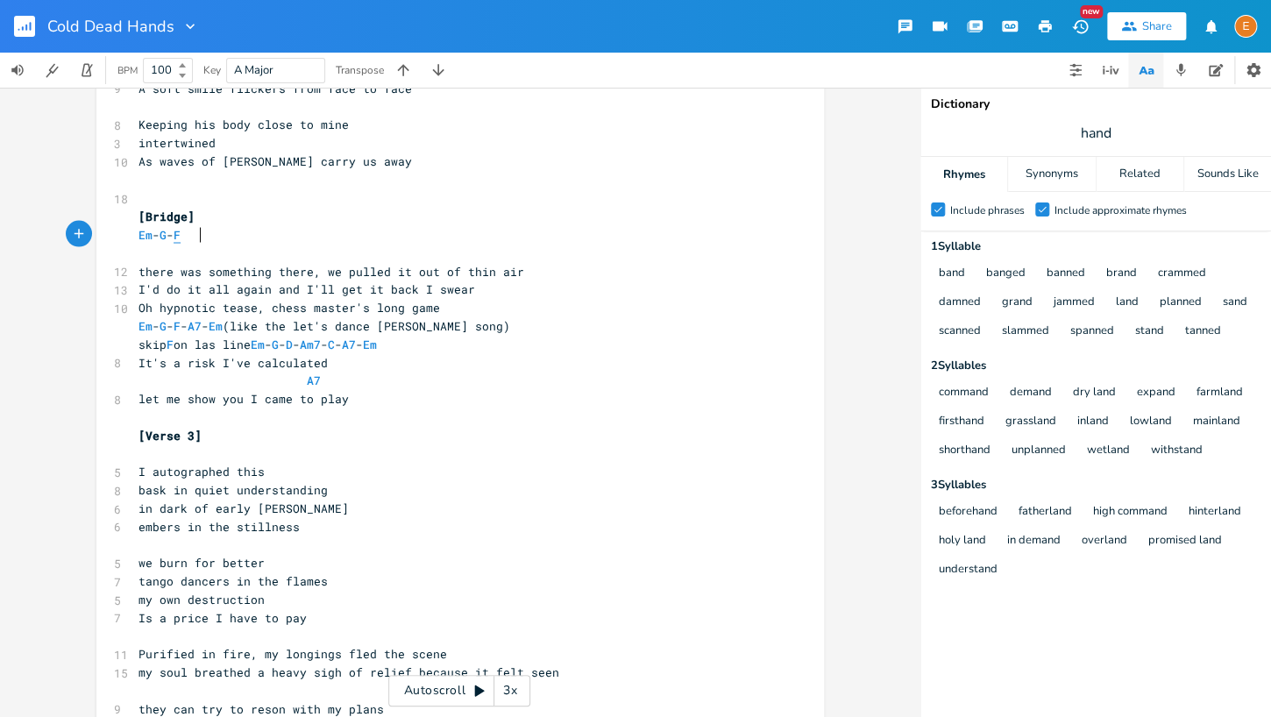
scroll to position [0, 0]
click at [181, 235] on span "F" at bounding box center [177, 234] width 7 height 17
click at [149, 237] on span "Em" at bounding box center [145, 234] width 14 height 17
type textarea "Em"
click at [149, 237] on span "Em" at bounding box center [145, 234] width 14 height 17
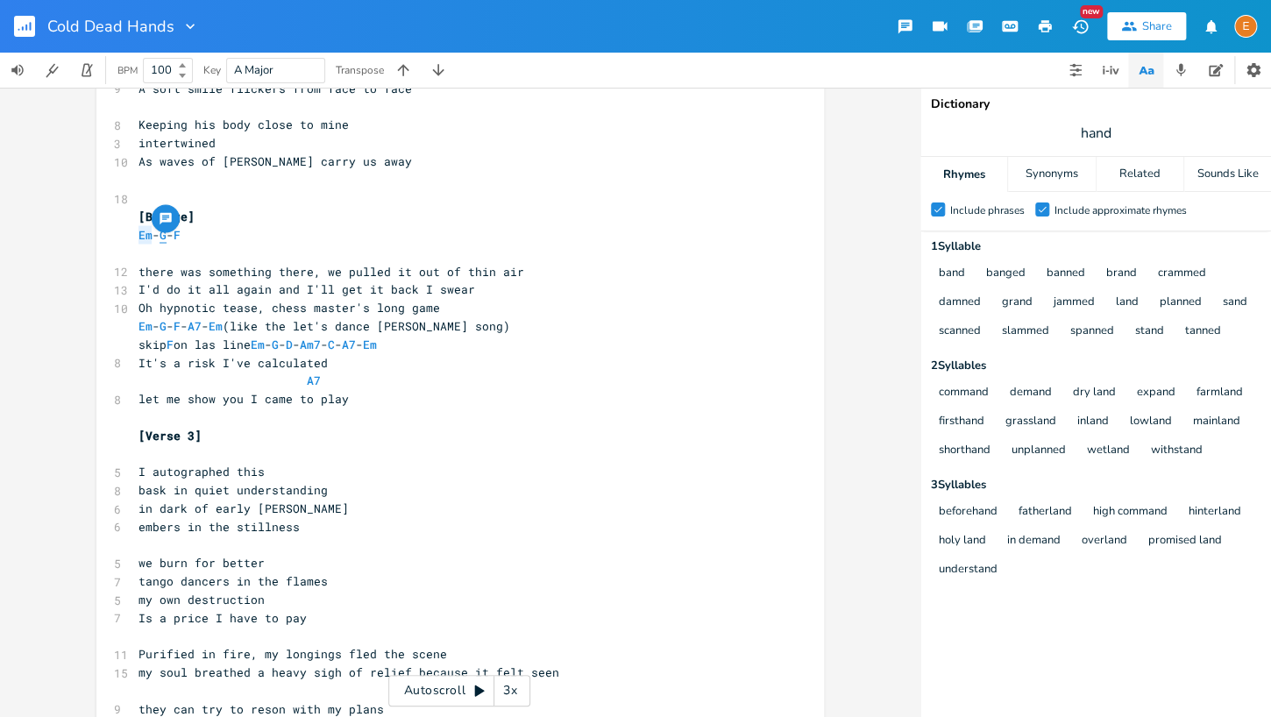
click at [167, 235] on span "G" at bounding box center [162, 234] width 7 height 17
type textarea "G"
click at [167, 235] on span "G" at bounding box center [162, 234] width 7 height 17
click at [181, 235] on span "F" at bounding box center [177, 234] width 7 height 17
type textarea "F"
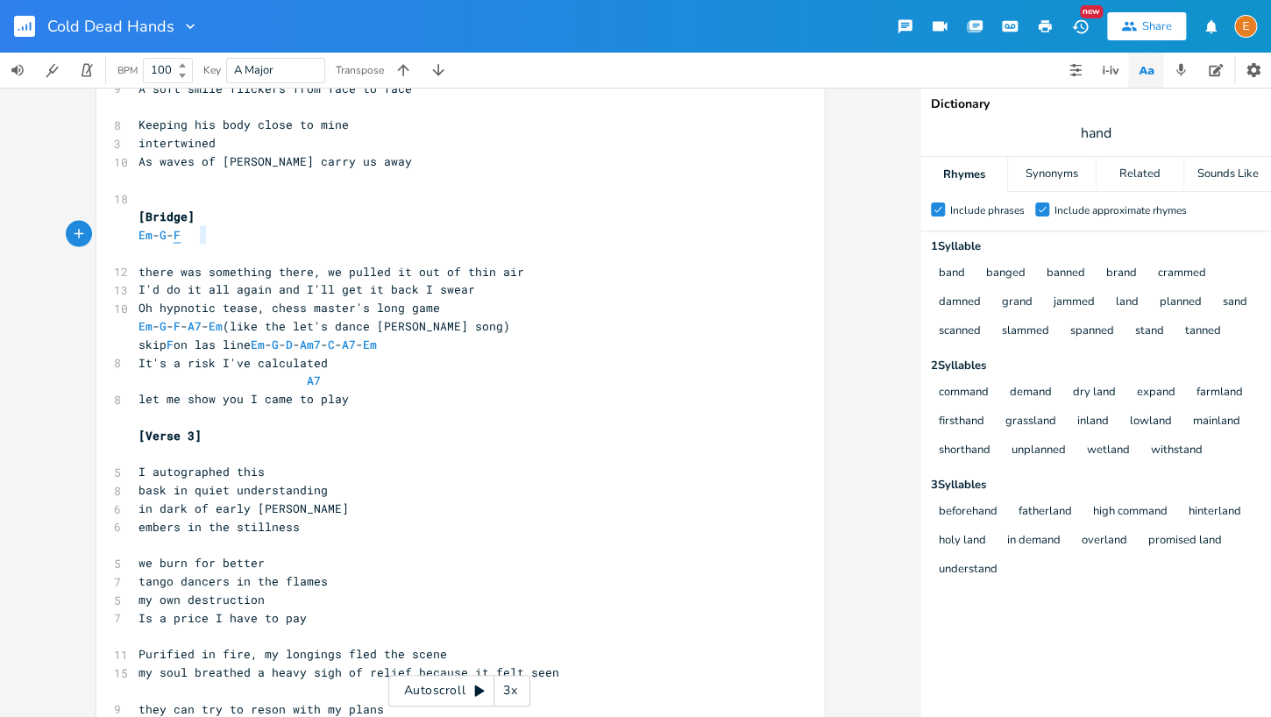
click at [181, 235] on span "F" at bounding box center [177, 234] width 7 height 17
click at [265, 342] on span "Em" at bounding box center [258, 344] width 14 height 17
type textarea "Em"
click at [265, 342] on span "Em" at bounding box center [258, 344] width 14 height 17
click at [310, 342] on span "skip F on las line Em - G - D - Am7 - C - A7 - Em" at bounding box center [257, 344] width 238 height 17
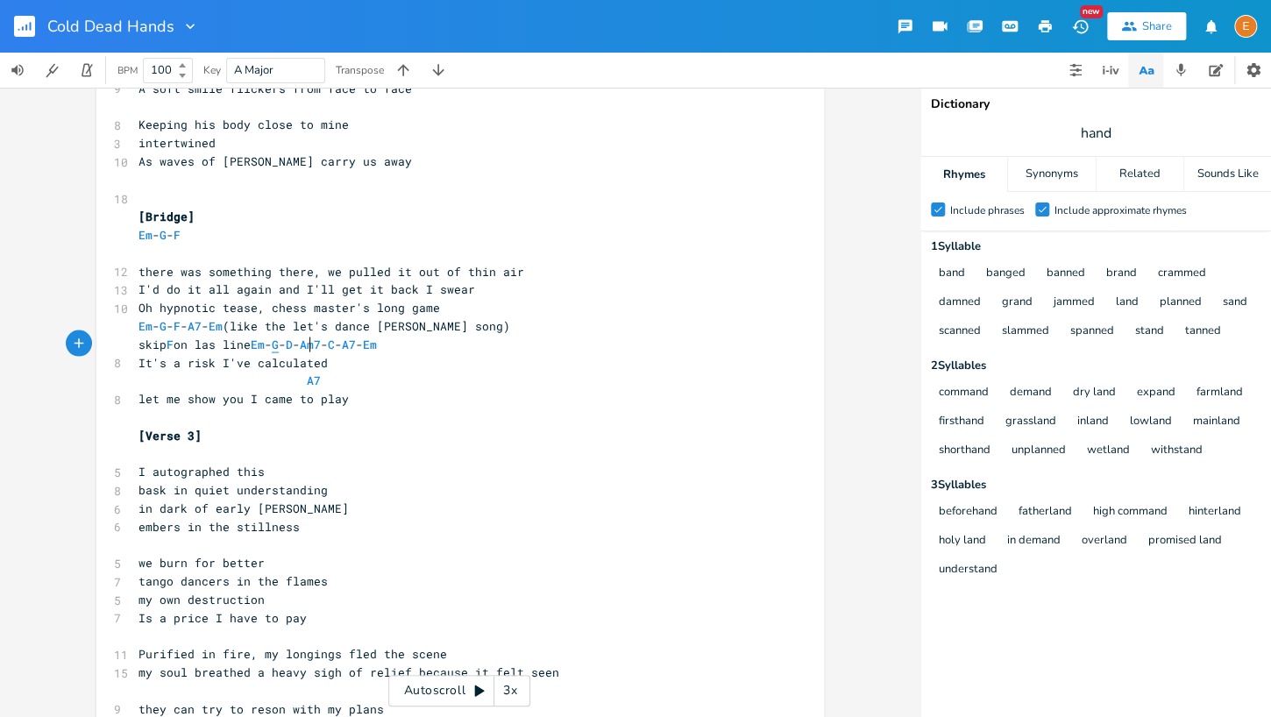
click at [279, 343] on span "G" at bounding box center [275, 344] width 7 height 17
type textarea "skip F on las line Em - G - D - Am7 - C - A7 - Em"
click at [279, 343] on span "G" at bounding box center [275, 344] width 7 height 17
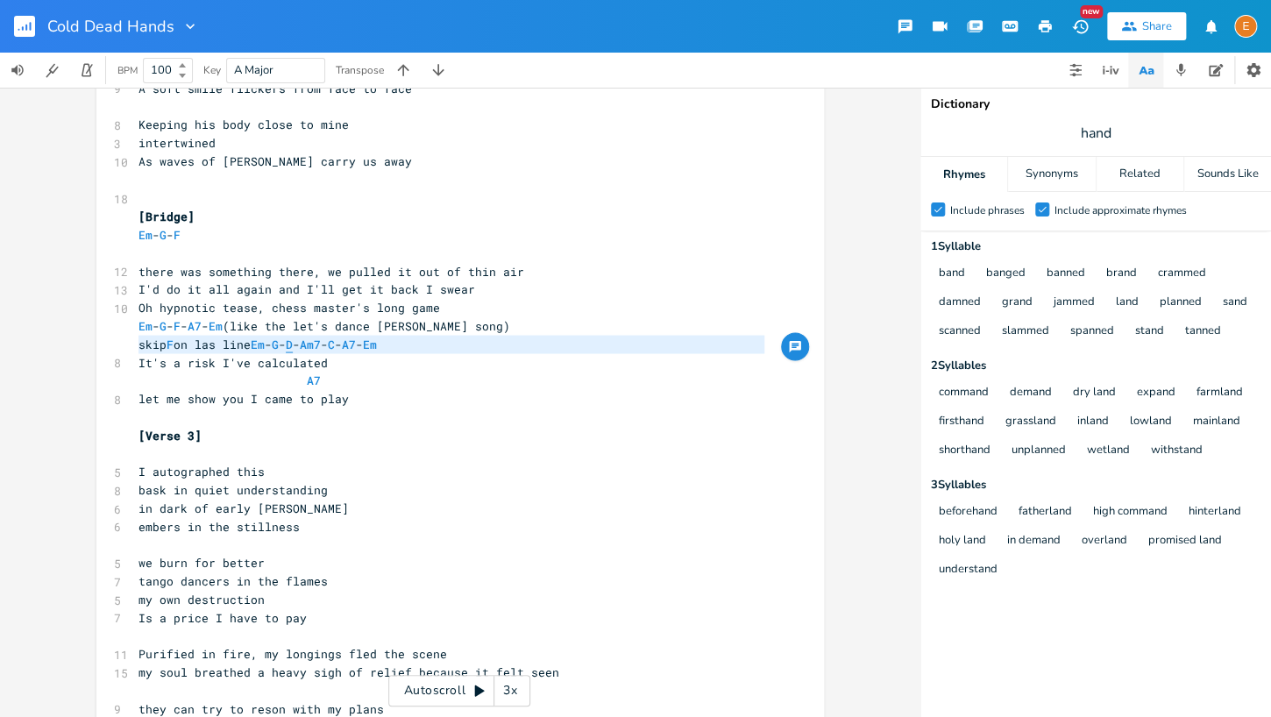
click at [293, 340] on span "D" at bounding box center [289, 344] width 7 height 17
type textarea "D"
click at [293, 340] on span "D" at bounding box center [289, 344] width 7 height 17
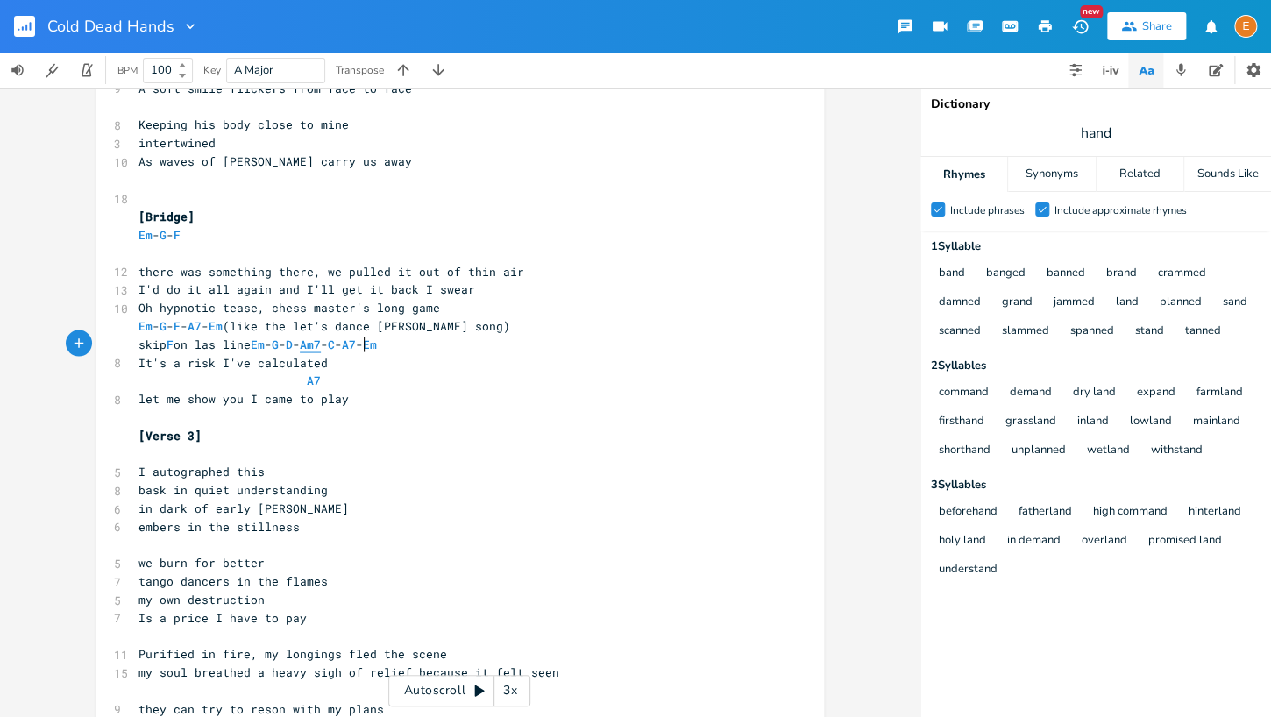
click at [321, 344] on span "Am7" at bounding box center [310, 344] width 21 height 17
type textarea "Am7"
click at [321, 344] on span "Am7" at bounding box center [310, 344] width 21 height 17
click at [404, 341] on button "button" at bounding box center [392, 328] width 28 height 28
click at [377, 357] on pre "It's a risk I've calculated" at bounding box center [451, 362] width 633 height 18
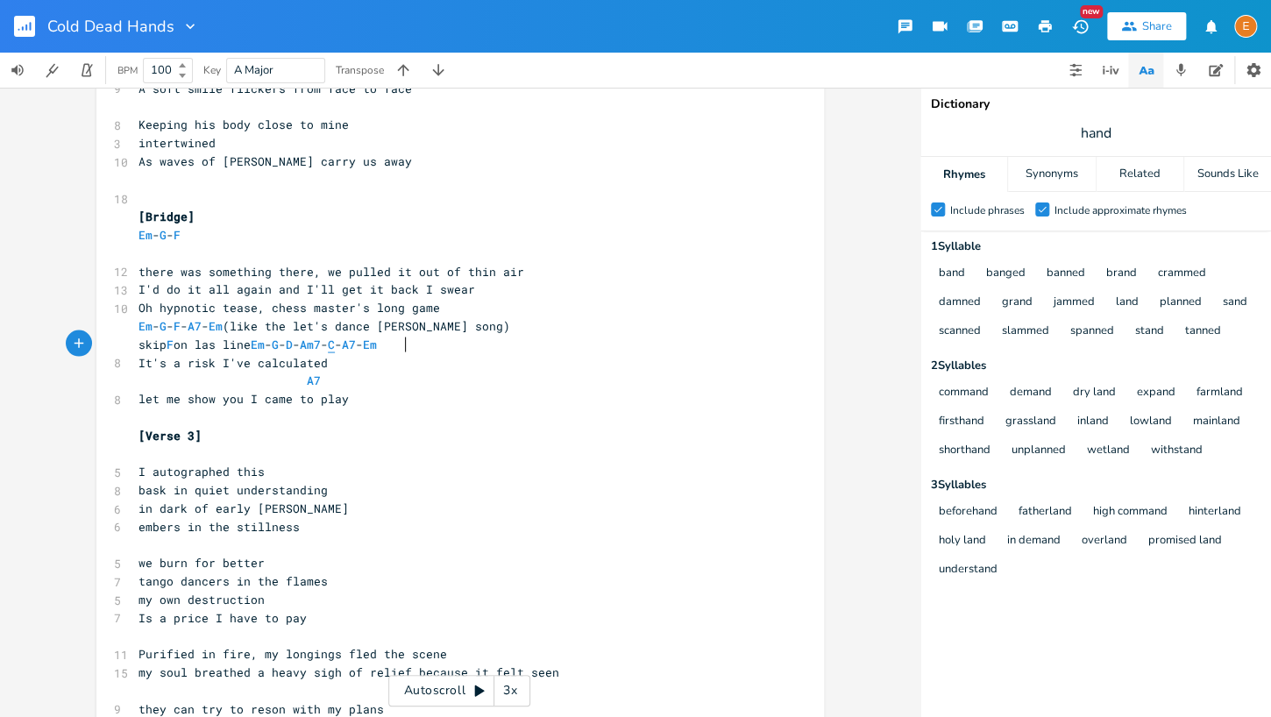
click at [335, 344] on span "C" at bounding box center [331, 344] width 7 height 17
type textarea "C"
click at [356, 344] on span "A7" at bounding box center [349, 344] width 14 height 17
type textarea "A7"
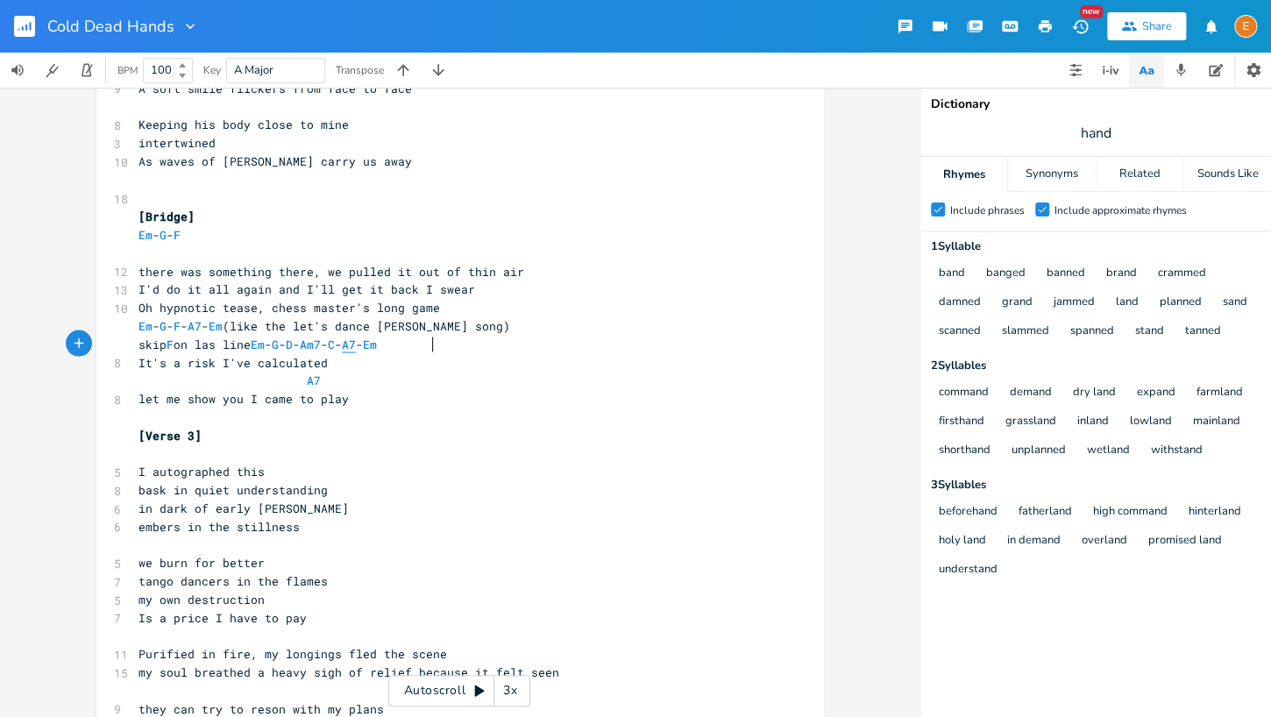
click at [356, 344] on span "A7" at bounding box center [349, 344] width 14 height 17
click at [377, 346] on span "Em" at bounding box center [370, 344] width 14 height 17
type textarea "Em"
click at [377, 346] on span "Em" at bounding box center [370, 344] width 14 height 17
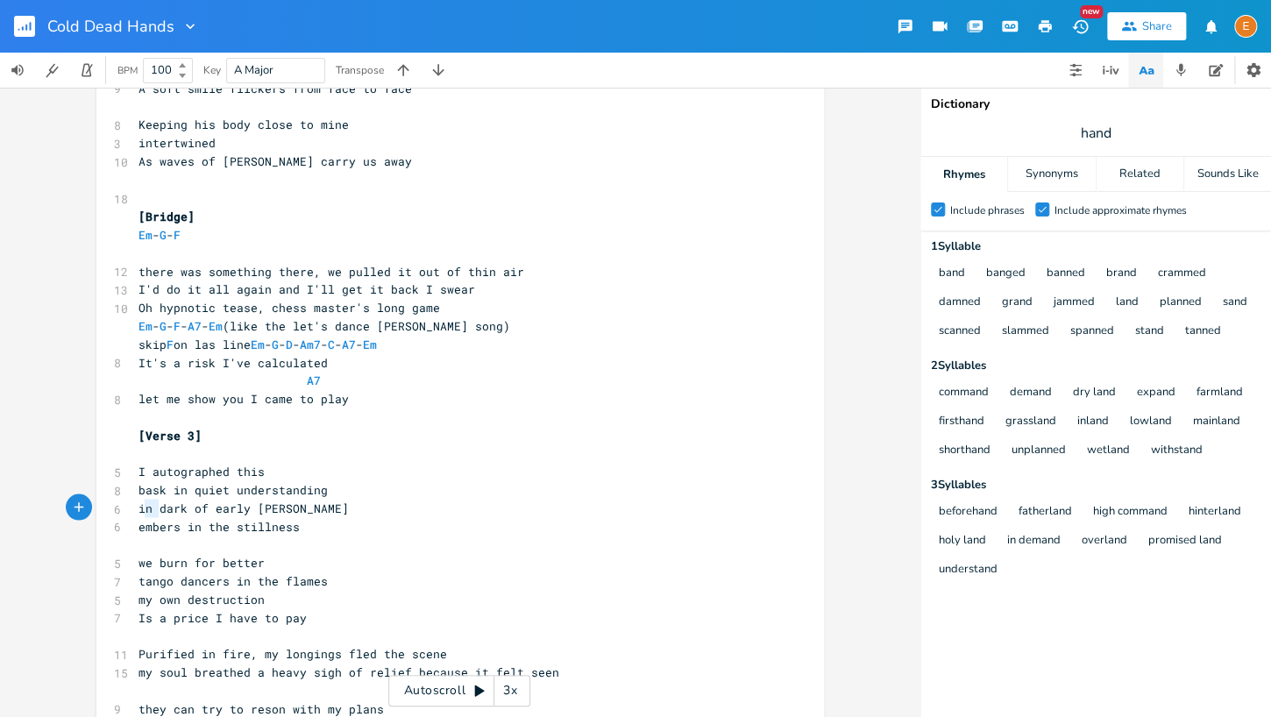
type textarea "in"
drag, startPoint x: 160, startPoint y: 509, endPoint x: 131, endPoint y: 508, distance: 28.9
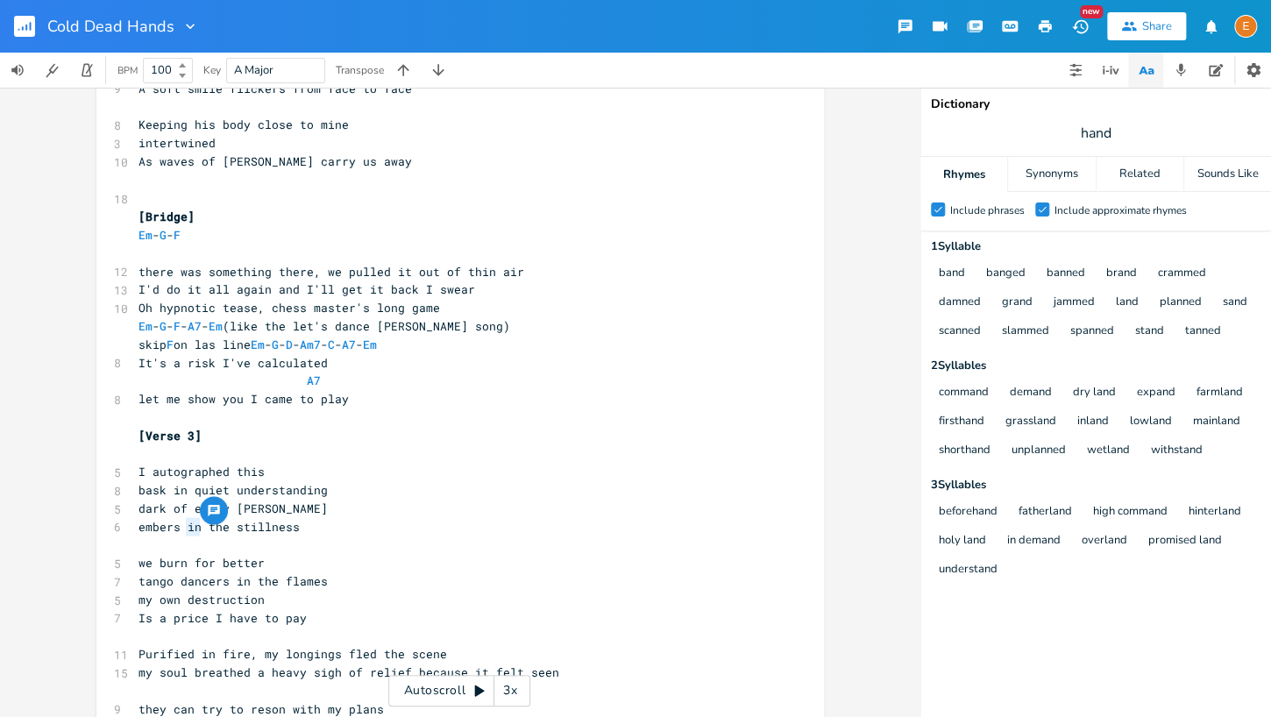
drag, startPoint x: 199, startPoint y: 527, endPoint x: 188, endPoint y: 528, distance: 11.5
click at [188, 528] on span "embers in the stillness" at bounding box center [218, 526] width 161 height 16
type textarea "glow"
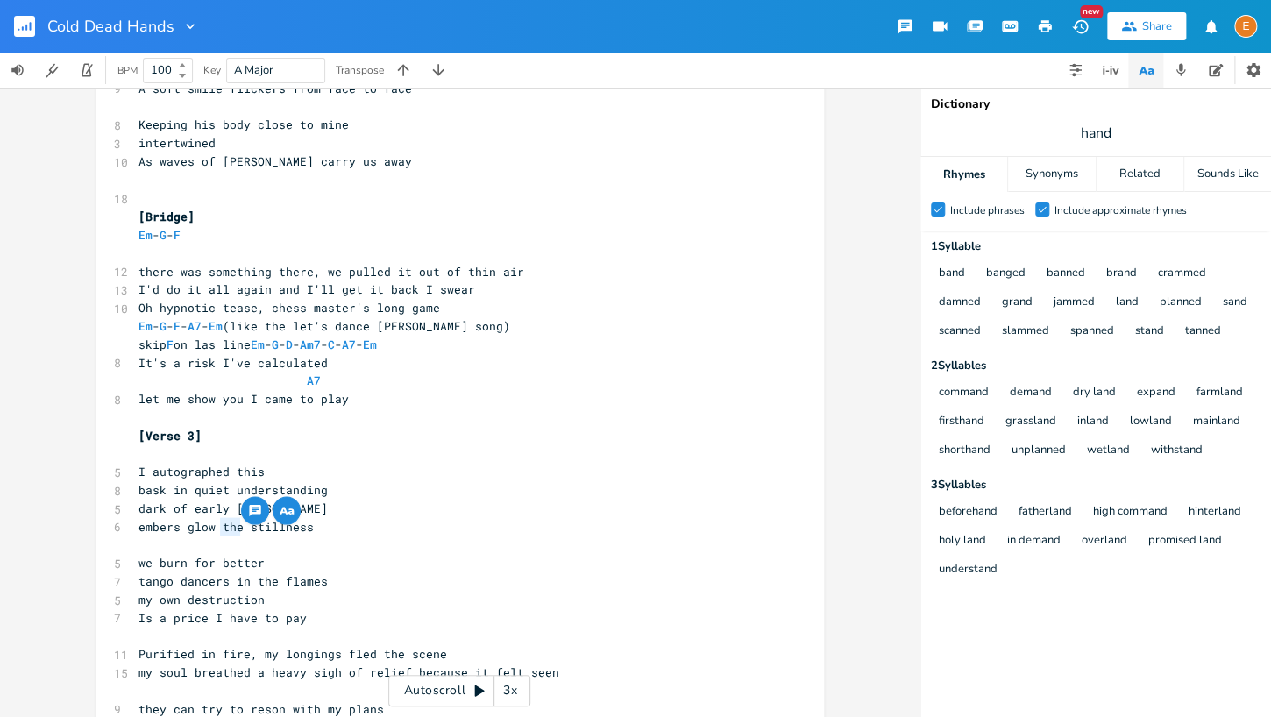
drag, startPoint x: 241, startPoint y: 523, endPoint x: 222, endPoint y: 526, distance: 19.5
click at [222, 526] on span "embers glow the stillness" at bounding box center [225, 526] width 175 height 16
type textarea "in"
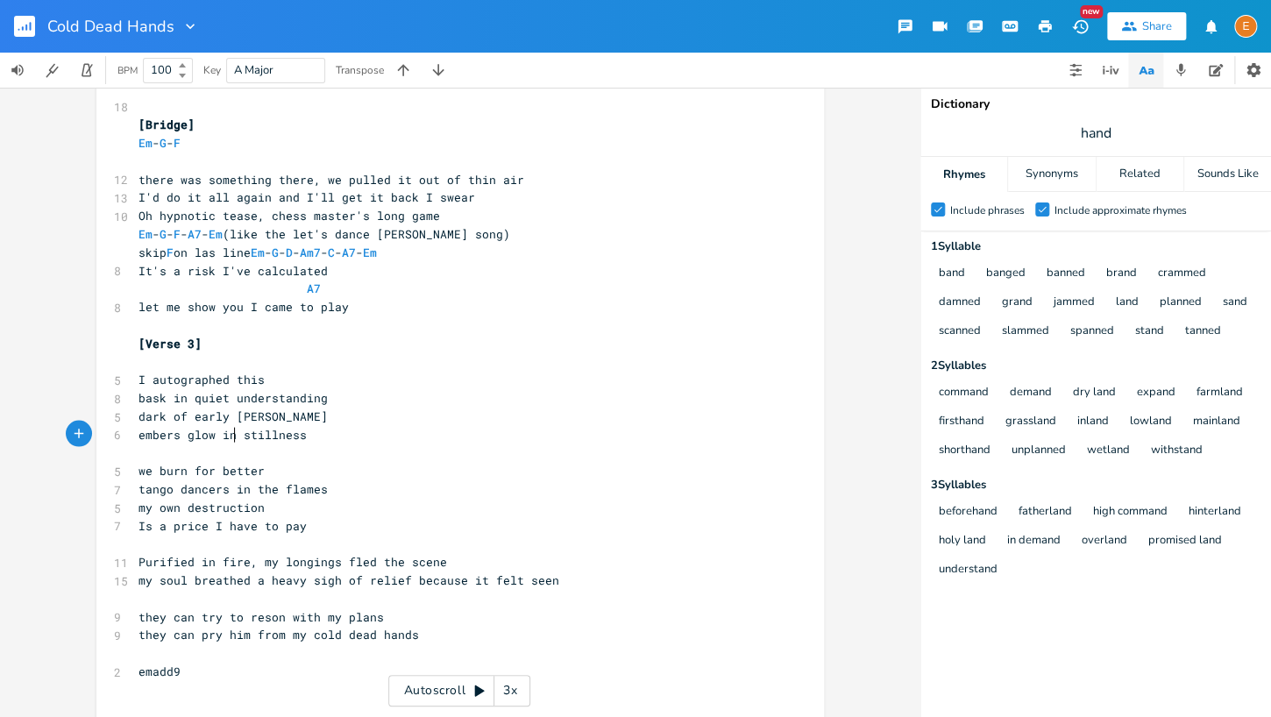
scroll to position [4, 0]
drag, startPoint x: 143, startPoint y: 667, endPoint x: 184, endPoint y: 669, distance: 41.2
click at [143, 667] on span "emadd9" at bounding box center [159, 671] width 42 height 16
type textarea "E"
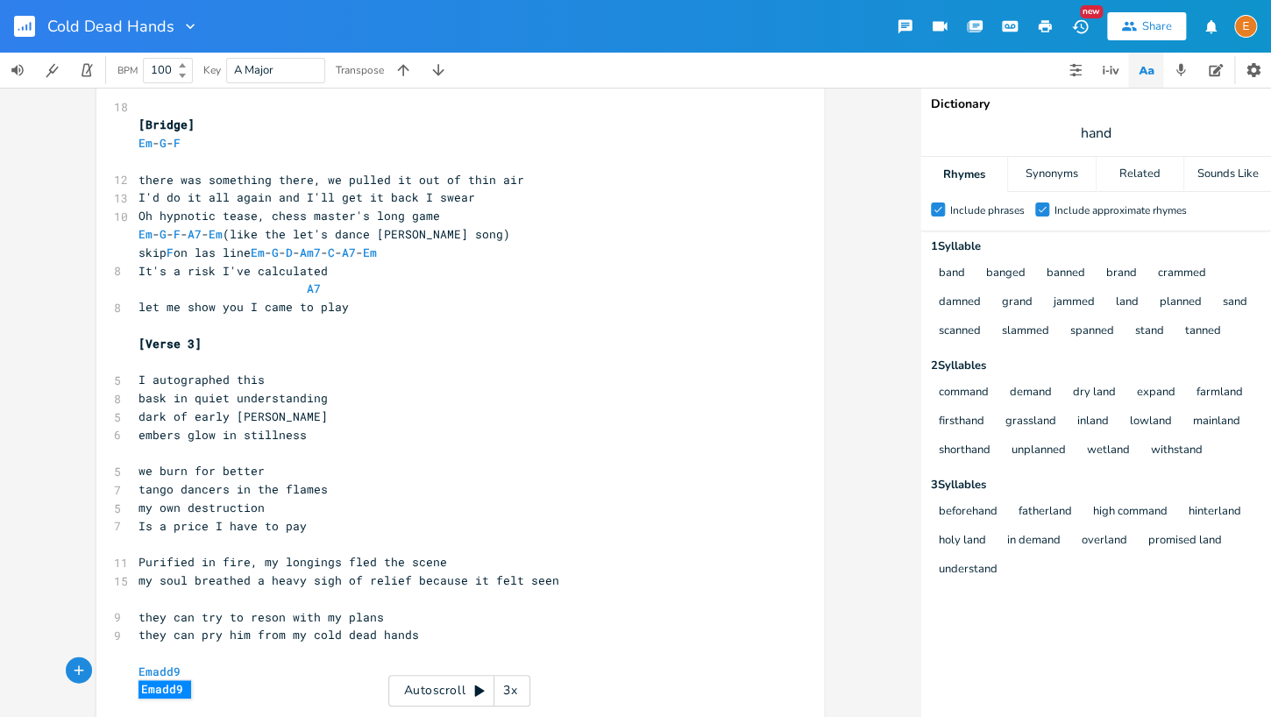
click at [357, 575] on span "my soul breathed a heavy sigh of relief because it felt seen" at bounding box center [348, 579] width 421 height 16
type textarea "Em - G - F - A7 - Em"
drag, startPoint x: 282, startPoint y: 230, endPoint x: 130, endPoint y: 237, distance: 152.6
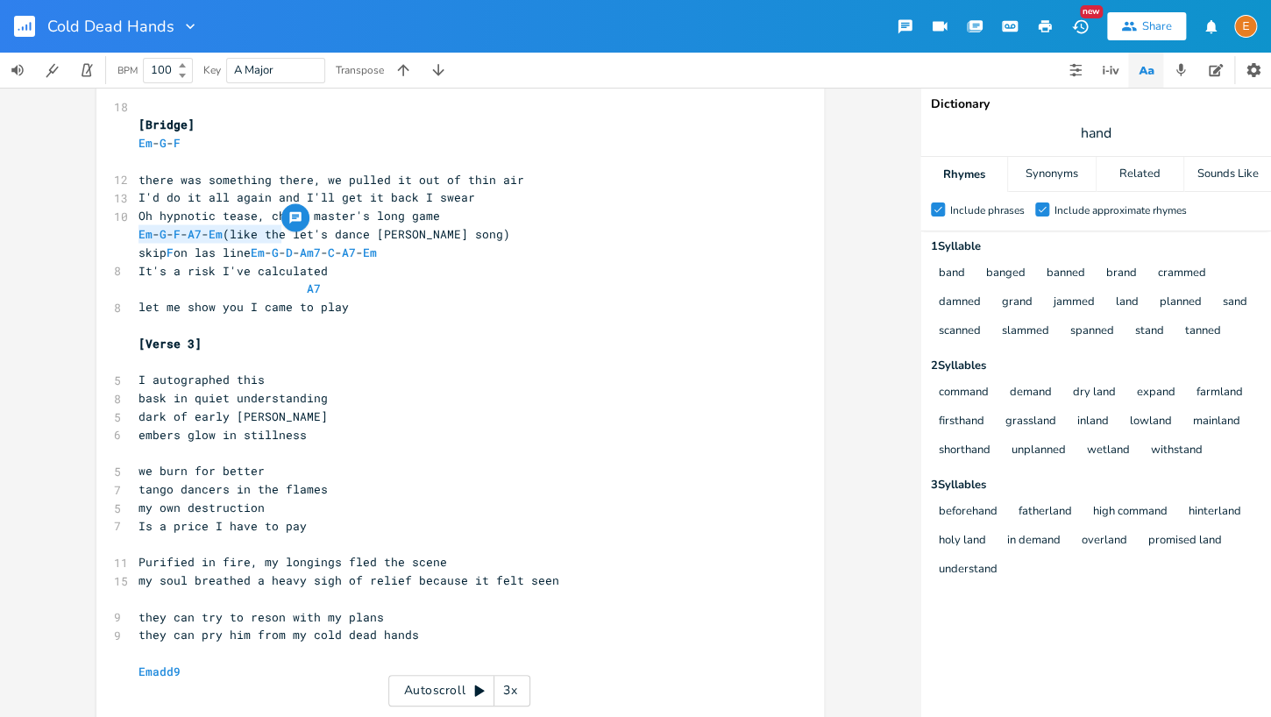
click at [439, 232] on pre "(like the let's dance [PERSON_NAME] song)" at bounding box center [451, 233] width 633 height 18
type textarea ":"
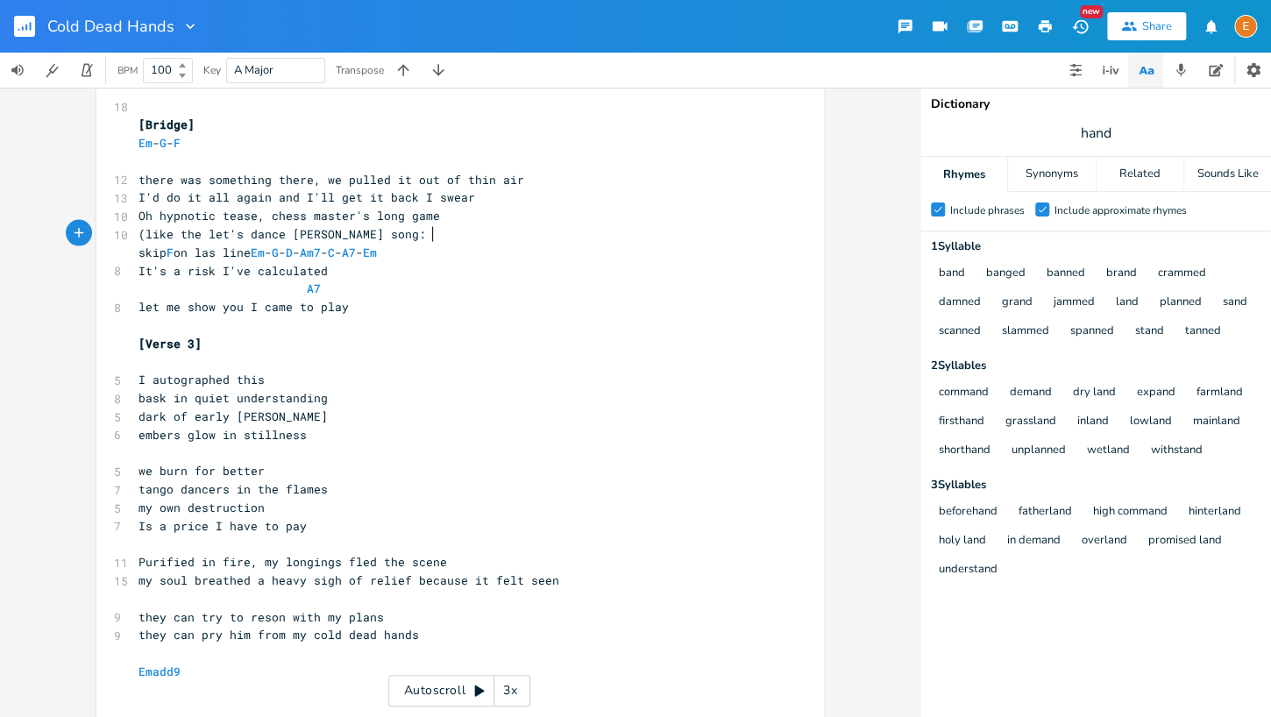
click at [145, 232] on span "(like the let's dance [PERSON_NAME] song:" at bounding box center [281, 233] width 287 height 16
click at [317, 601] on pre "​" at bounding box center [451, 598] width 633 height 18
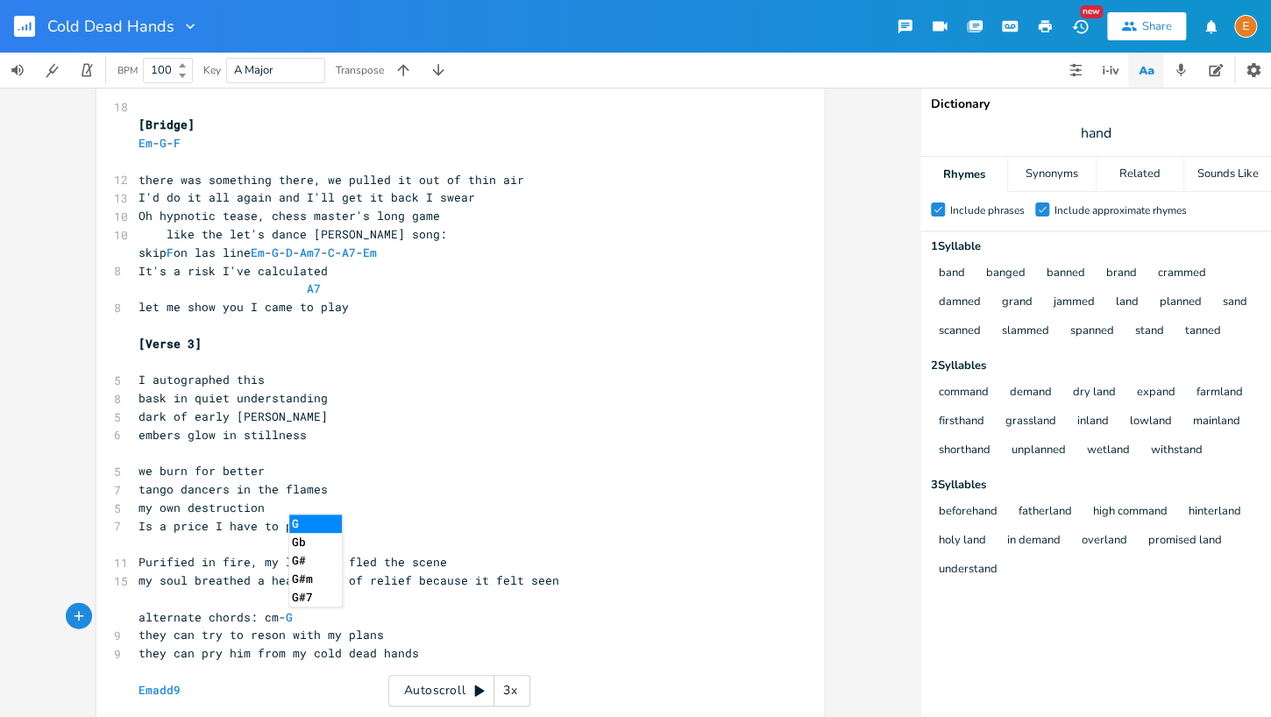
type textarea "alternate chords: cm- G"
drag, startPoint x: 277, startPoint y: 612, endPoint x: 293, endPoint y: 613, distance: 15.8
click at [277, 612] on span "alternate chords: cm- G" at bounding box center [218, 616] width 161 height 17
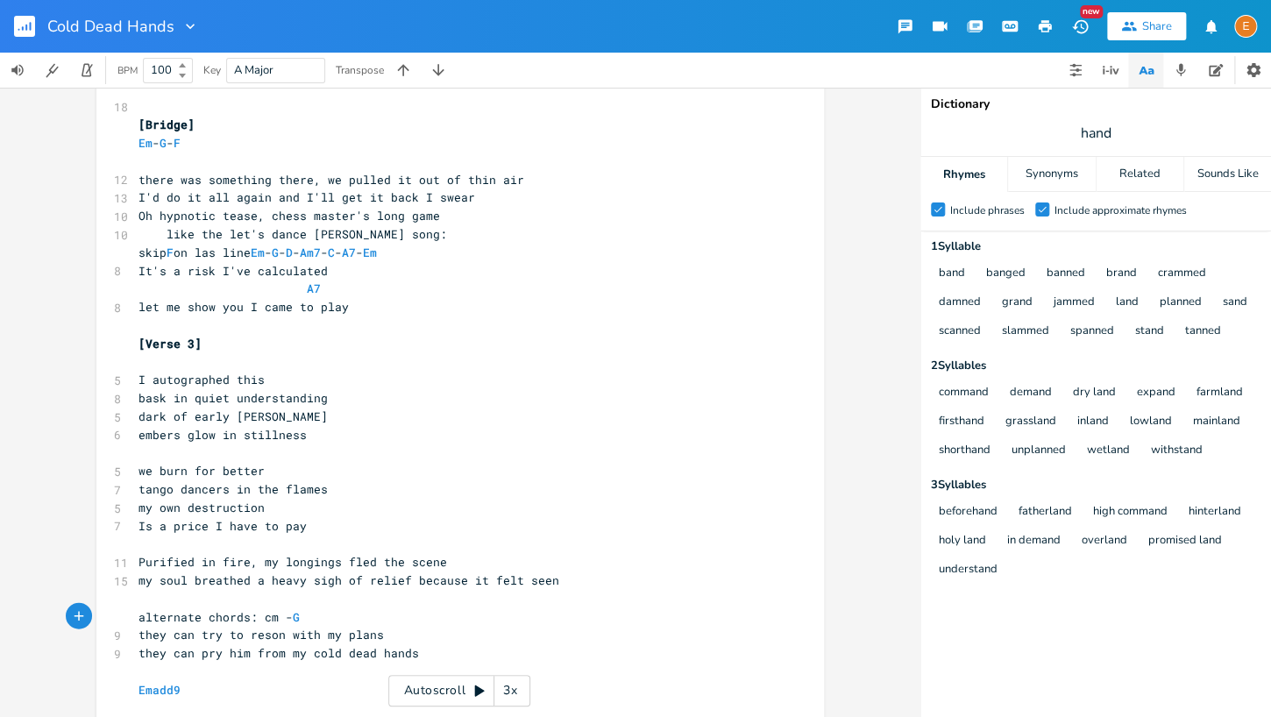
click at [318, 613] on pre "alternate chords: cm - G" at bounding box center [451, 616] width 633 height 18
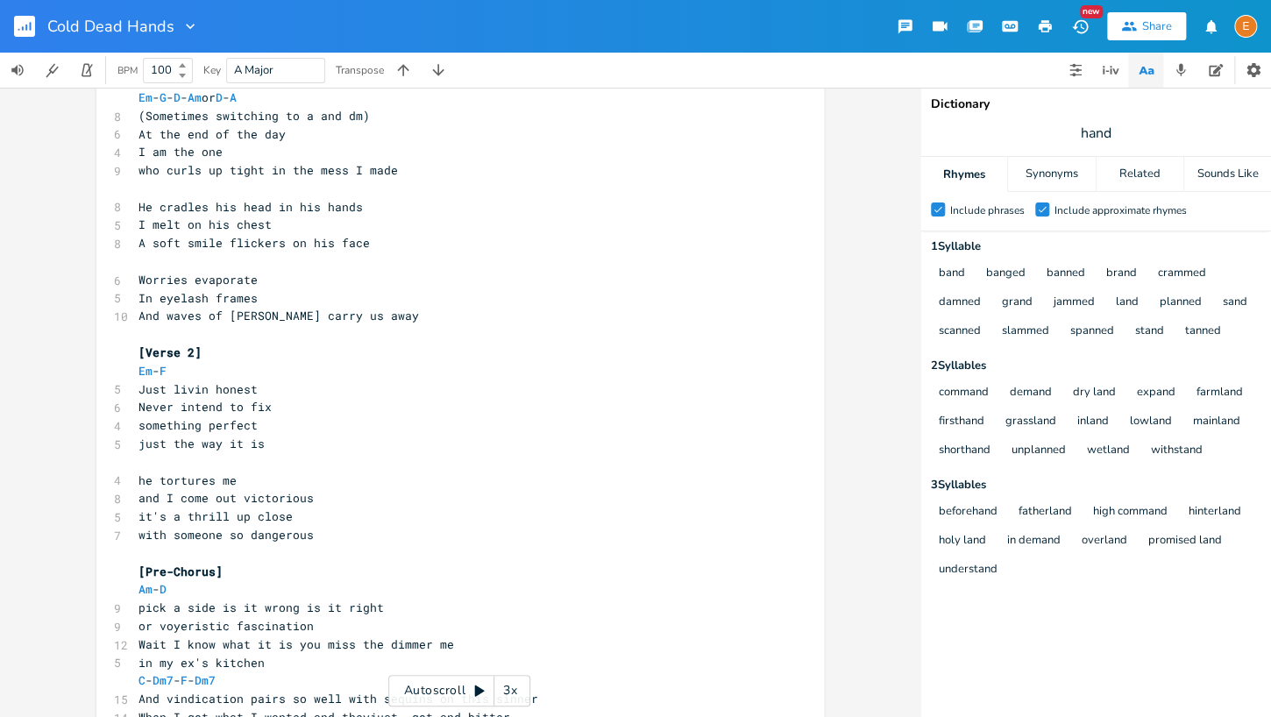
scroll to position [0, 0]
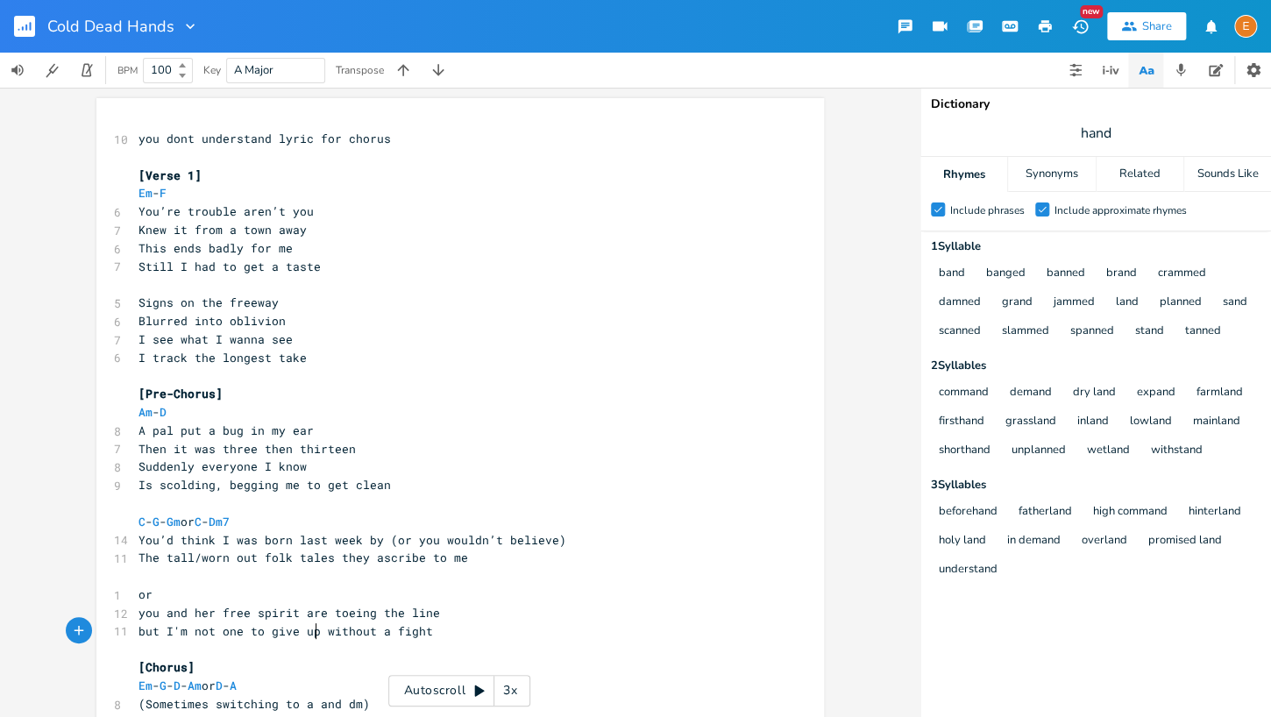
click at [318, 626] on span "but I'm not one to give up without a fight" at bounding box center [285, 631] width 294 height 16
type textarea "what is mine"
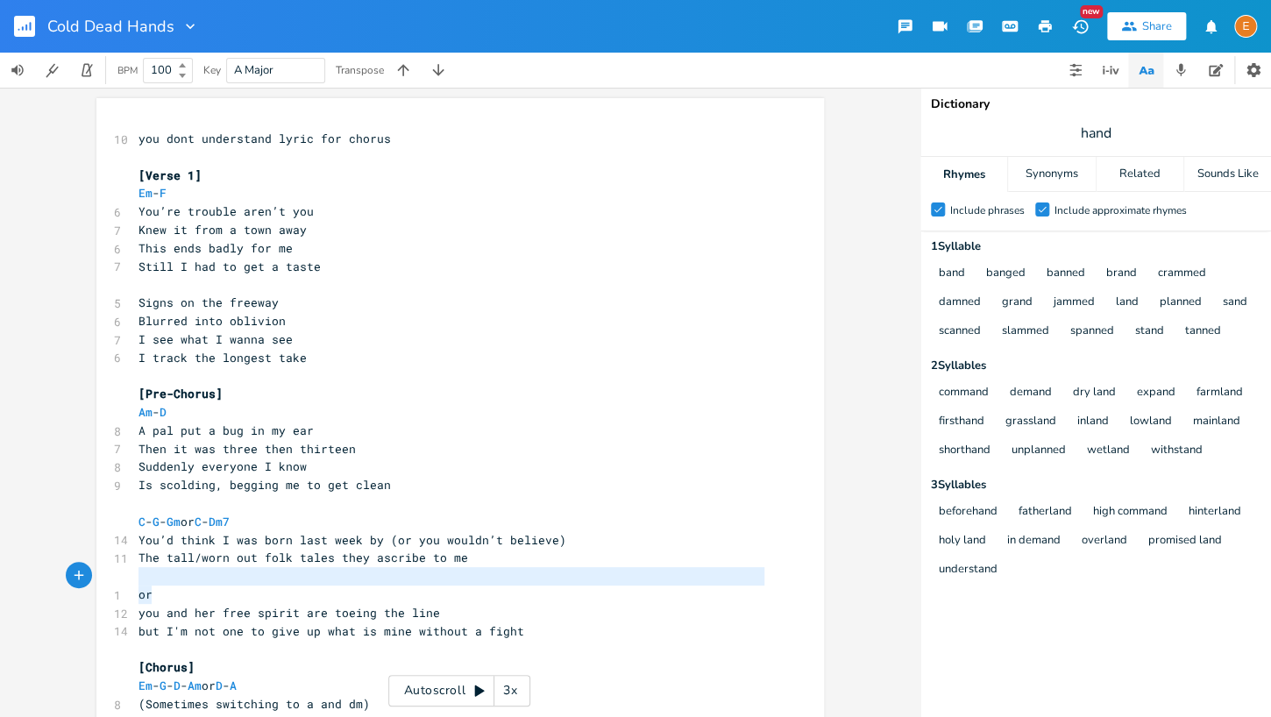
type textarea "You’d think I was born last week by (or you wouldn’t believe) The tall/worn out…"
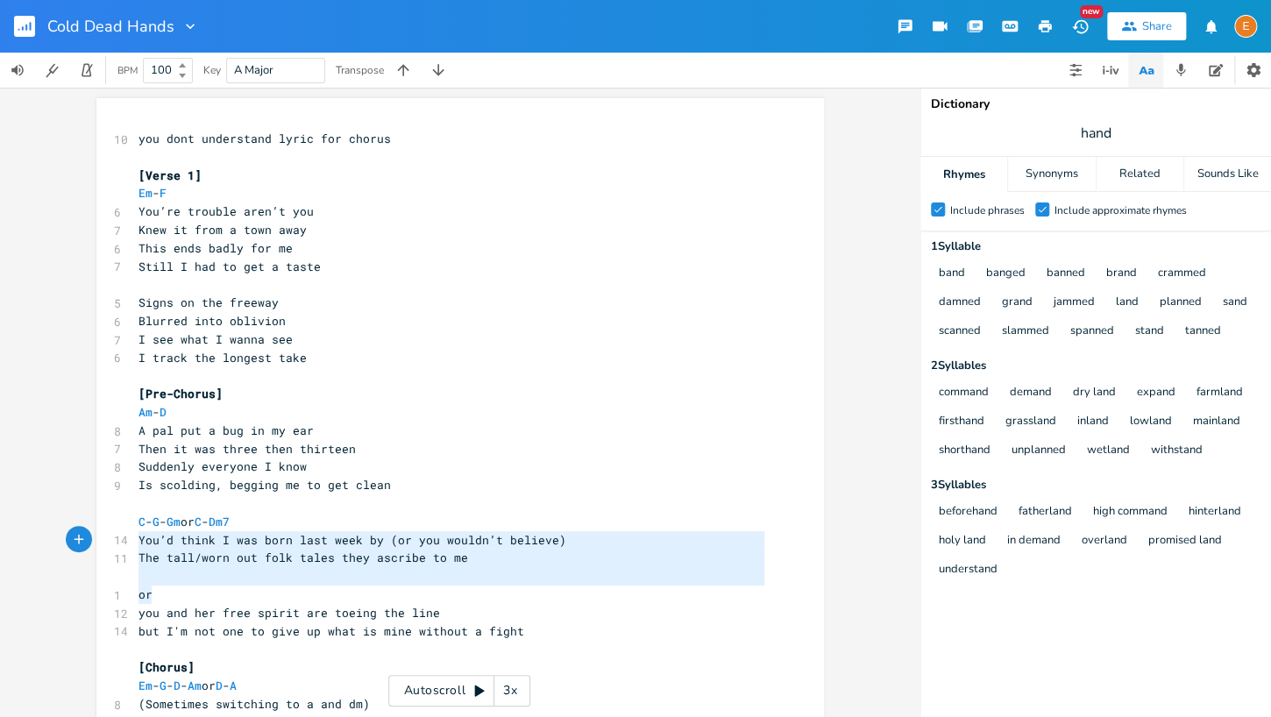
scroll to position [58, 11]
drag, startPoint x: 228, startPoint y: 603, endPoint x: 86, endPoint y: 543, distance: 154.0
click at [86, 543] on div "You’d think I was born last week by (or you wouldn’t believe) The tall/worn out…" at bounding box center [459, 402] width 919 height 629
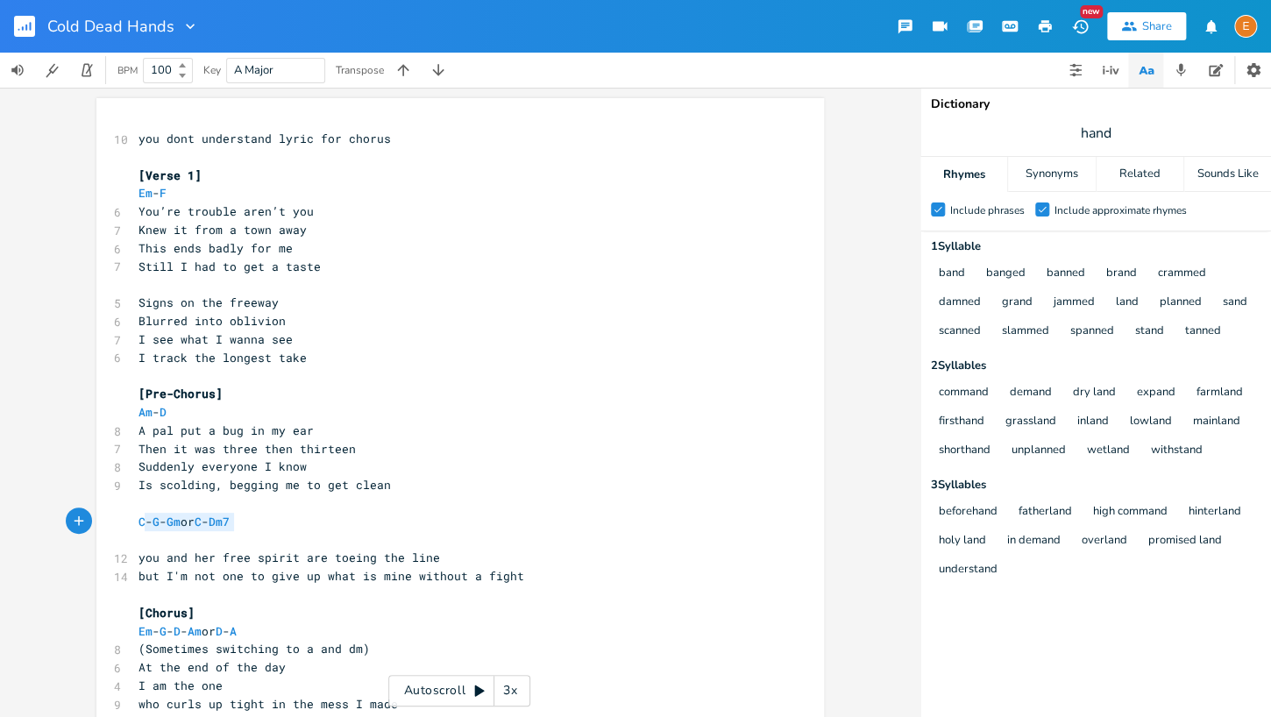
type textarea "C - G - Gm or"
drag, startPoint x: 233, startPoint y: 523, endPoint x: 131, endPoint y: 521, distance: 101.7
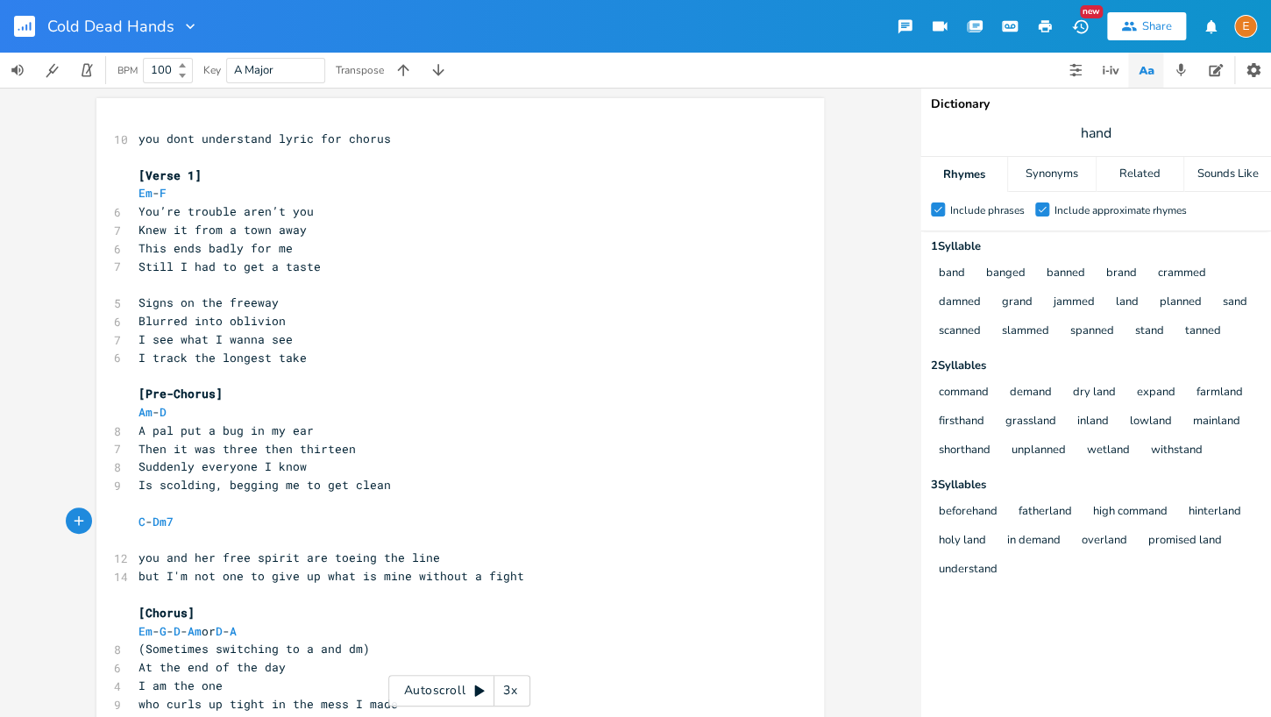
click at [229, 517] on pre "C - Dm7" at bounding box center [451, 522] width 633 height 18
type textarea "- D"
type textarea "F - Dm7"
click at [237, 403] on pre "[Pre-Chorus]" at bounding box center [451, 394] width 633 height 18
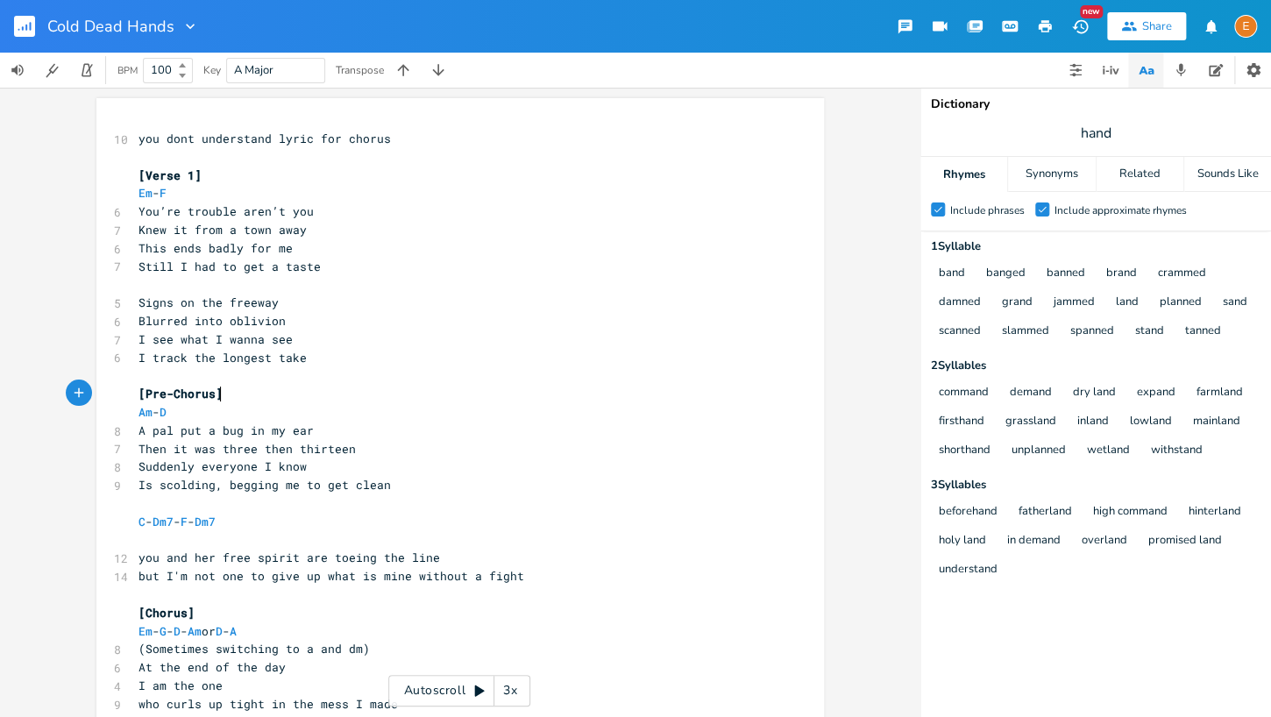
click at [188, 504] on pre "​" at bounding box center [451, 503] width 633 height 18
click at [161, 539] on pre "​" at bounding box center [451, 540] width 633 height 18
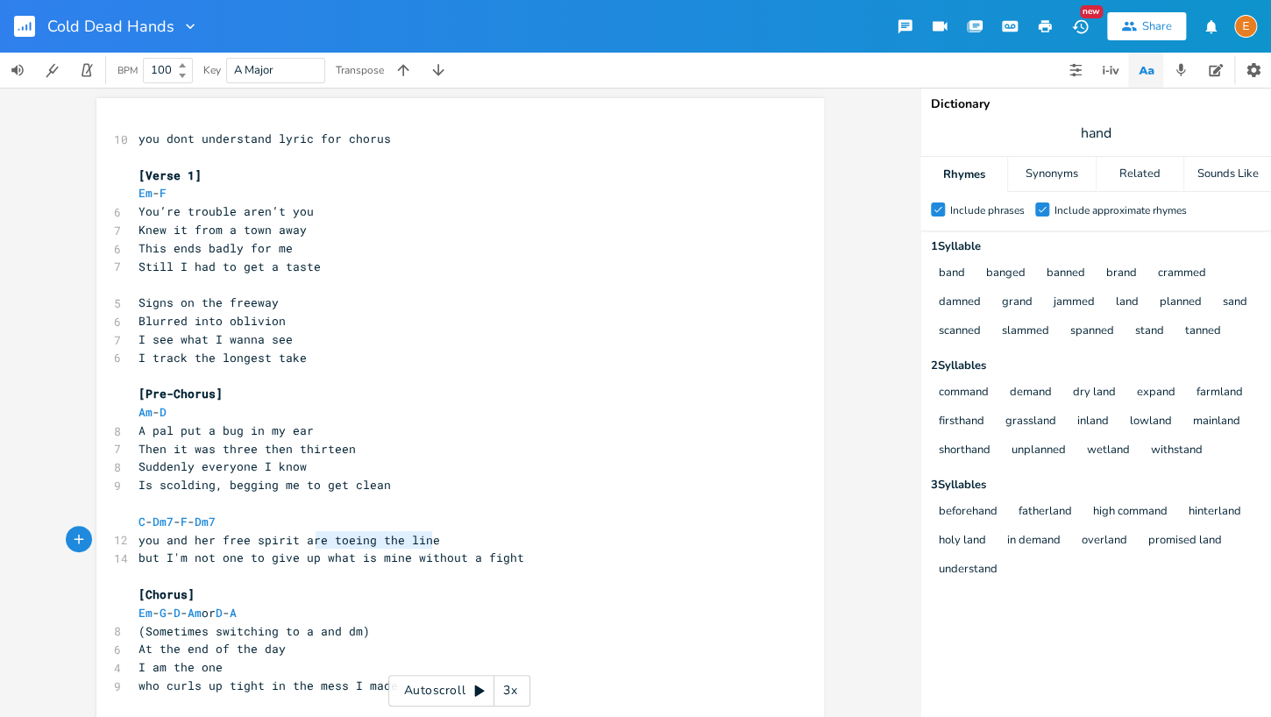
scroll to position [4, 112]
drag, startPoint x: 433, startPoint y: 537, endPoint x: 303, endPoint y: 540, distance: 129.7
click at [303, 540] on pre "you and her free spirit are toeing the line" at bounding box center [451, 540] width 633 height 18
type textarea "tow"
type textarea "et"
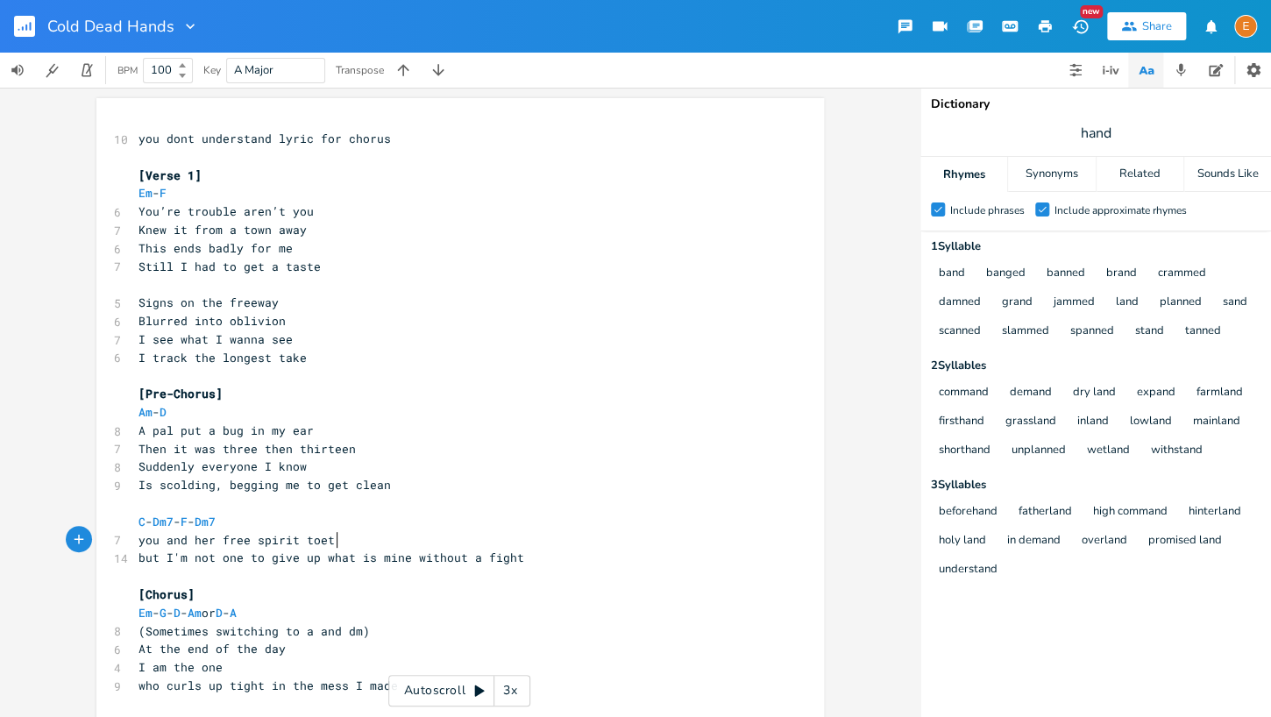
scroll to position [4, 0]
type textarea "the i"
type textarea "line"
type textarea "C - Dm7 - F - Dm7"
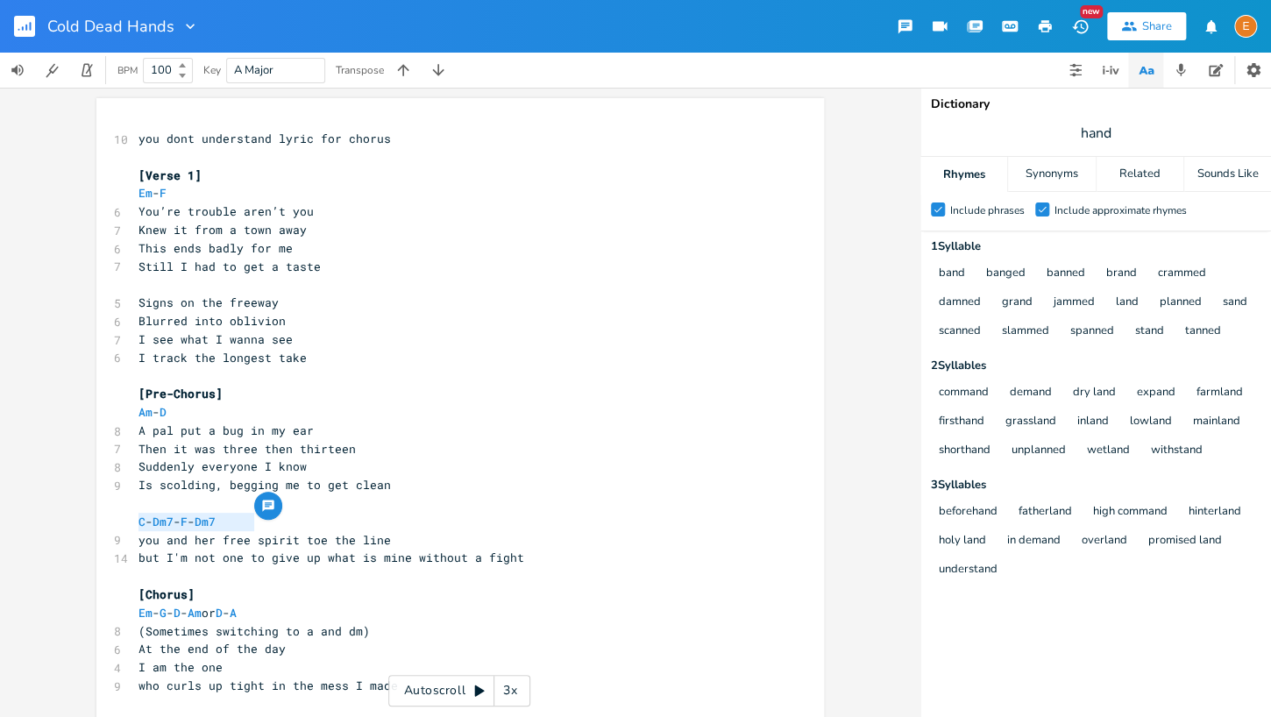
drag, startPoint x: 325, startPoint y: 521, endPoint x: 138, endPoint y: 519, distance: 187.5
click at [138, 519] on pre "C - Dm7 - F - Dm7" at bounding box center [451, 522] width 633 height 18
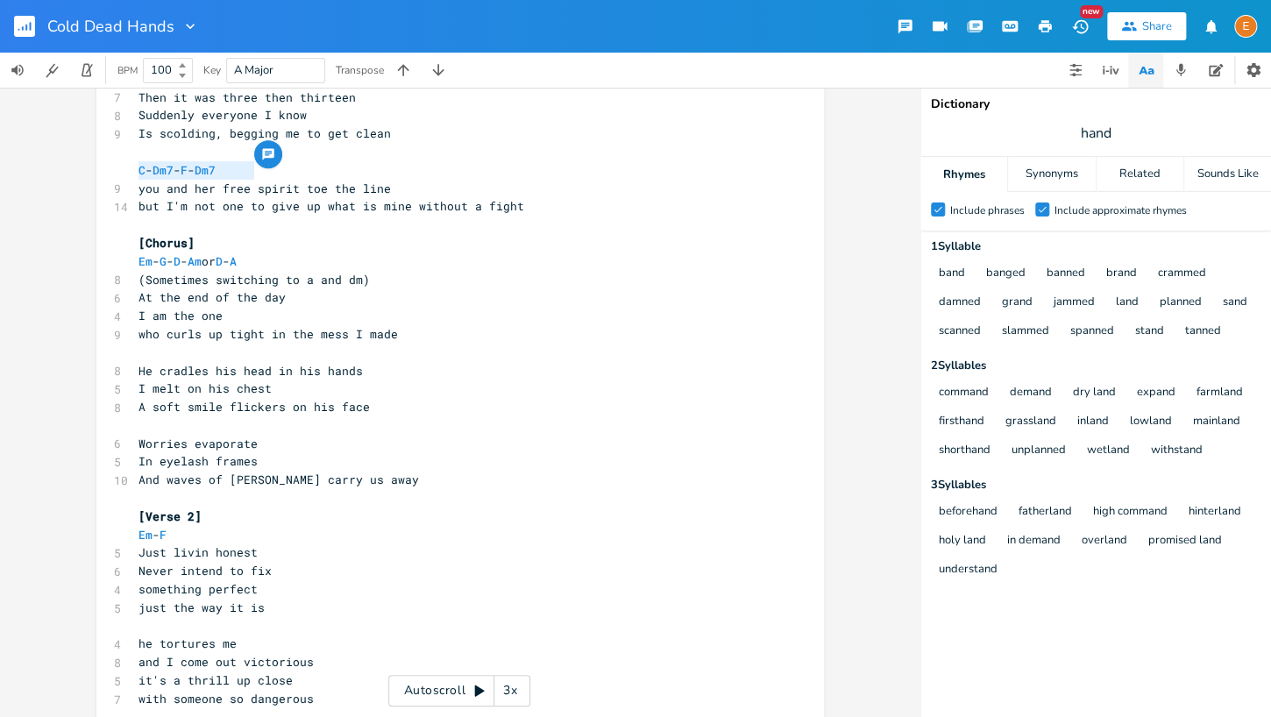
scroll to position [391, 0]
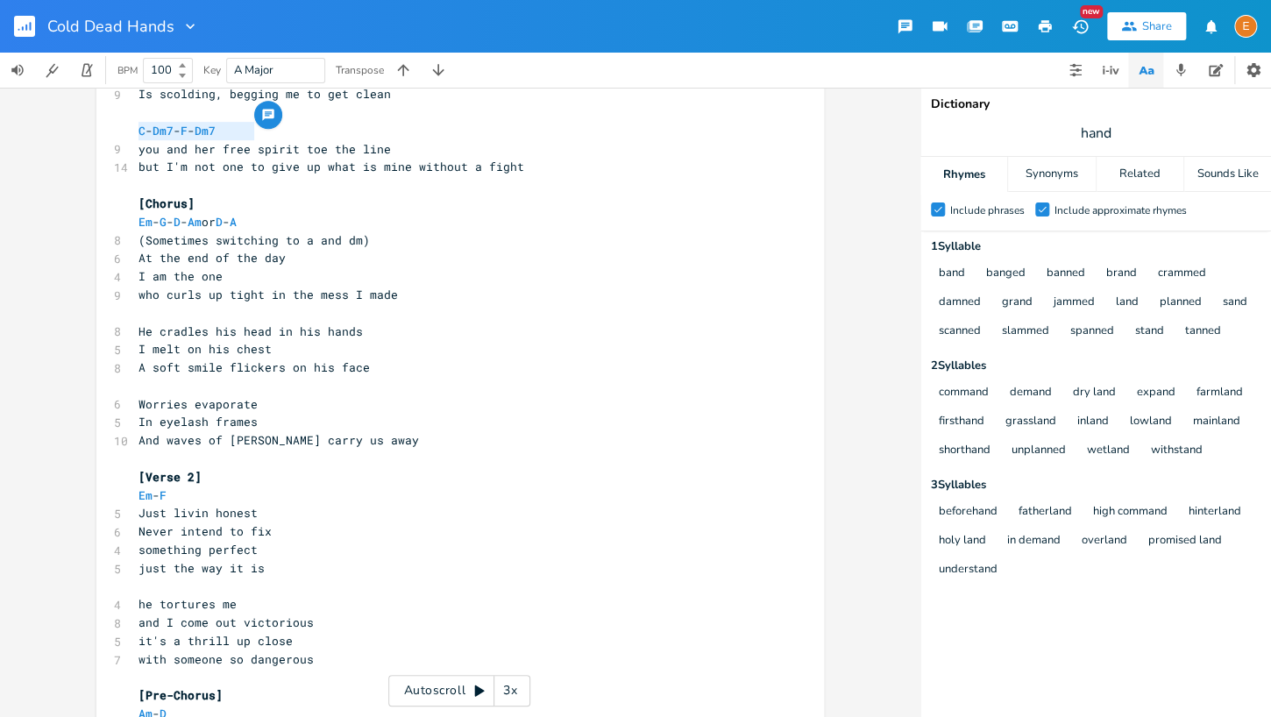
click at [352, 305] on pre "​" at bounding box center [451, 313] width 633 height 18
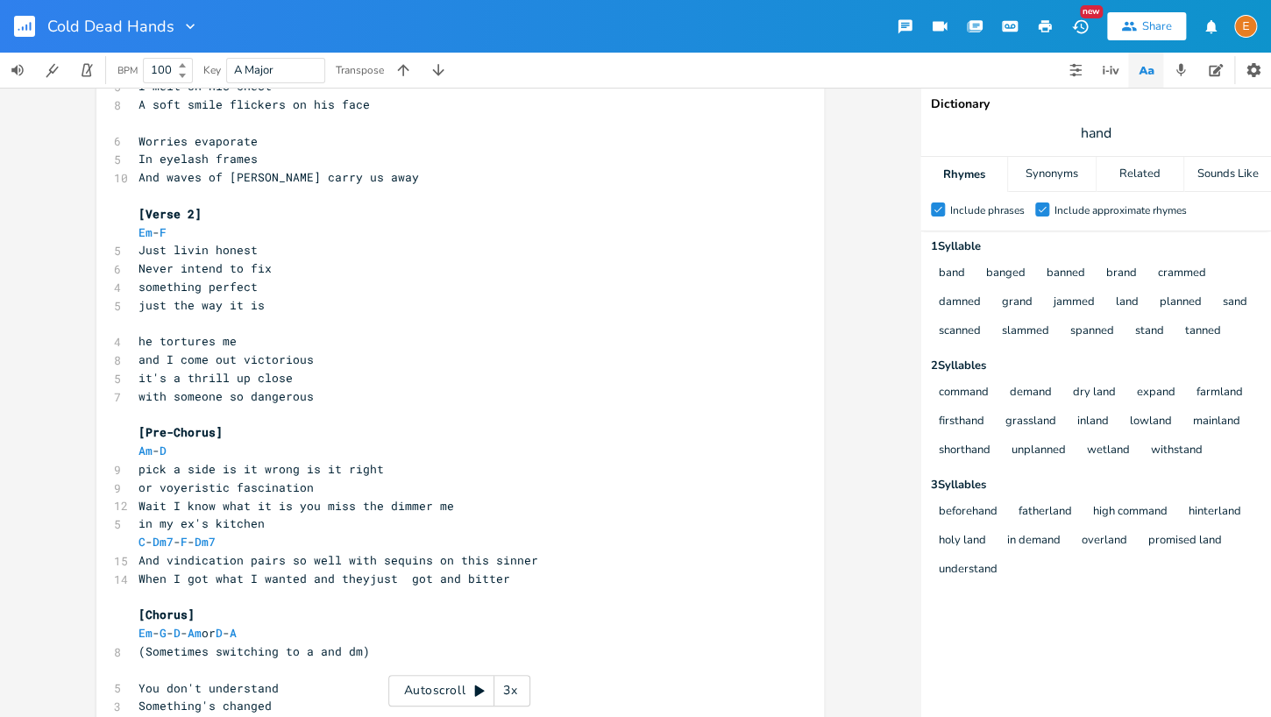
scroll to position [675, 0]
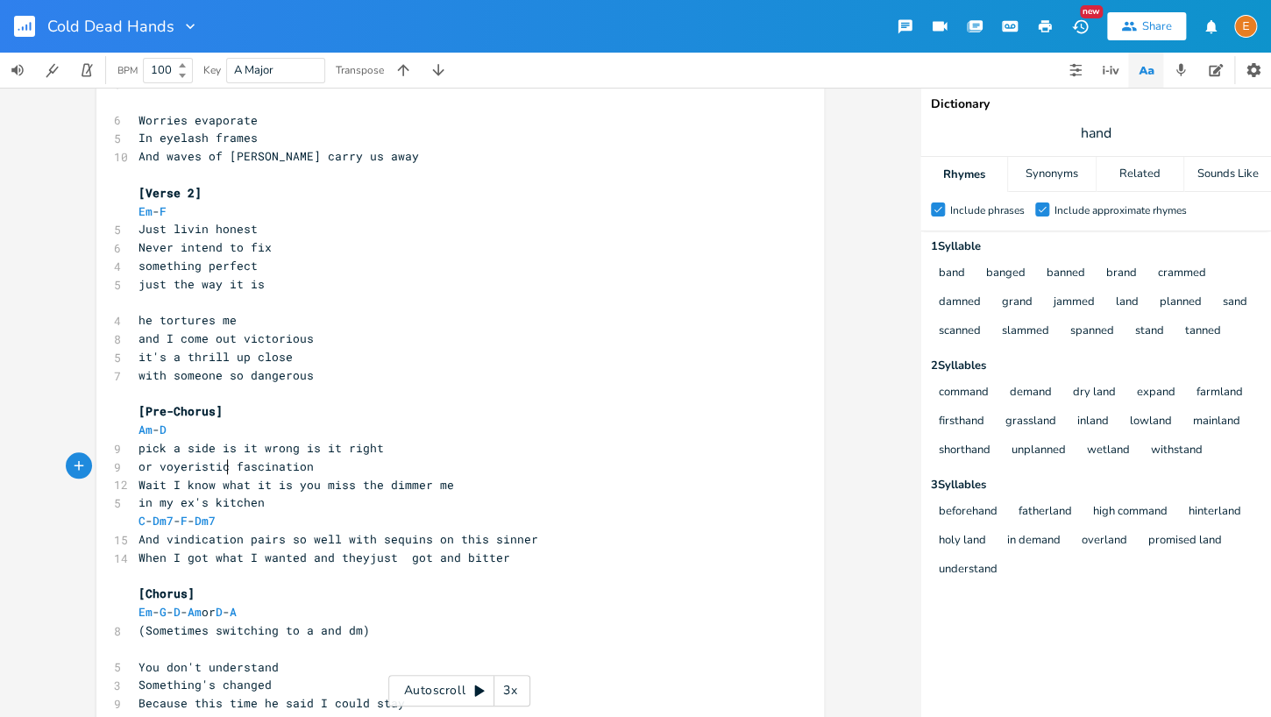
click at [228, 464] on span "or voyeristic fascination" at bounding box center [225, 466] width 175 height 16
type textarea "fascination"
drag, startPoint x: 312, startPoint y: 469, endPoint x: 235, endPoint y: 460, distance: 77.6
click at [235, 460] on span "or voyeristic fascination" at bounding box center [225, 466] width 175 height 16
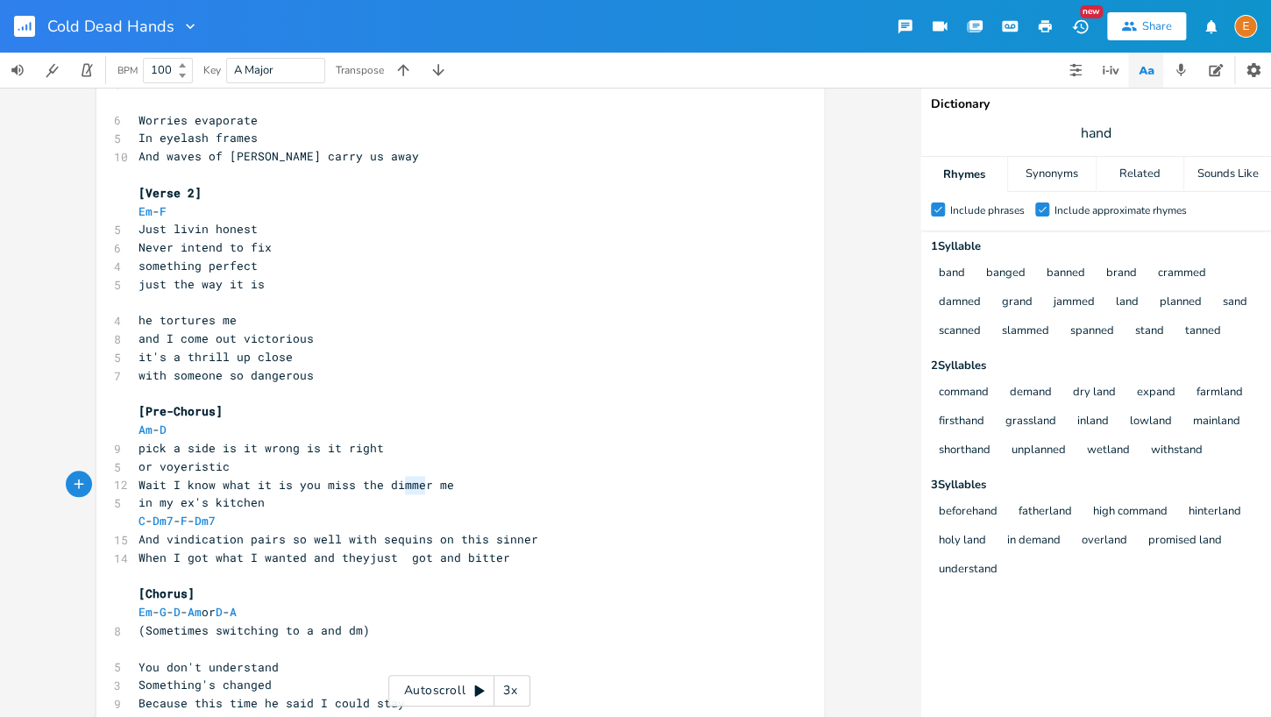
scroll to position [4, 39]
drag, startPoint x: 425, startPoint y: 483, endPoint x: 390, endPoint y: 482, distance: 35.1
click at [390, 482] on span "Wait I know what it is you miss the dimmer me" at bounding box center [295, 485] width 315 height 16
type textarea "uller"
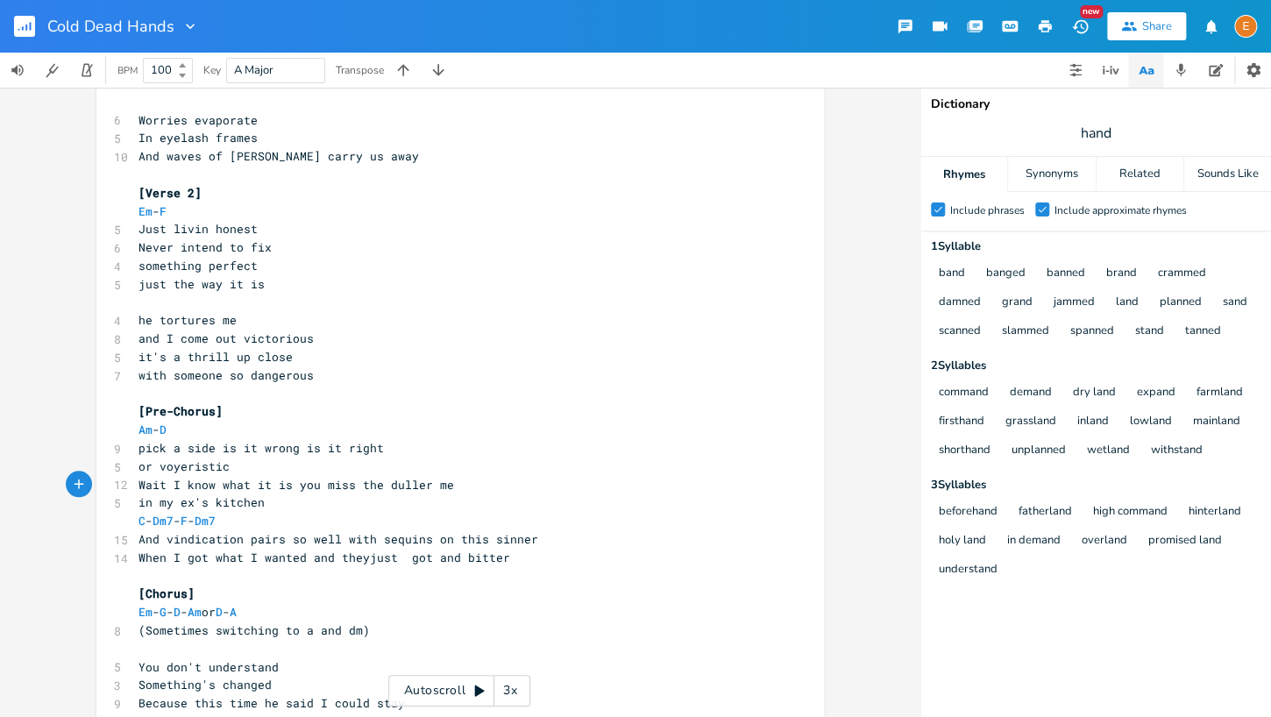
click at [429, 542] on span "And vindication pairs so well with sequins on this sinner" at bounding box center [338, 539] width 400 height 16
type textarea "gu"
type textarea "litter"
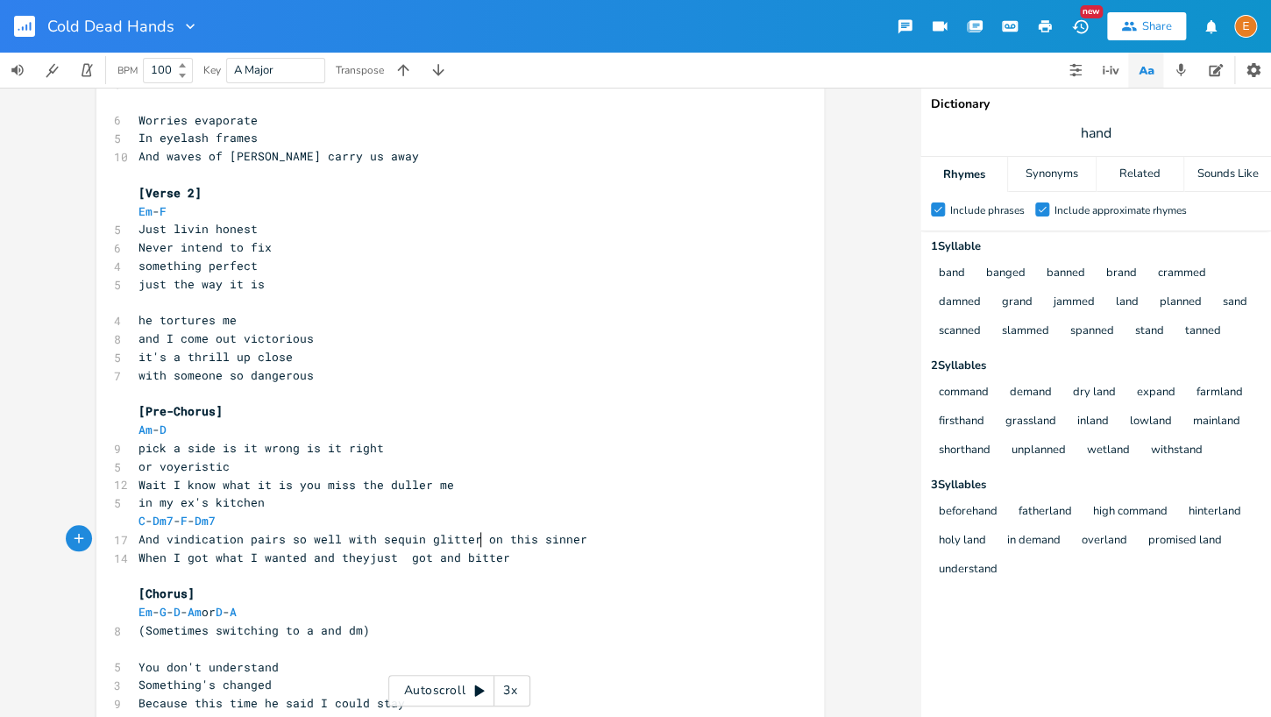
scroll to position [4, 32]
click at [337, 560] on span "When I got what I wanted and theyjust got and bitter" at bounding box center [324, 557] width 372 height 16
click at [364, 559] on span "When I got what I wanted and theyjust got and bitter" at bounding box center [324, 557] width 372 height 16
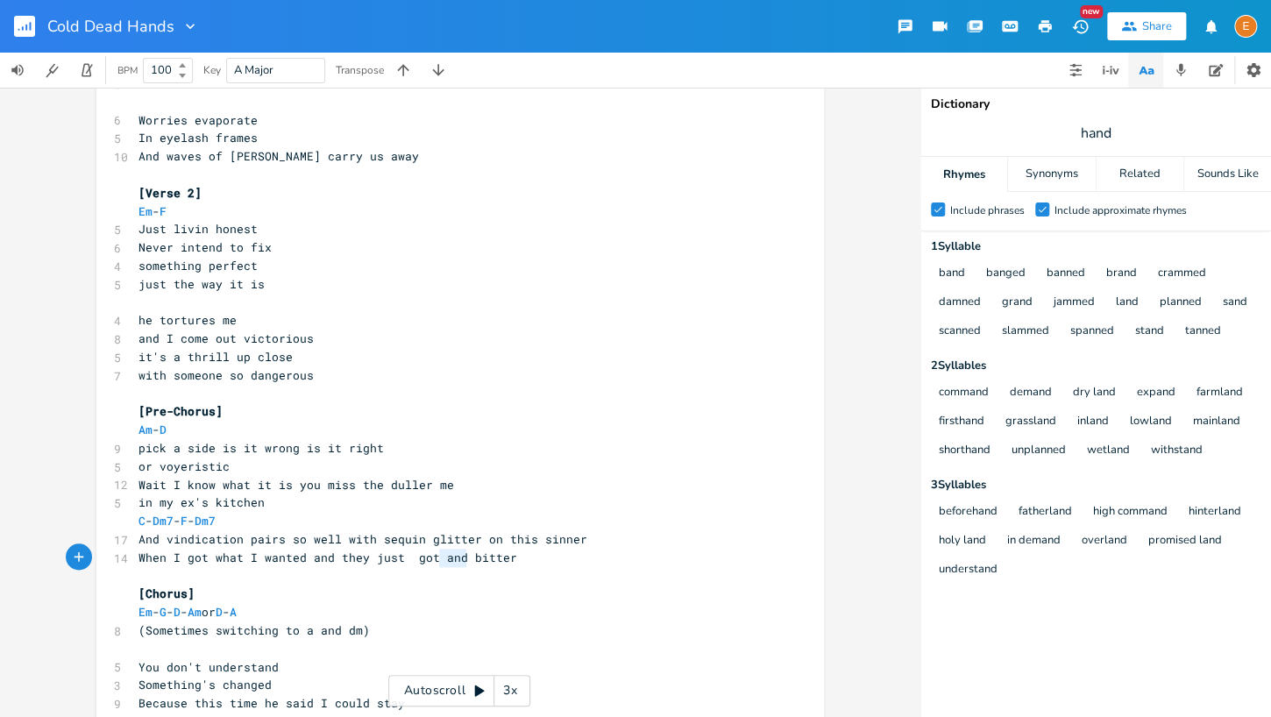
type textarea "and"
drag, startPoint x: 464, startPoint y: 555, endPoint x: 434, endPoint y: 559, distance: 31.0
click at [434, 559] on span "When I got what I wanted and they just got and bitter" at bounding box center [327, 557] width 379 height 16
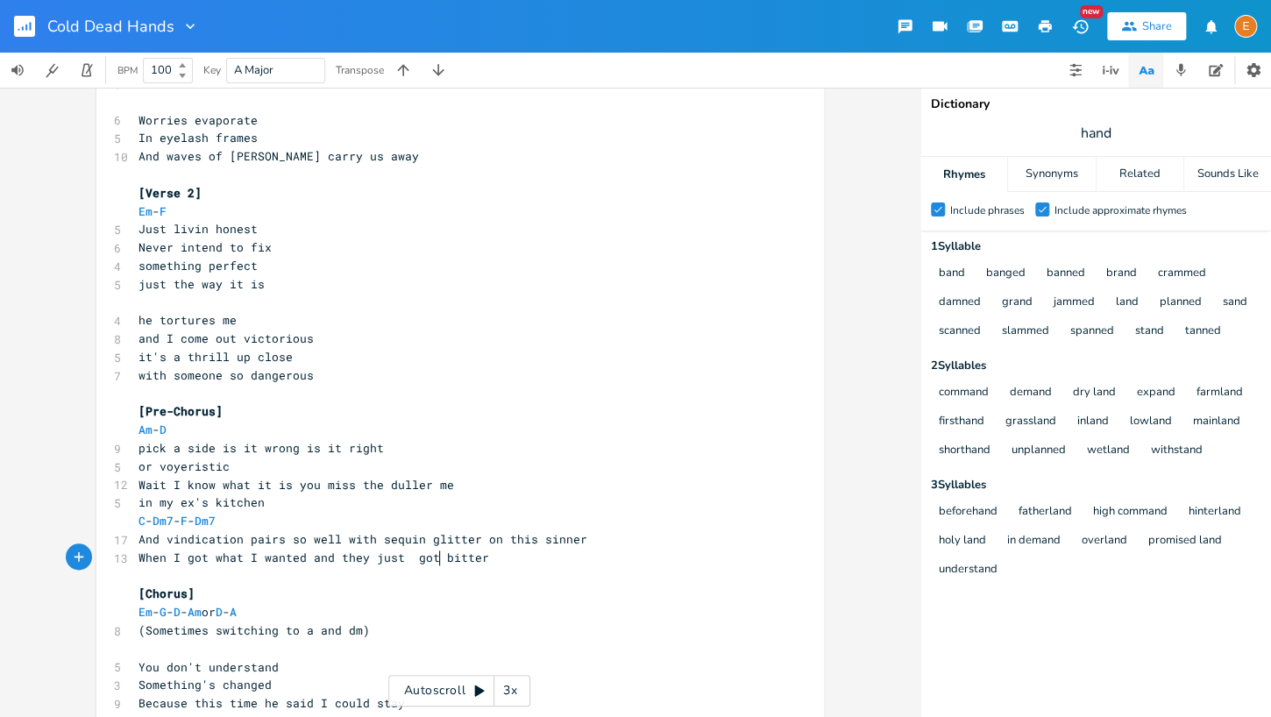
click at [410, 554] on span "When I got what I wanted and they just got bitter" at bounding box center [313, 557] width 351 height 16
drag, startPoint x: 346, startPoint y: 609, endPoint x: 279, endPoint y: 612, distance: 67.5
click at [279, 612] on pre "Em - G - D - Am or D - A" at bounding box center [451, 612] width 633 height 18
type textarea "A"
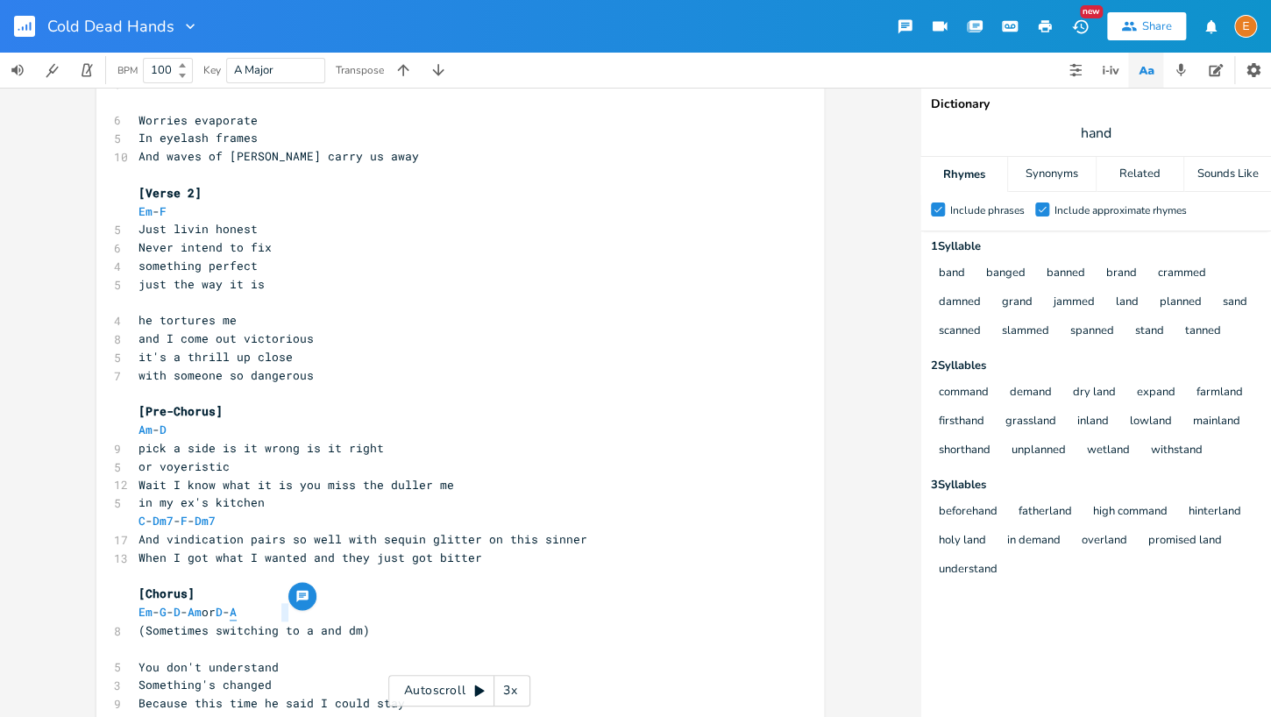
click at [237, 612] on span "A" at bounding box center [233, 612] width 7 height 17
click at [313, 617] on pre "Em - G - D - Am or D - A" at bounding box center [451, 612] width 633 height 18
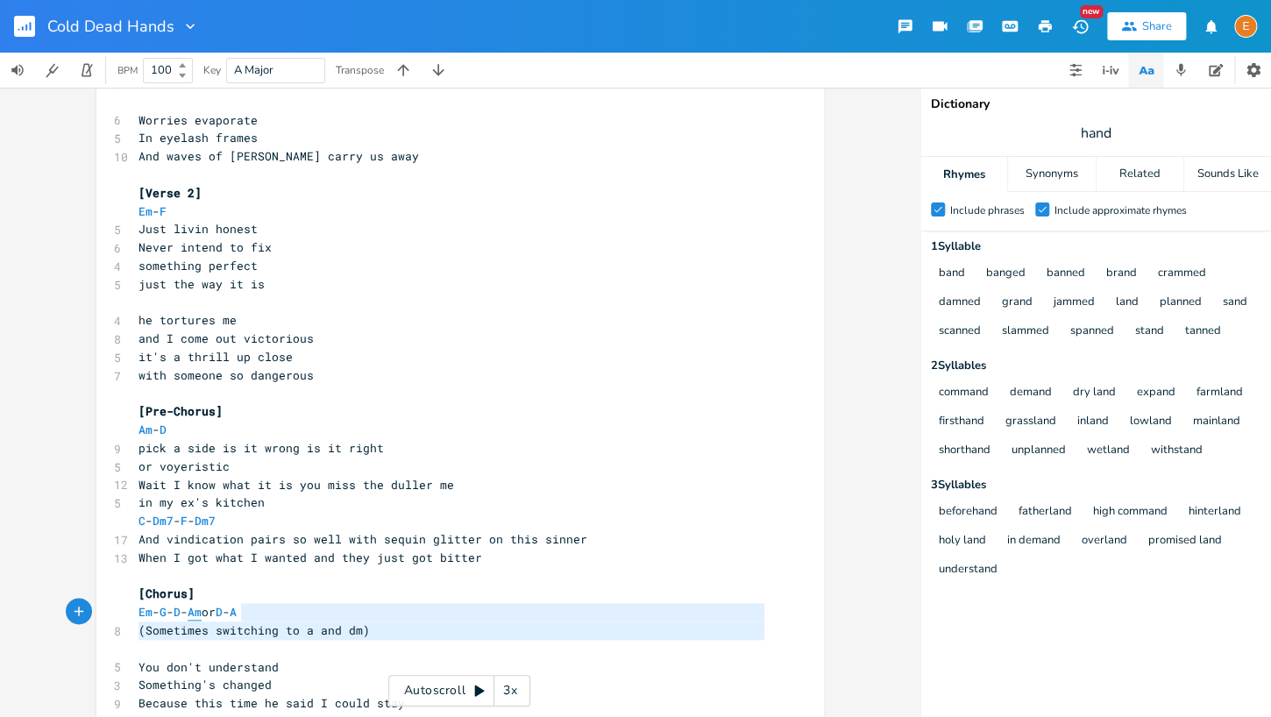
type textarea "Am or D-A (Sometimes switching to a and dm)"
drag, startPoint x: 381, startPoint y: 644, endPoint x: 258, endPoint y: 615, distance: 126.9
click at [226, 615] on div "10 you dont understand lyric for chorus ​ [Verse 1] Em - F 6 You’re trouble are…" at bounding box center [451, 539] width 633 height 2169
drag, startPoint x: 287, startPoint y: 618, endPoint x: 322, endPoint y: 625, distance: 36.6
click at [237, 618] on span "A" at bounding box center [233, 612] width 7 height 16
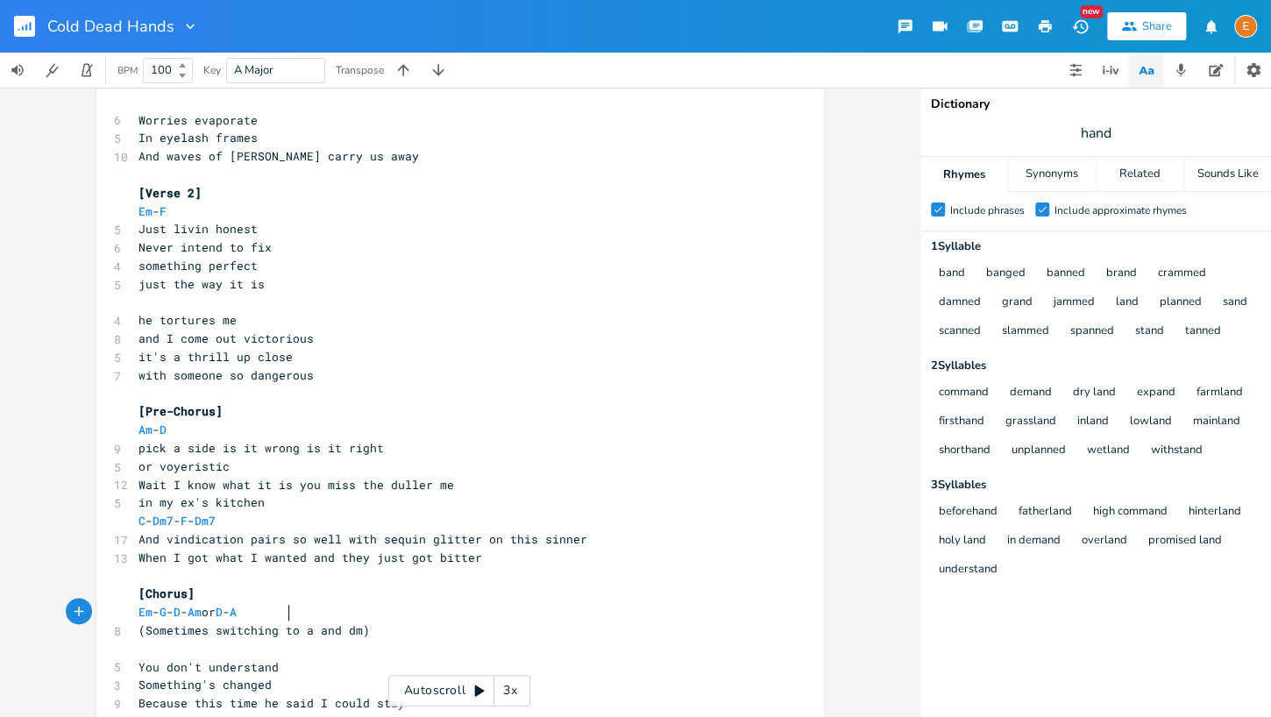
scroll to position [5, 0]
type textarea "to a and dm)"
drag, startPoint x: 346, startPoint y: 635, endPoint x: 275, endPoint y: 634, distance: 71.0
click at [275, 634] on pre "(Sometimes switching to a and dm)" at bounding box center [451, 630] width 633 height 18
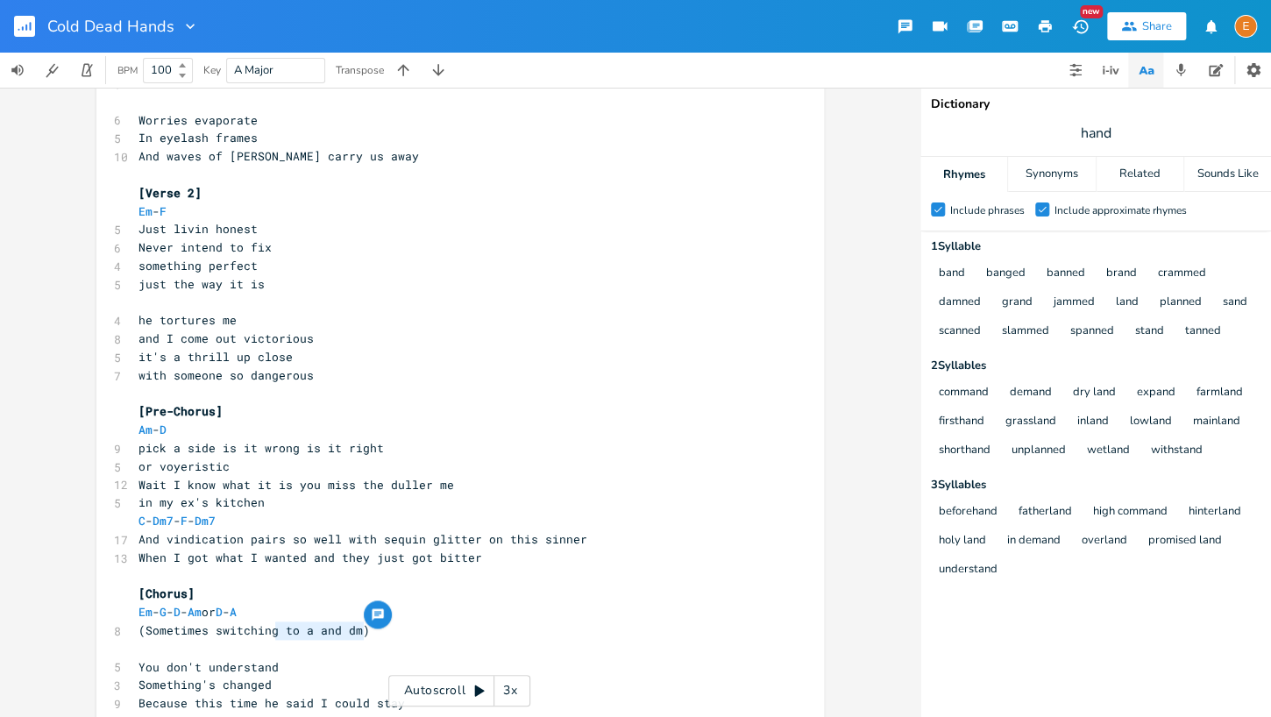
click at [308, 609] on pre "Em - G - D - Am or D - A" at bounding box center [451, 612] width 633 height 18
type textarea "m or D-A"
drag, startPoint x: 304, startPoint y: 612, endPoint x: 234, endPoint y: 615, distance: 70.2
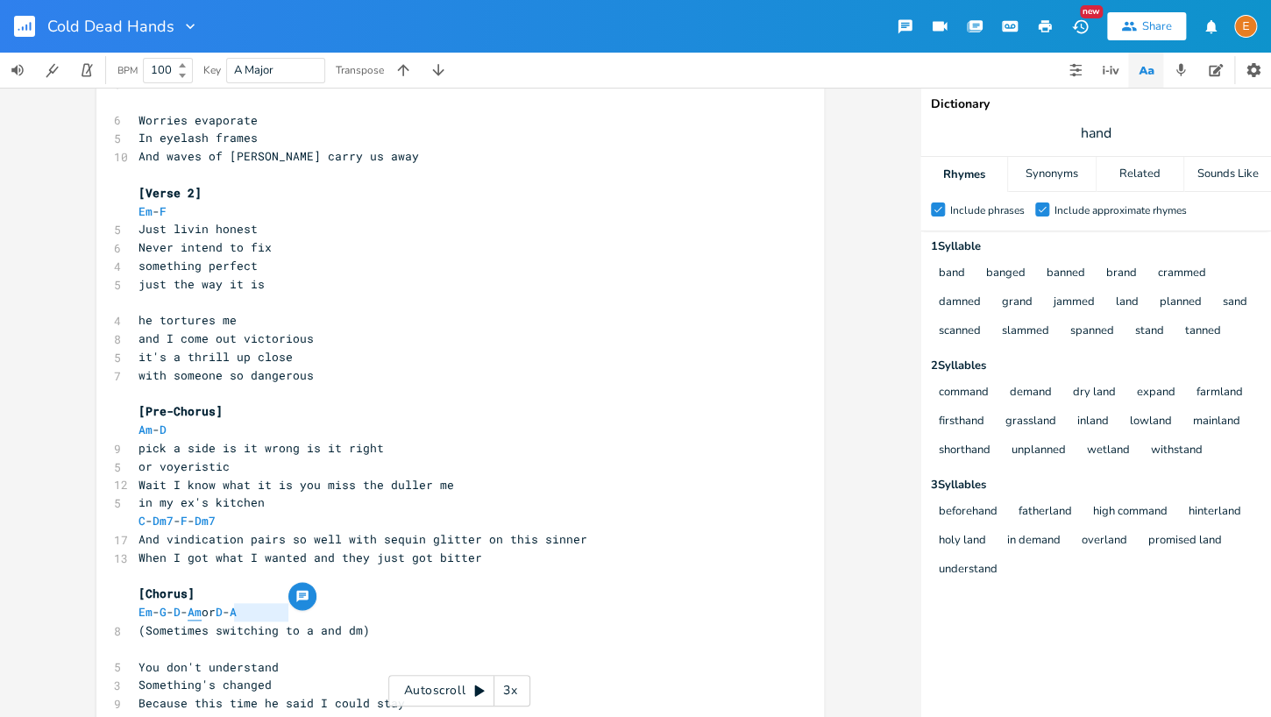
click at [235, 615] on pre "Em - G - D - Am or D - A" at bounding box center [451, 612] width 633 height 18
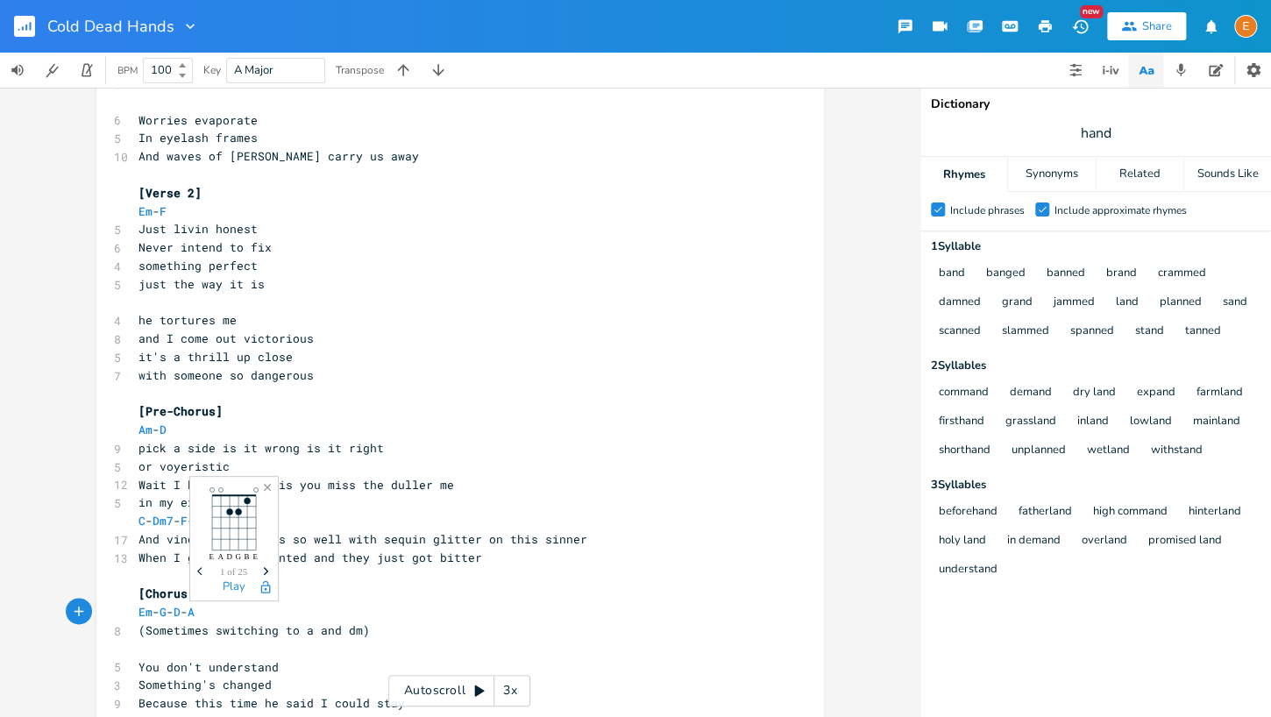
scroll to position [826, 0]
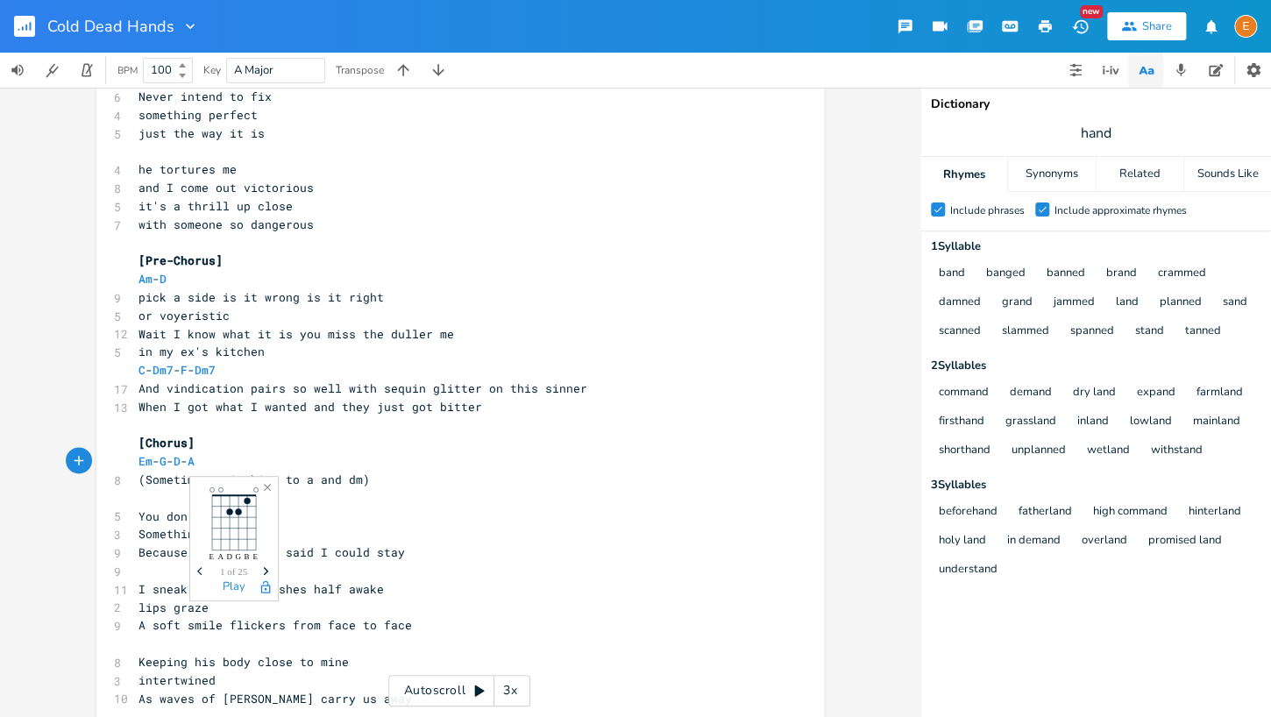
click at [379, 510] on pre "You don't understand" at bounding box center [451, 516] width 633 height 18
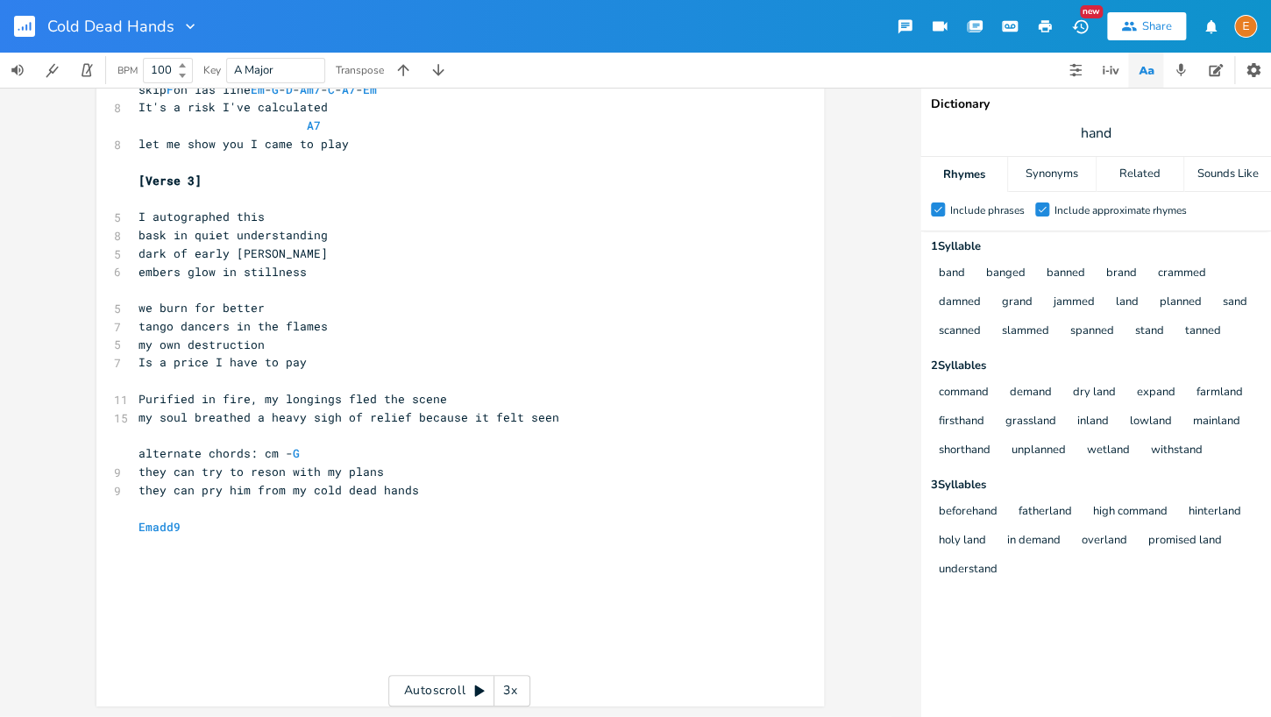
scroll to position [1617, 0]
click at [230, 322] on span "tango dancers in the flames" at bounding box center [232, 326] width 189 height 16
type textarea "ing"
click at [327, 453] on pre "alternate chords: cm - G" at bounding box center [451, 453] width 633 height 18
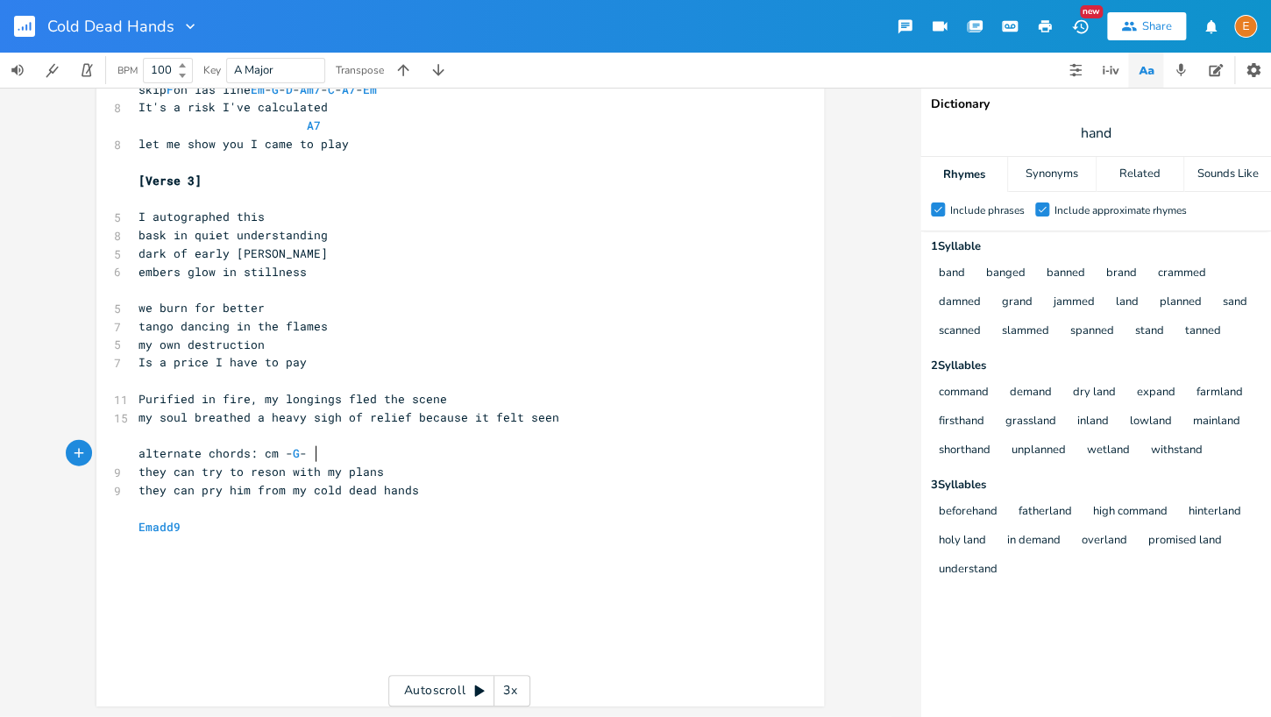
scroll to position [4, 9]
type textarea "- A"
type textarea "Cm - Em"
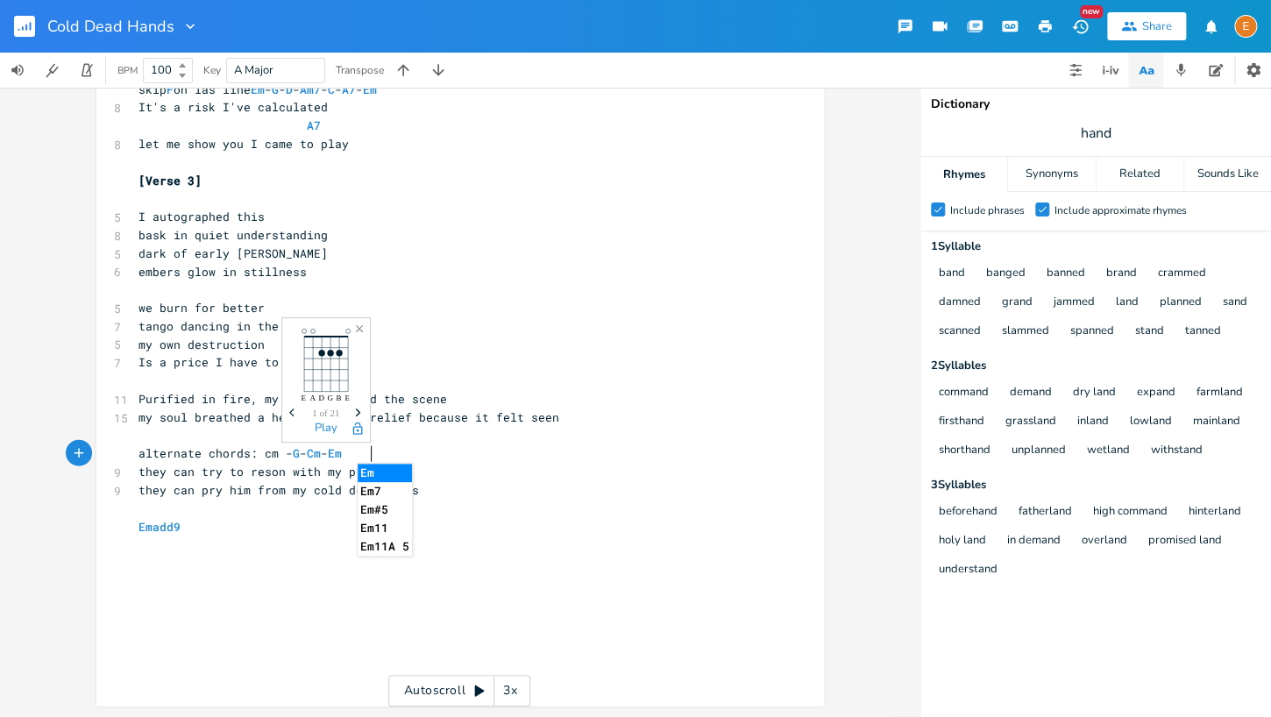
click at [442, 453] on pre "alternate chords: cm - G - Cm - Em" at bounding box center [451, 453] width 633 height 18
drag, startPoint x: 273, startPoint y: 457, endPoint x: 285, endPoint y: 457, distance: 12.3
click at [273, 457] on span "alternate chords: cm - G - Cm - Em" at bounding box center [239, 453] width 203 height 16
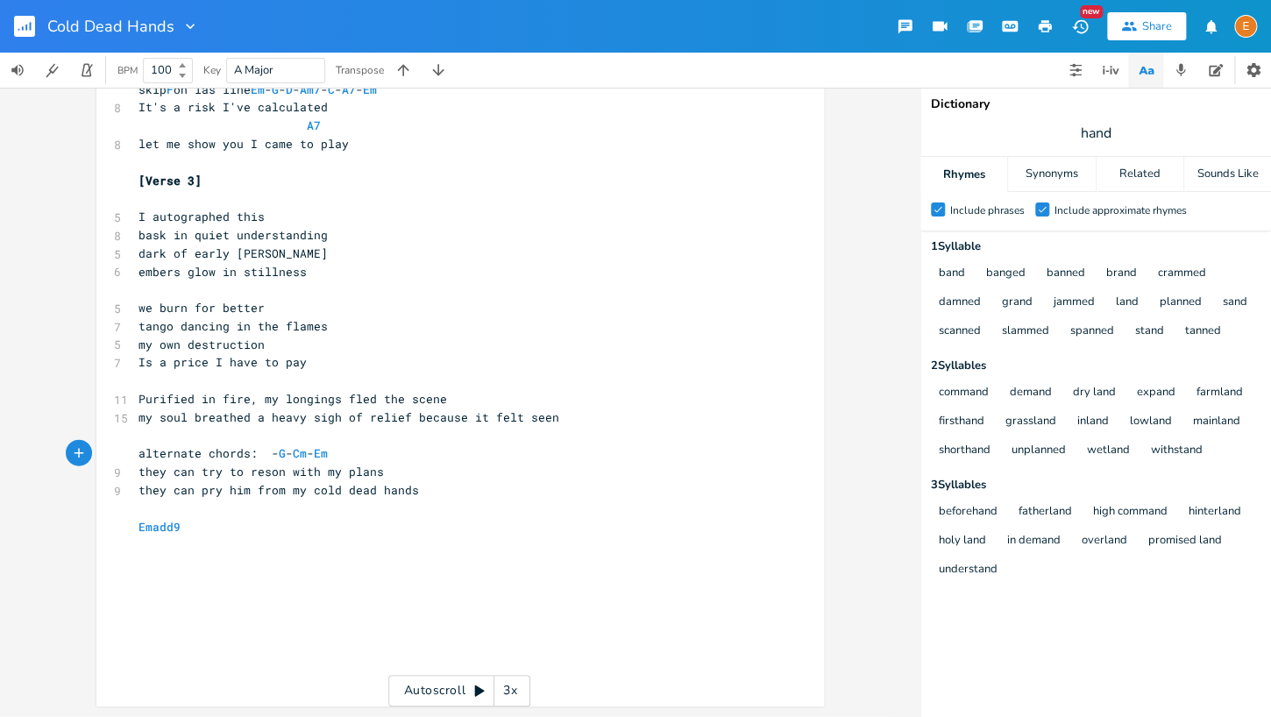
type textarea "Cm"
click at [327, 405] on span "Purified in fire, my longings fled the scene" at bounding box center [292, 399] width 308 height 16
click at [260, 469] on span "they can try to reson with my plans" at bounding box center [260, 472] width 245 height 16
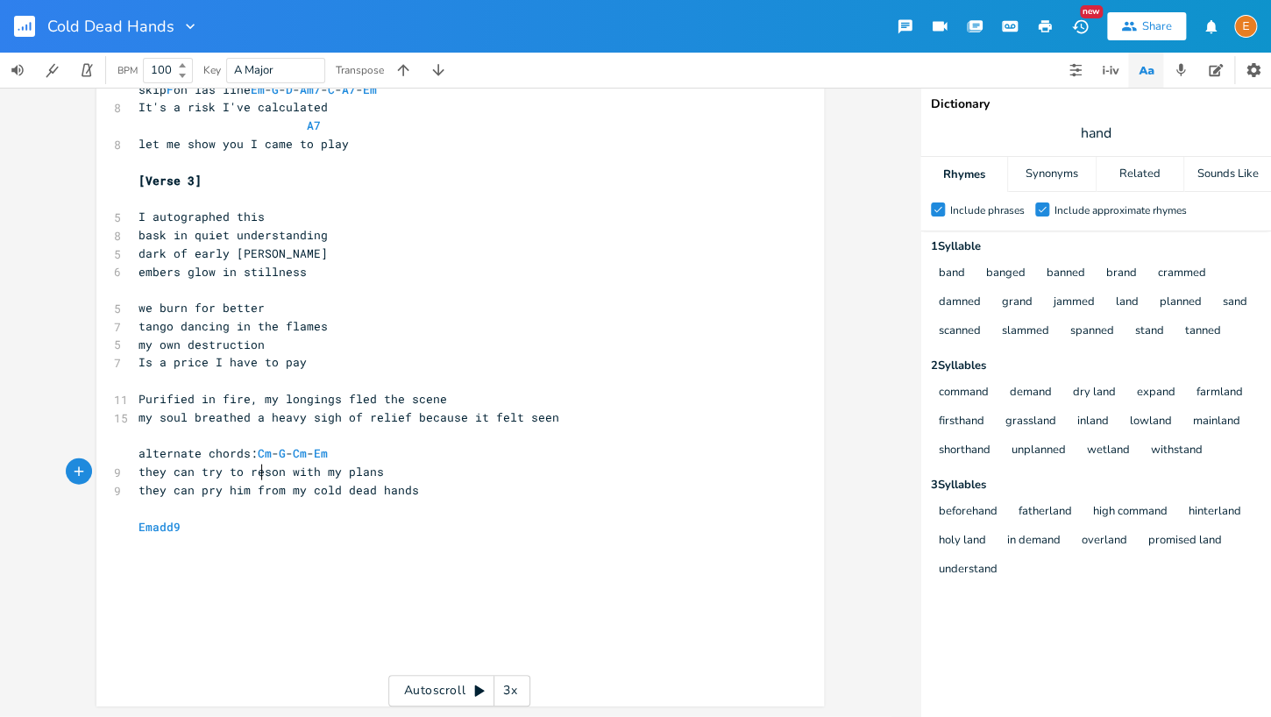
type textarea "a"
click at [138, 491] on pre "they can pry him from my cold dead hands" at bounding box center [451, 490] width 633 height 18
type textarea "and"
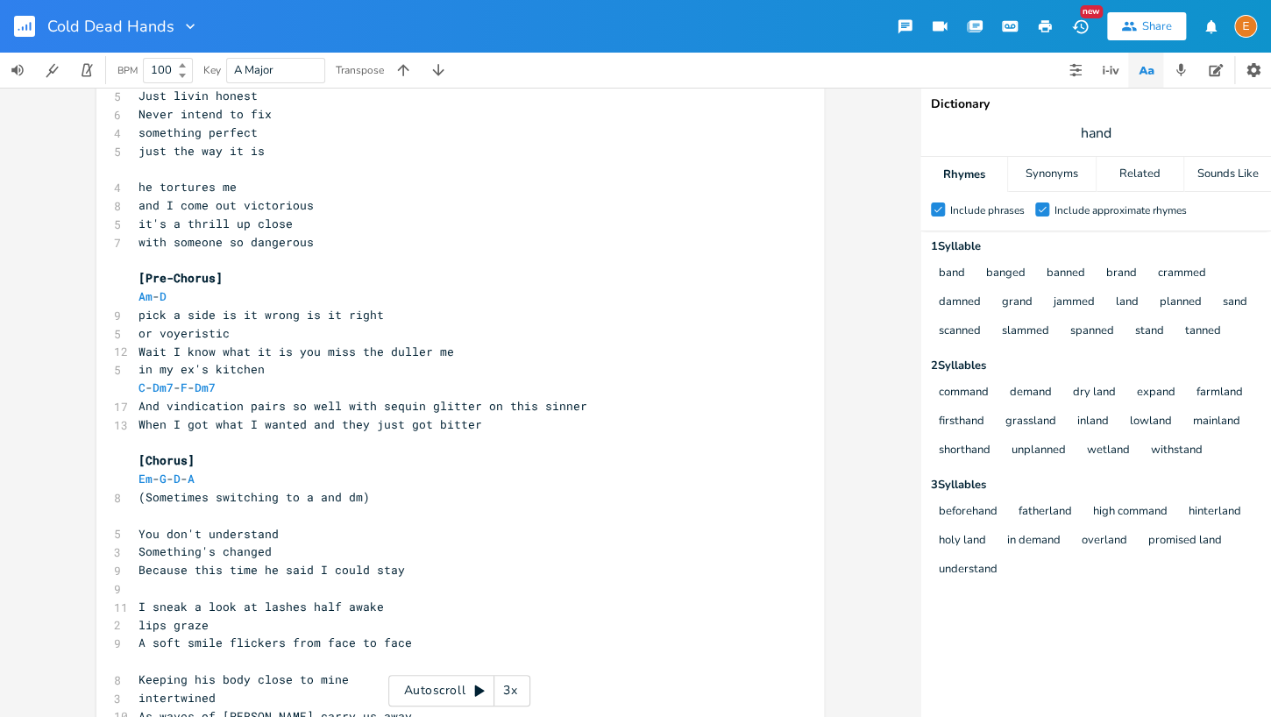
scroll to position [808, 0]
click at [138, 504] on pre "(Sometimes switching to a and dm)" at bounding box center [451, 497] width 633 height 18
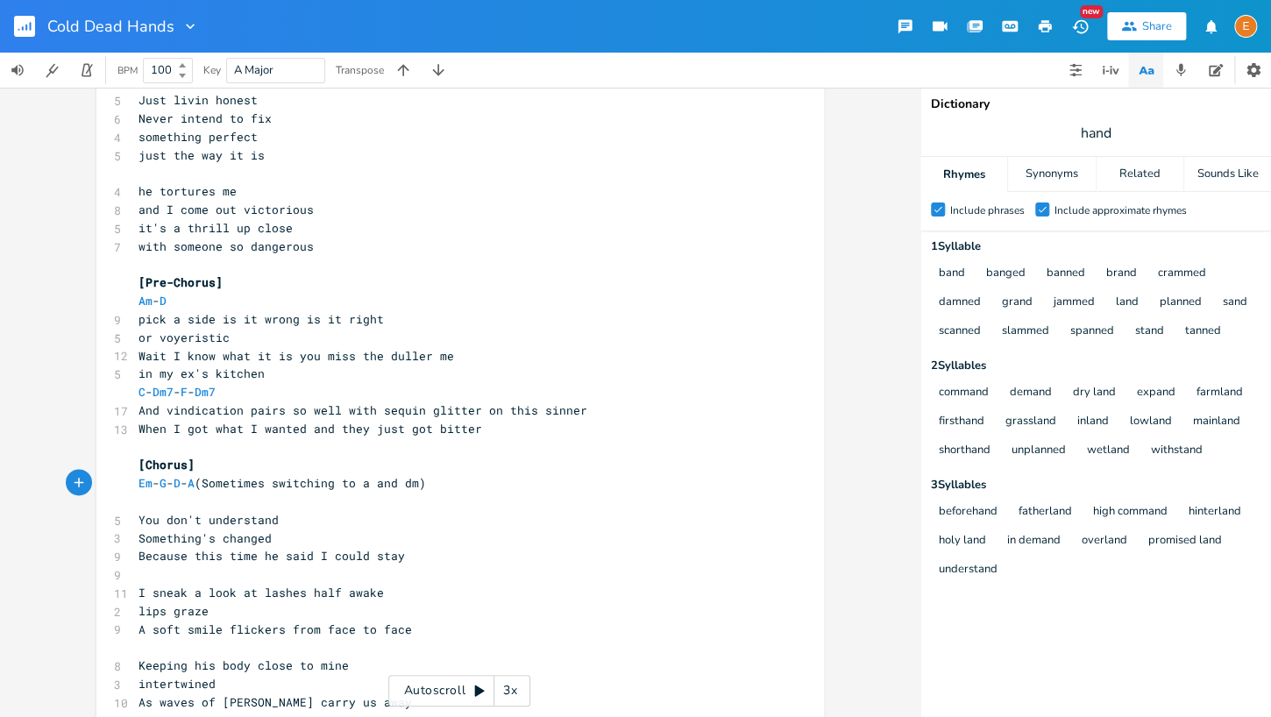
scroll to position [803, 0]
click at [138, 338] on span "or voyeristic" at bounding box center [183, 338] width 91 height 16
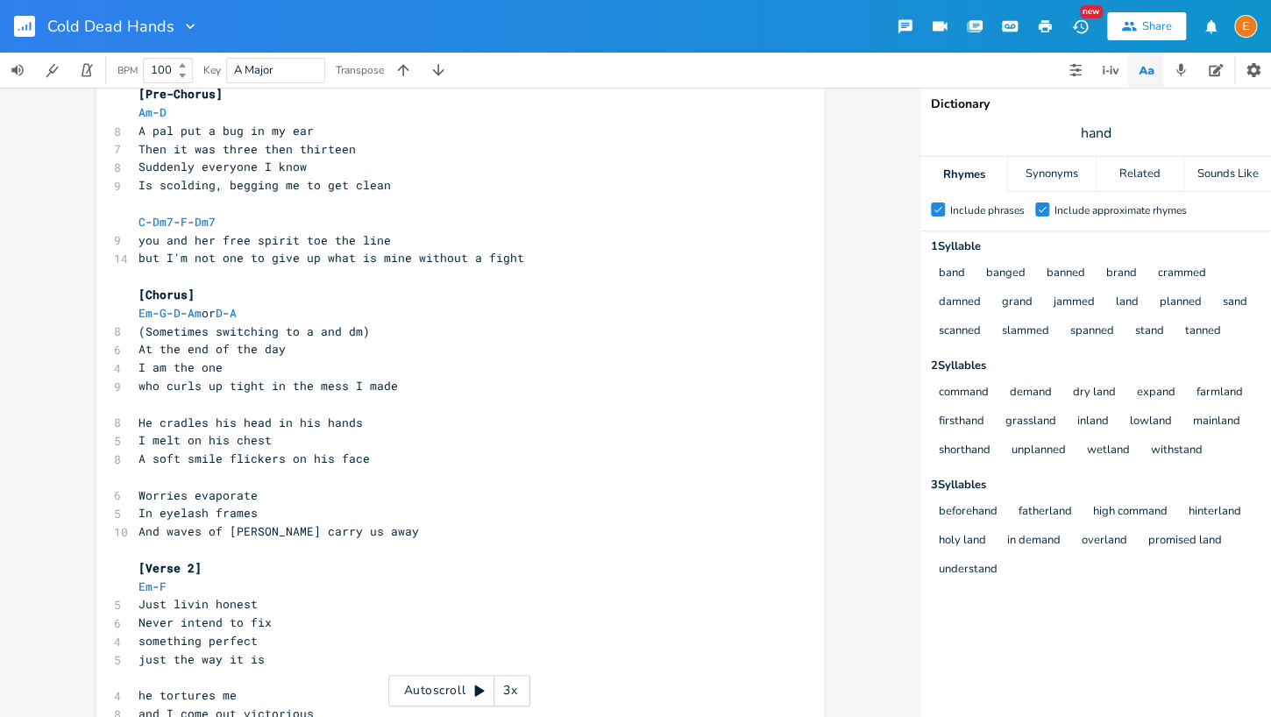
scroll to position [295, 0]
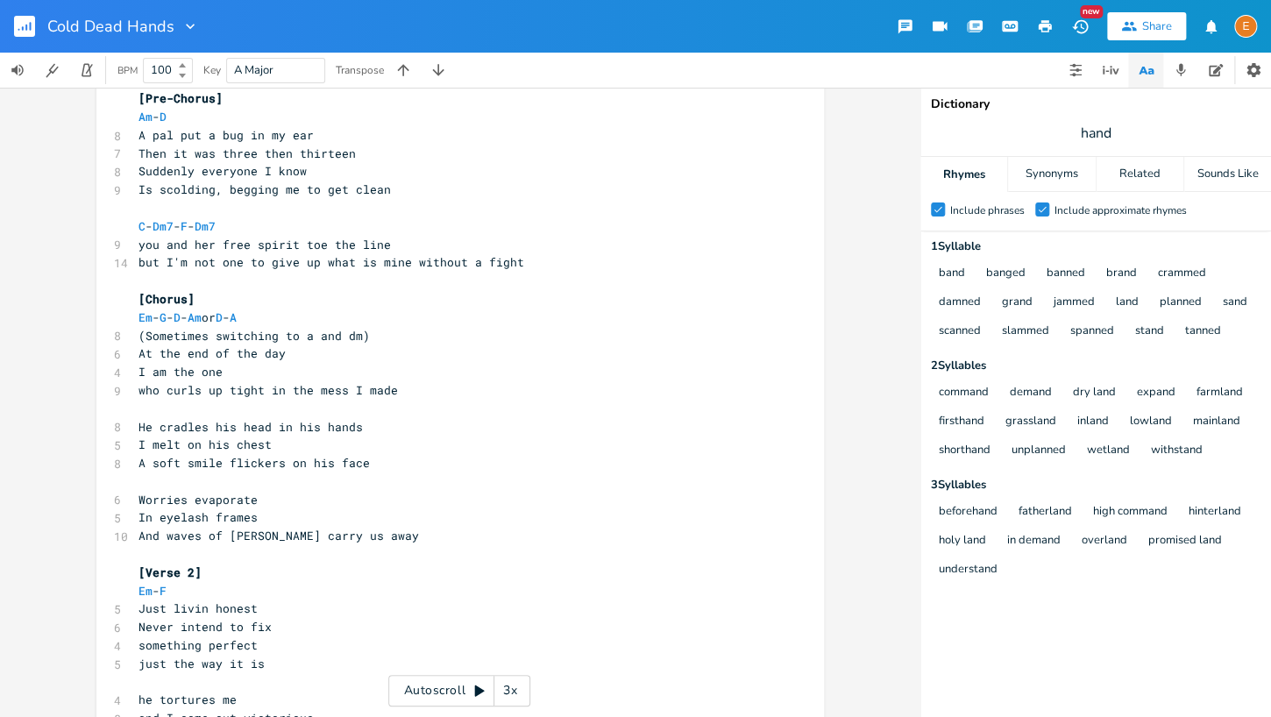
click at [136, 336] on pre "(Sometimes switching to a and dm)" at bounding box center [451, 336] width 633 height 18
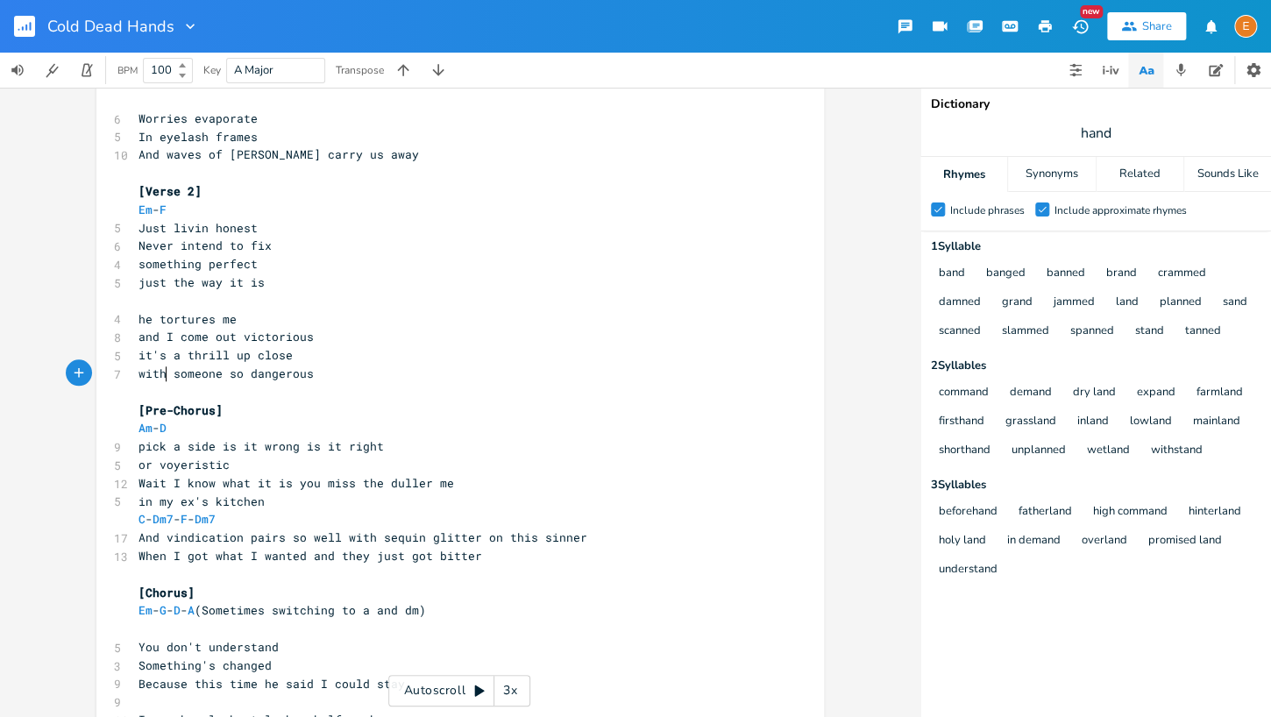
scroll to position [4, 0]
type textarea "with"
drag, startPoint x: 165, startPoint y: 372, endPoint x: 131, endPoint y: 374, distance: 34.2
click at [131, 374] on div "with x 10 you dont understand lyric for chorus ​ [Verse 1] Em - F 6 You’re trou…" at bounding box center [459, 534] width 727 height 2189
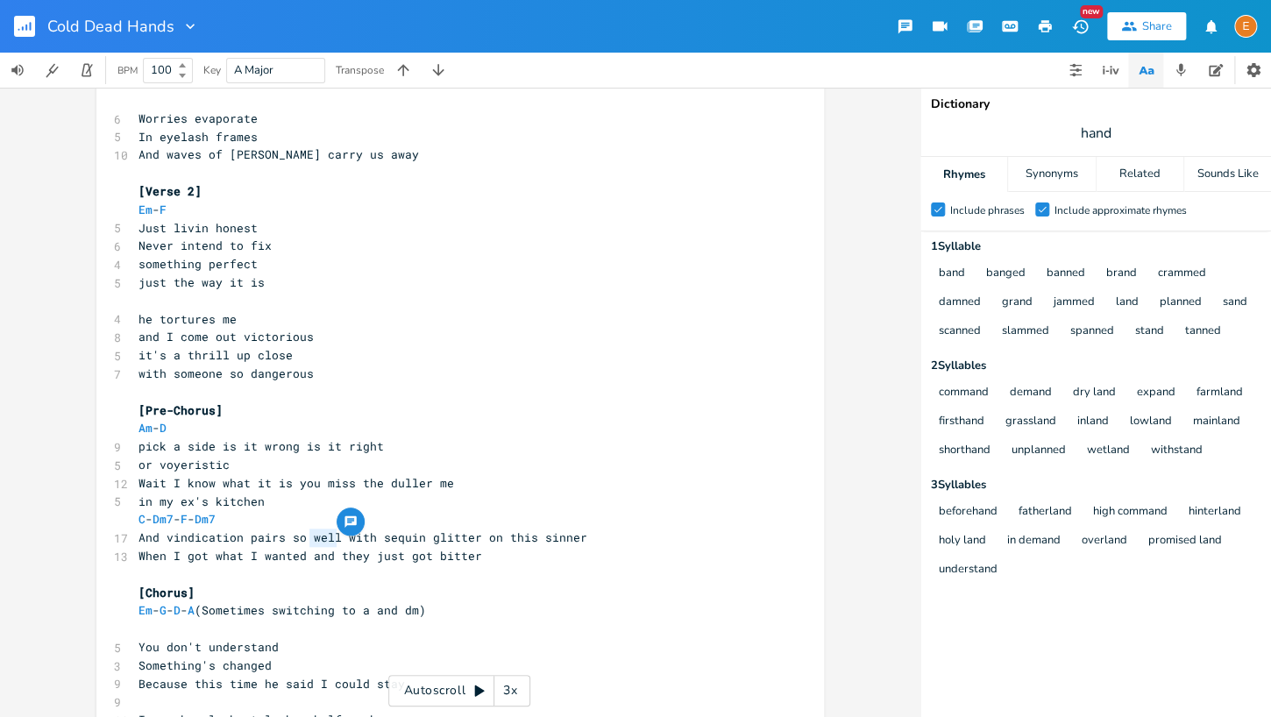
drag, startPoint x: 337, startPoint y: 535, endPoint x: 311, endPoint y: 537, distance: 26.4
click at [311, 538] on span "And vindication pairs so well with sequin glitter on this sinner" at bounding box center [362, 537] width 449 height 16
type textarea "nice"
